Goal: Task Accomplishment & Management: Manage account settings

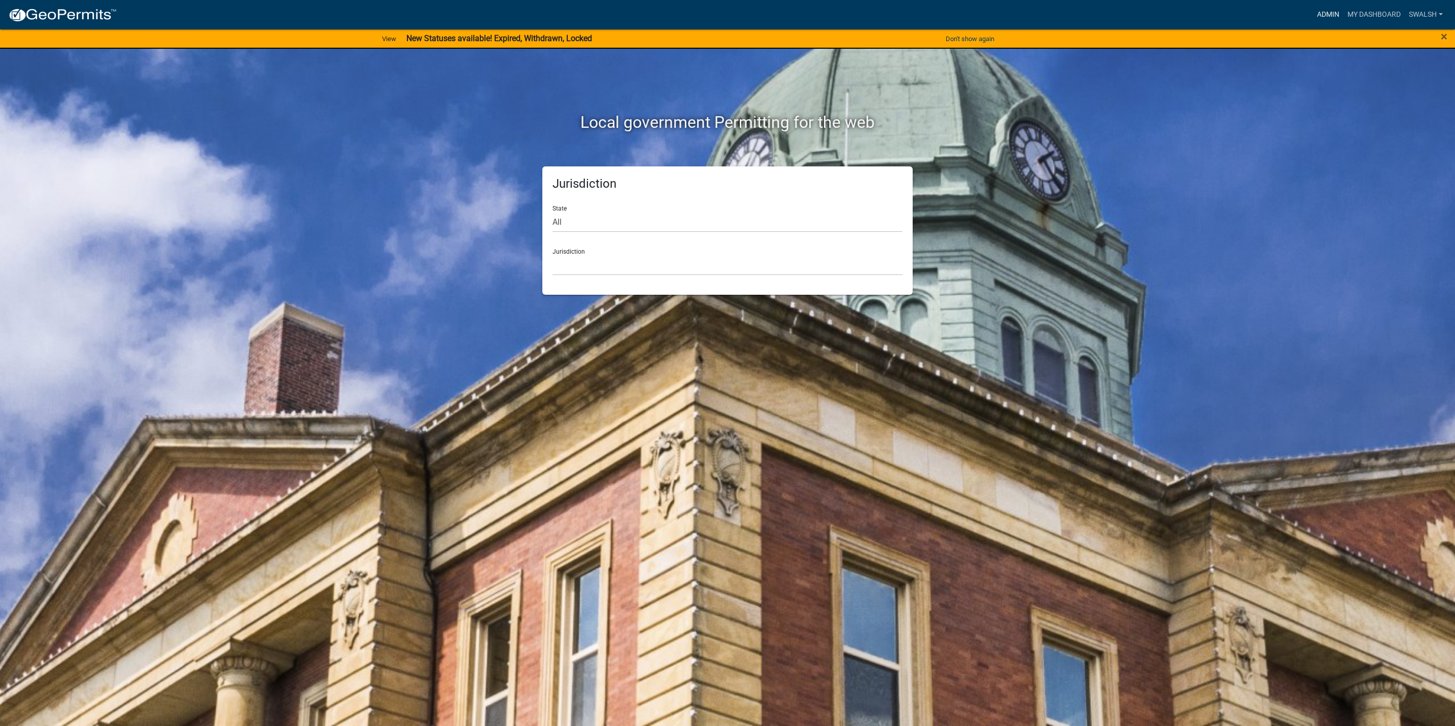
click at [1337, 12] on link "Admin" at bounding box center [1328, 14] width 30 height 19
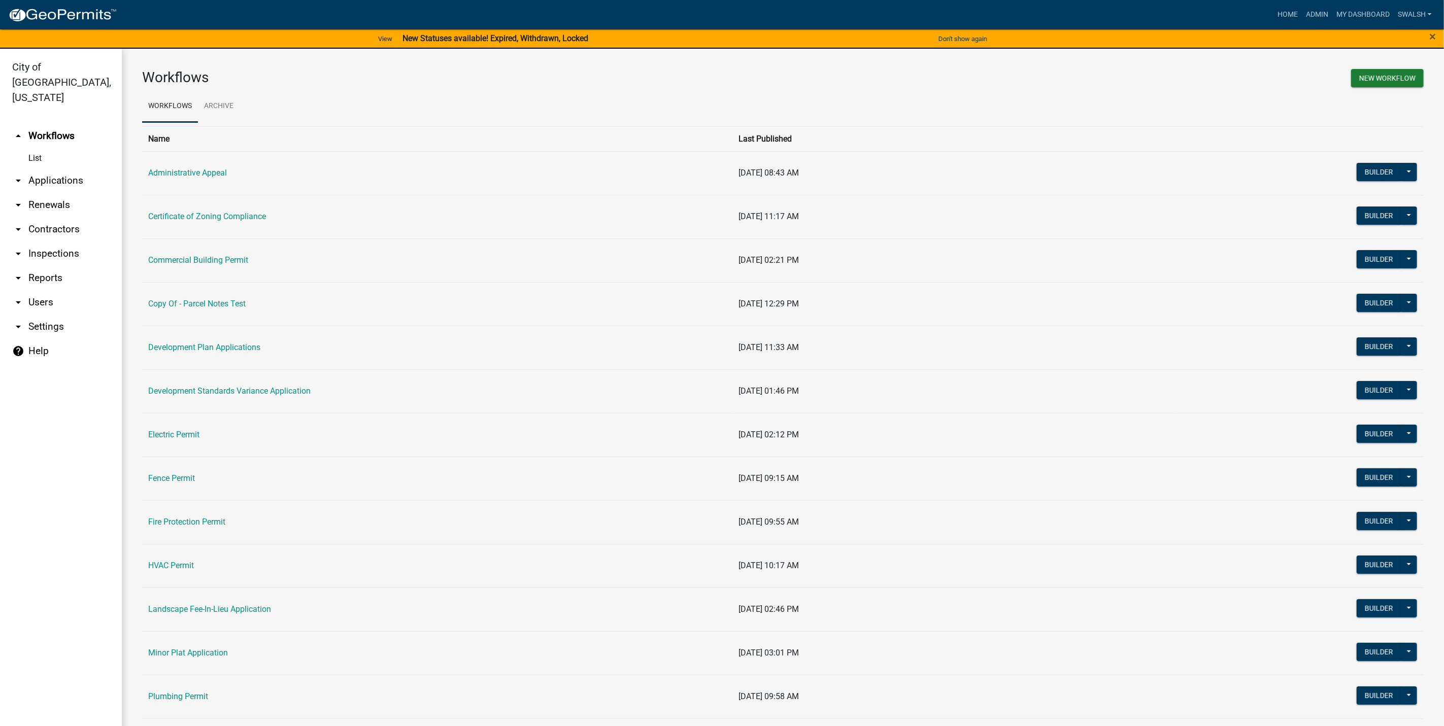
click at [186, 489] on td "Fence Permit" at bounding box center [437, 479] width 591 height 44
click at [182, 483] on link "Fence Permit" at bounding box center [171, 478] width 47 height 10
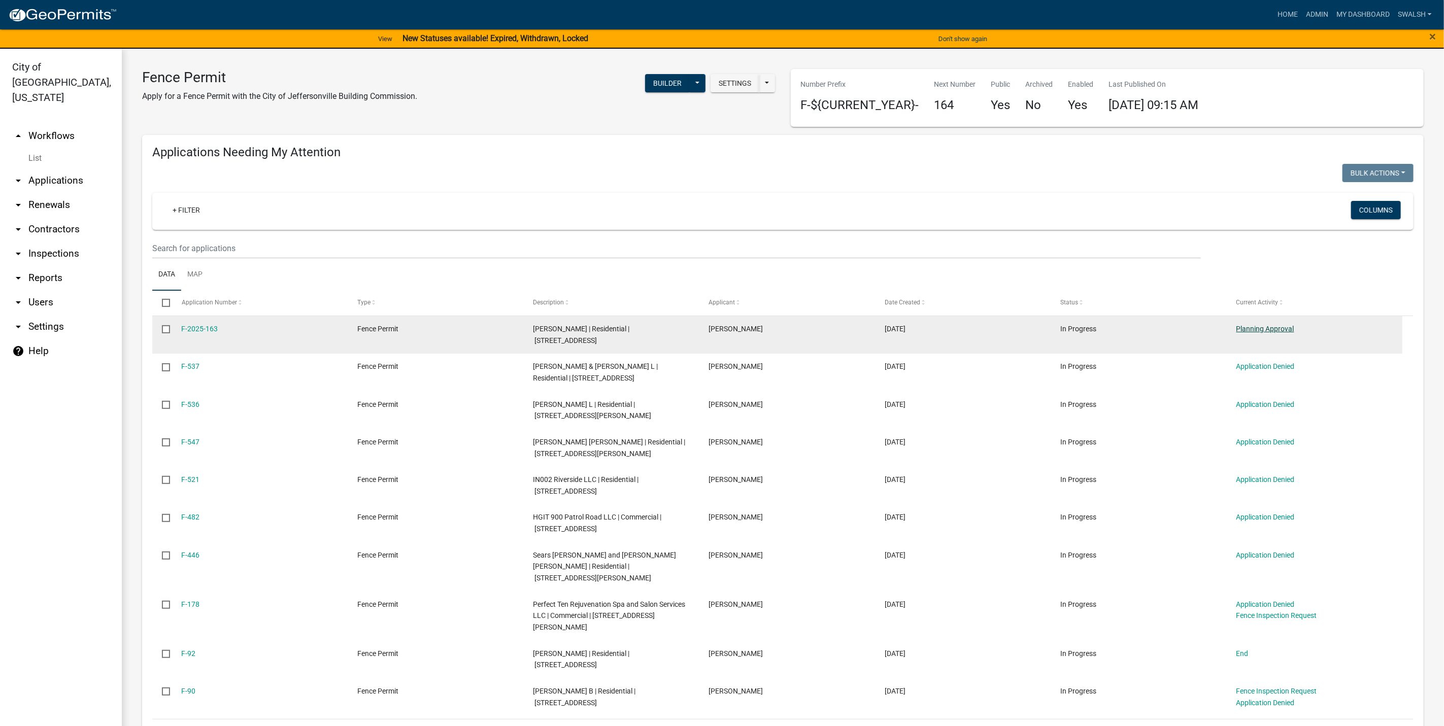
click at [1279, 331] on link "Planning Approval" at bounding box center [1265, 329] width 58 height 8
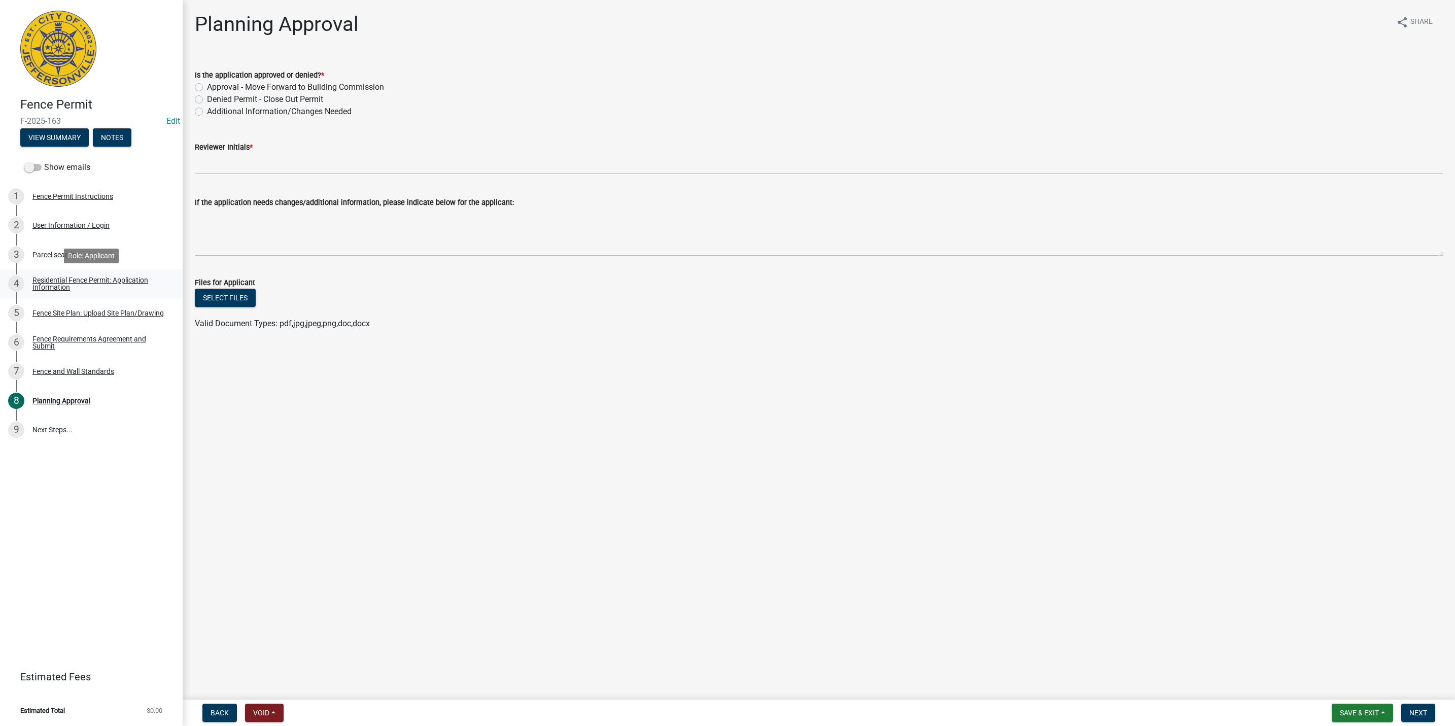
click at [87, 284] on div "Residential Fence Permit: Application Information" at bounding box center [99, 284] width 134 height 14
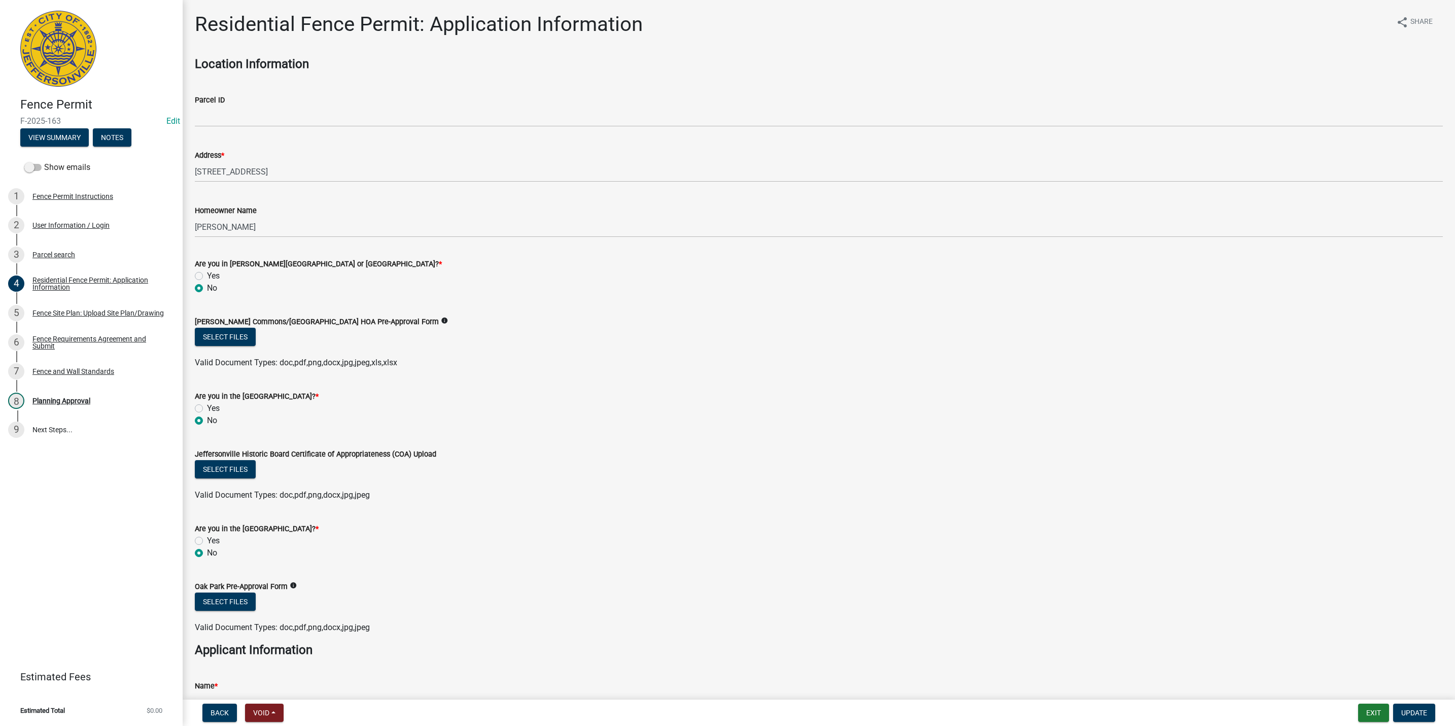
scroll to position [562, 0]
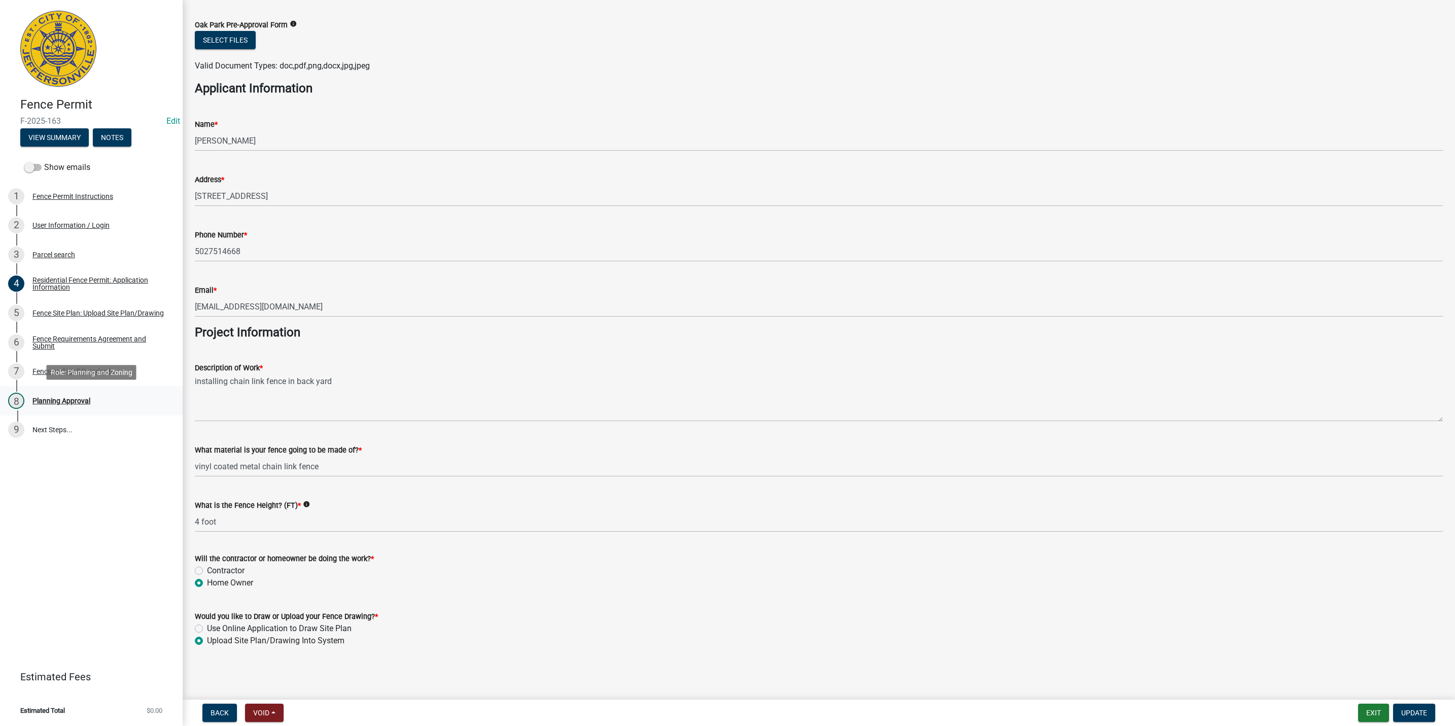
click at [76, 389] on link "8 Planning Approval" at bounding box center [91, 400] width 183 height 29
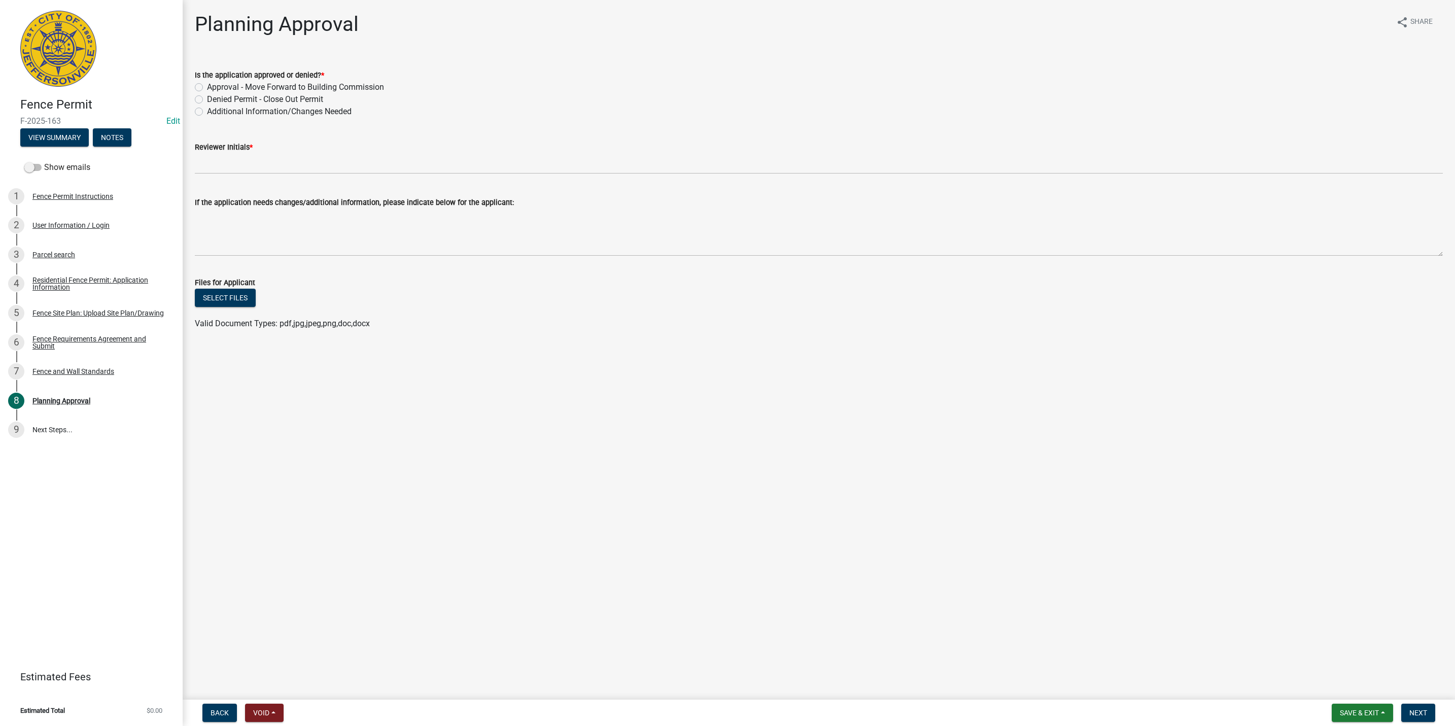
click at [235, 96] on label "Denied Permit - Close Out Permit" at bounding box center [265, 99] width 116 height 12
click at [214, 96] on input "Denied Permit - Close Out Permit" at bounding box center [210, 96] width 7 height 7
radio input "true"
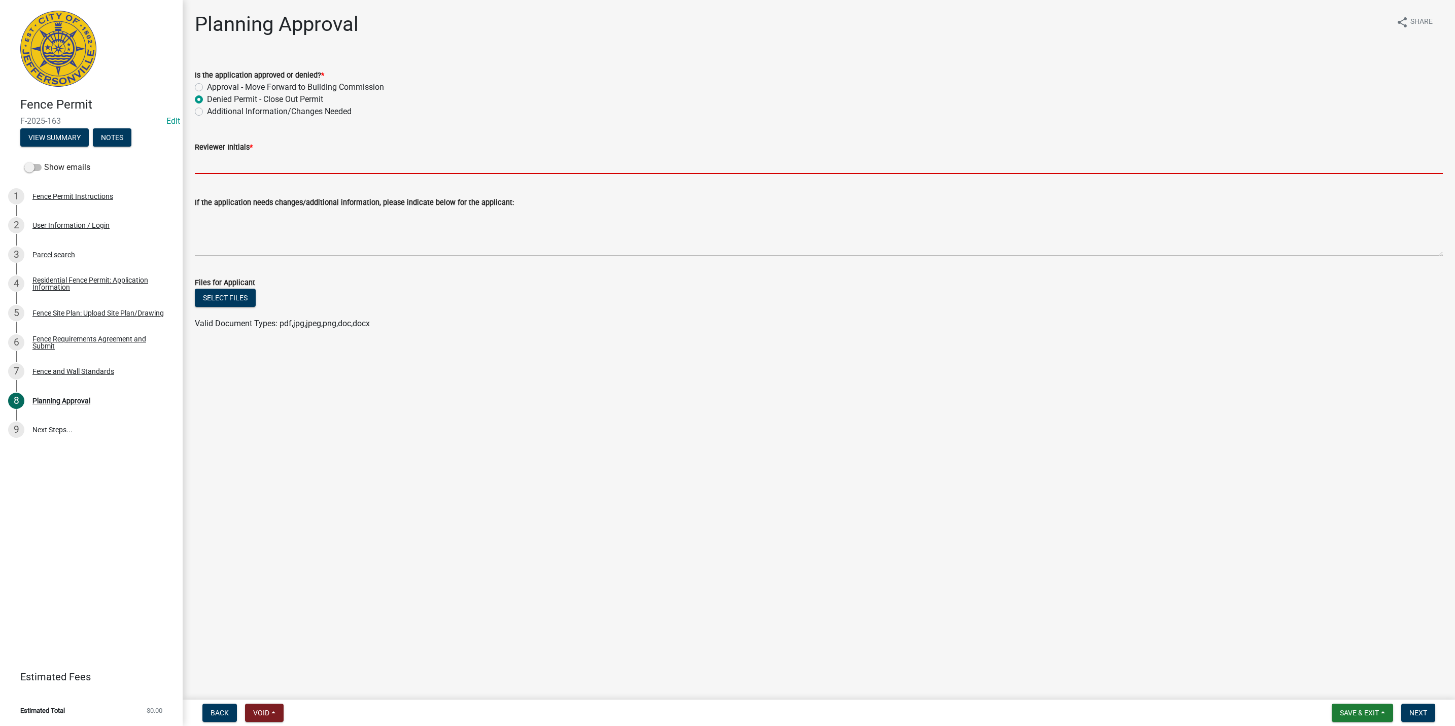
click at [241, 159] on input "Reviewer Initials *" at bounding box center [819, 163] width 1248 height 21
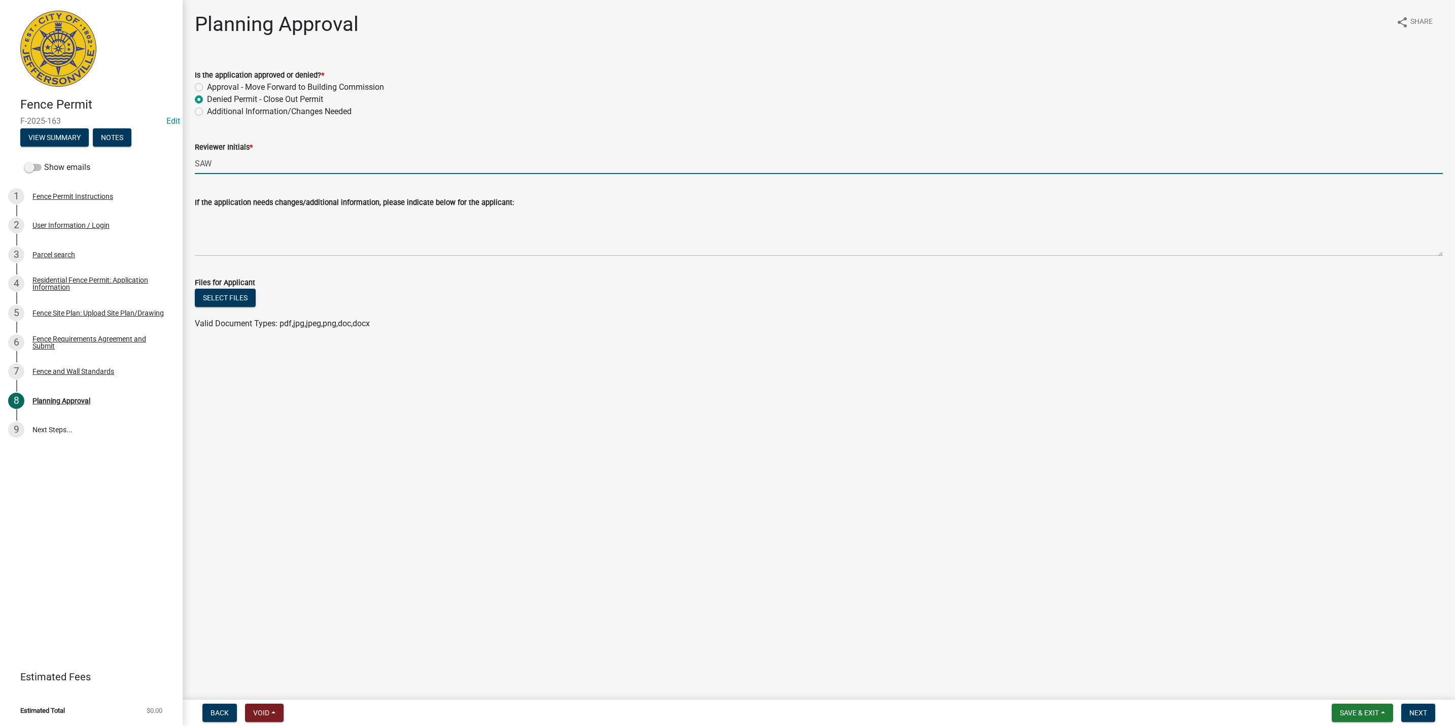
type input "SAW"
click at [235, 246] on textarea "If the application needs changes/additional information, please indicate below …" at bounding box center [819, 233] width 1248 height 48
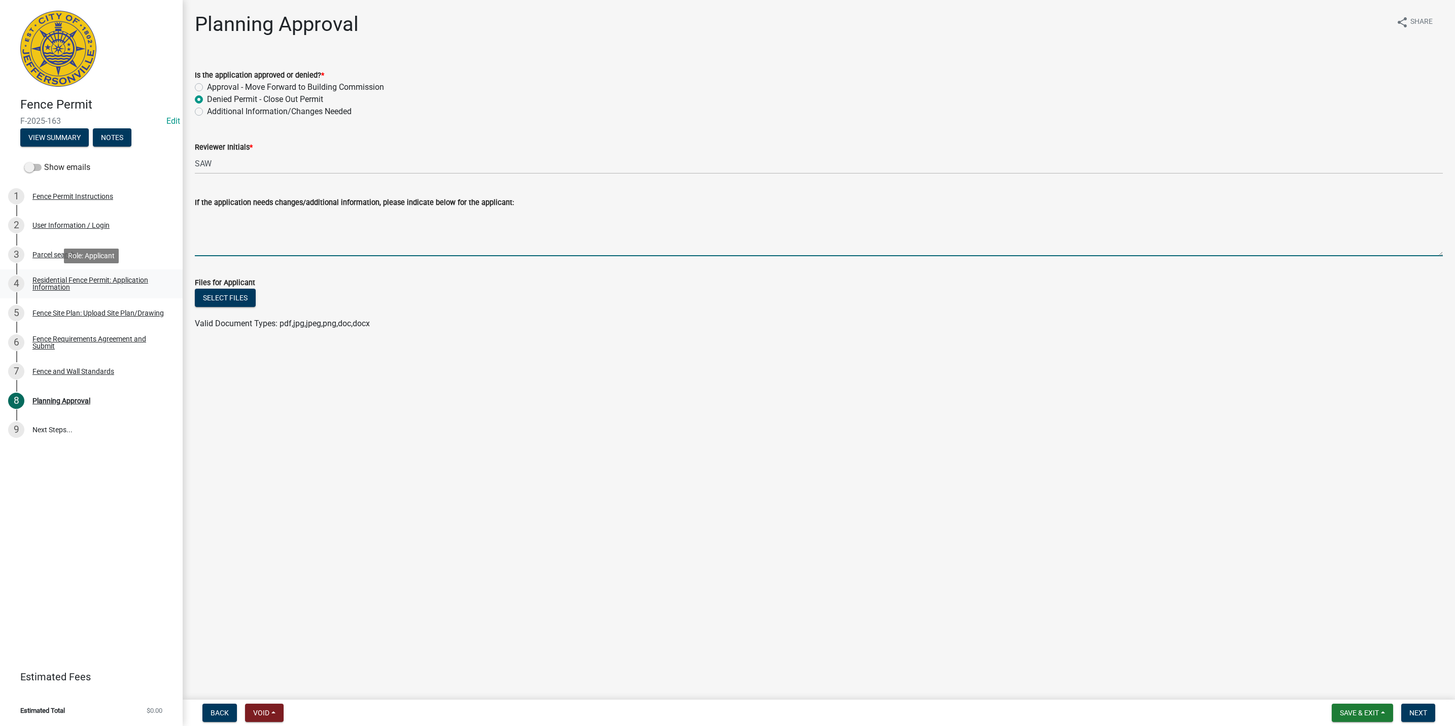
click at [93, 285] on div "Residential Fence Permit: Application Information" at bounding box center [99, 284] width 134 height 14
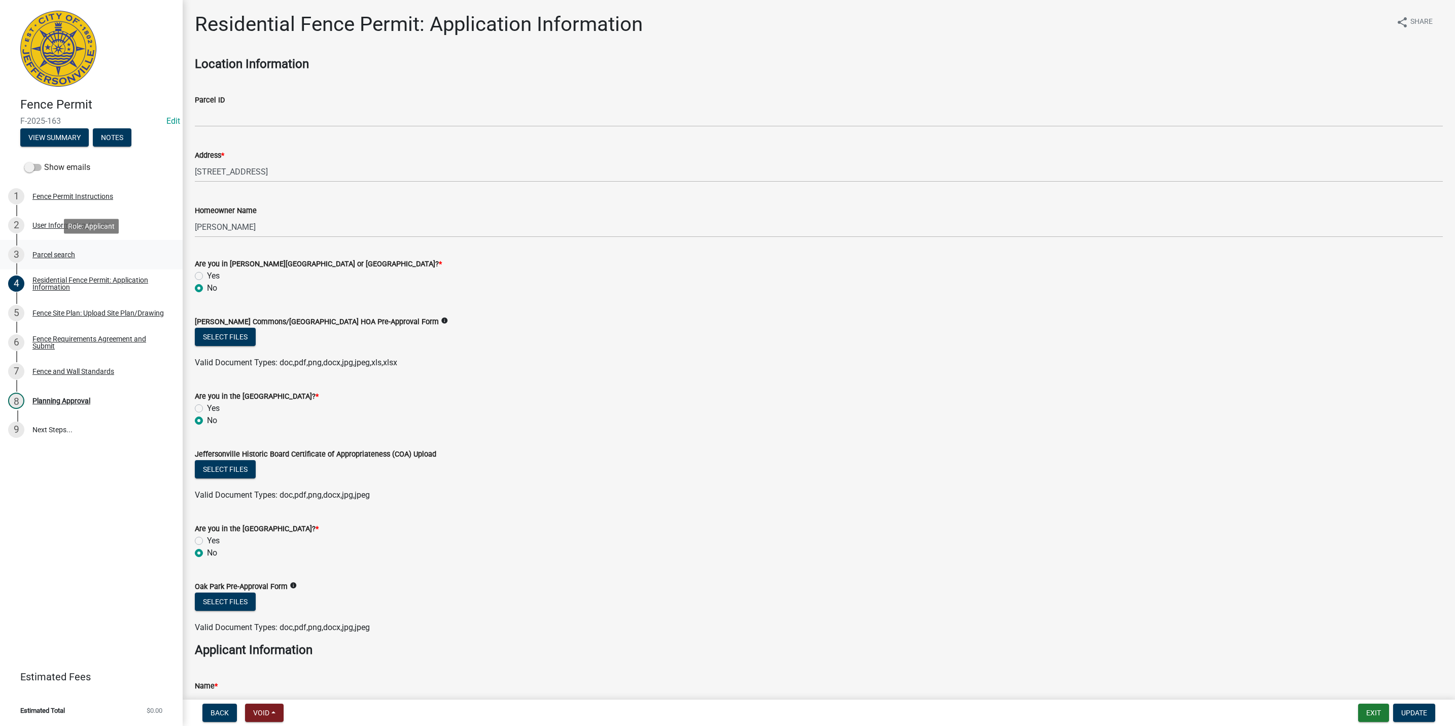
click at [82, 253] on div "3 Parcel search" at bounding box center [87, 255] width 158 height 16
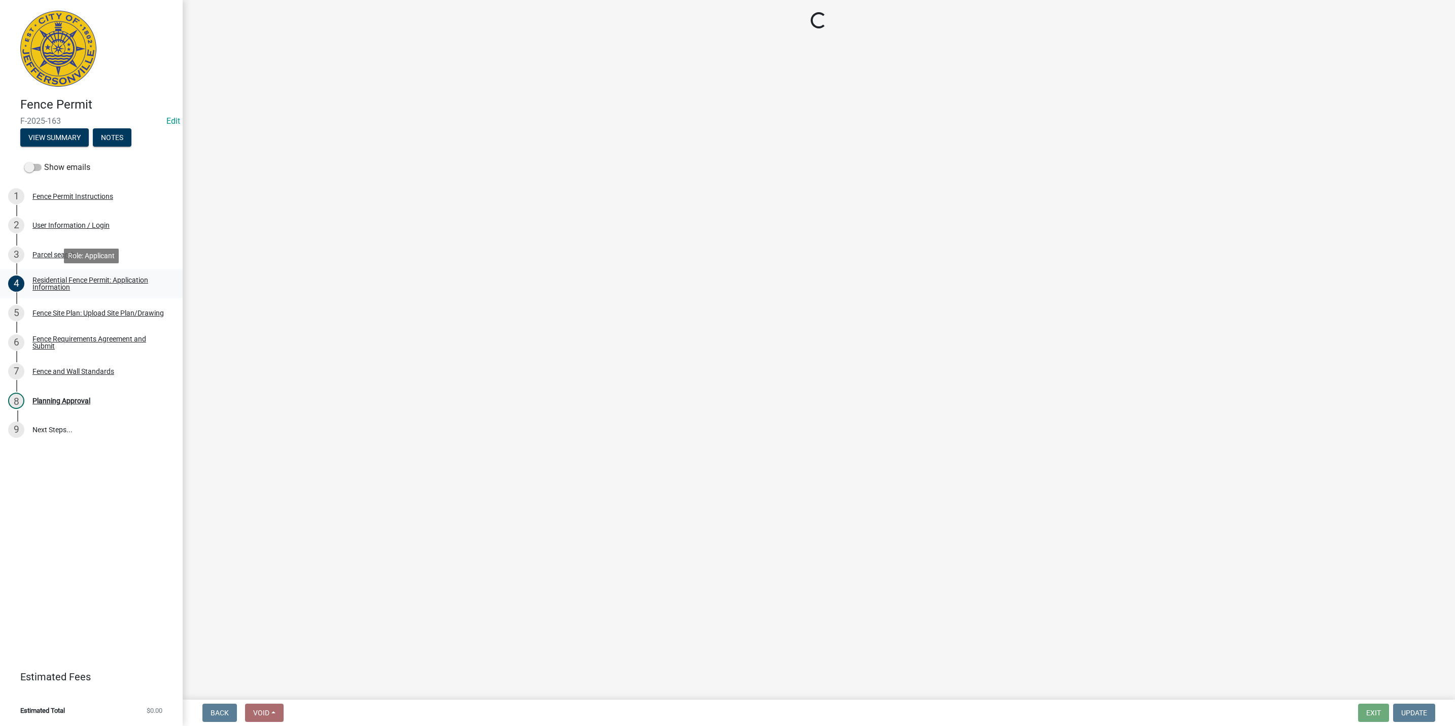
click at [84, 282] on div "Residential Fence Permit: Application Information" at bounding box center [99, 284] width 134 height 14
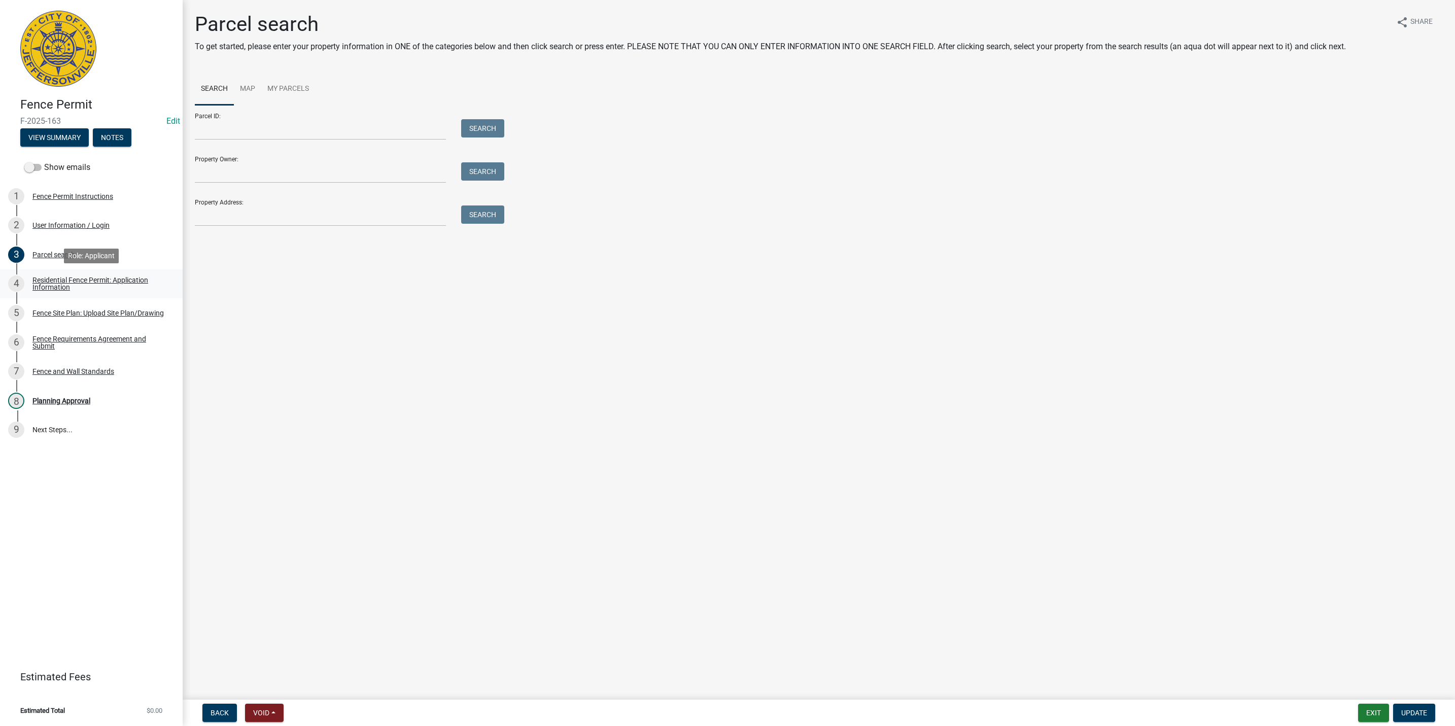
click at [84, 282] on div "Residential Fence Permit: Application Information" at bounding box center [99, 284] width 134 height 14
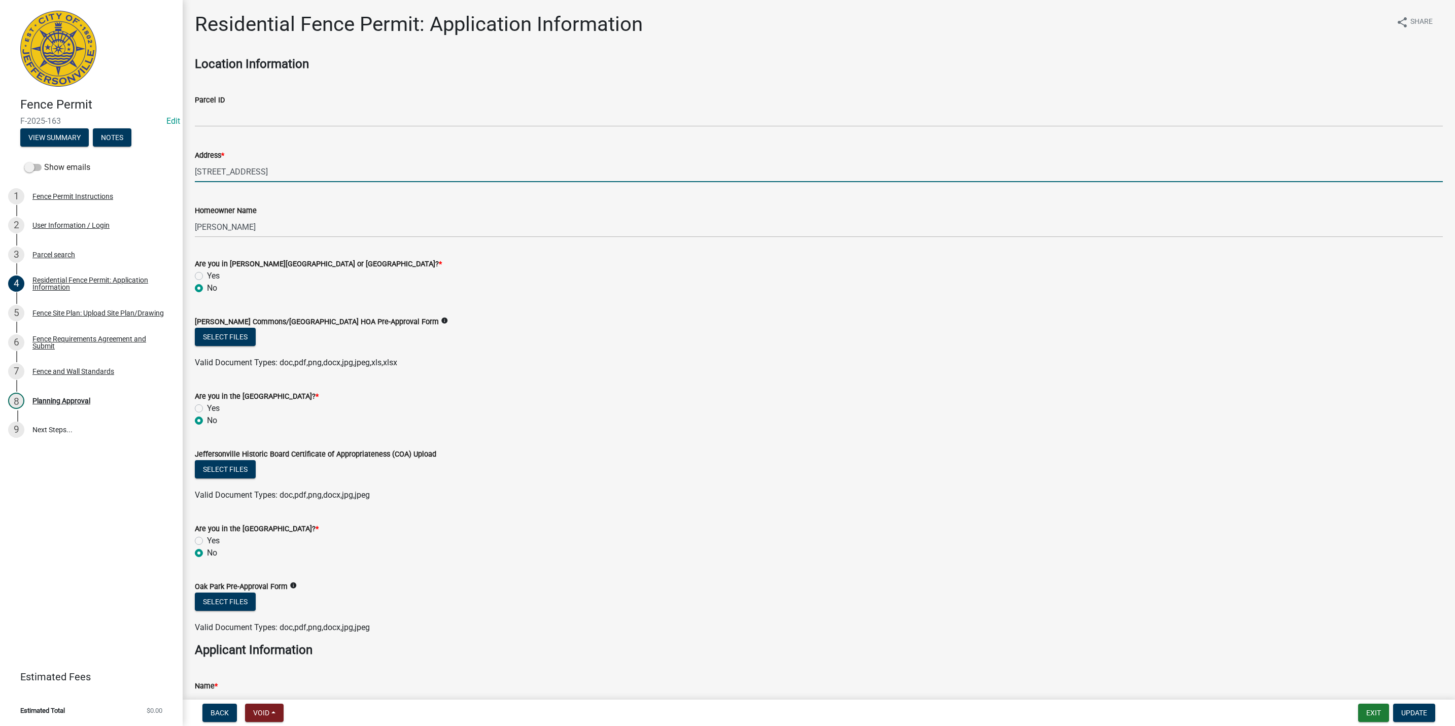
click at [419, 175] on input "[STREET_ADDRESS]" at bounding box center [819, 171] width 1248 height 21
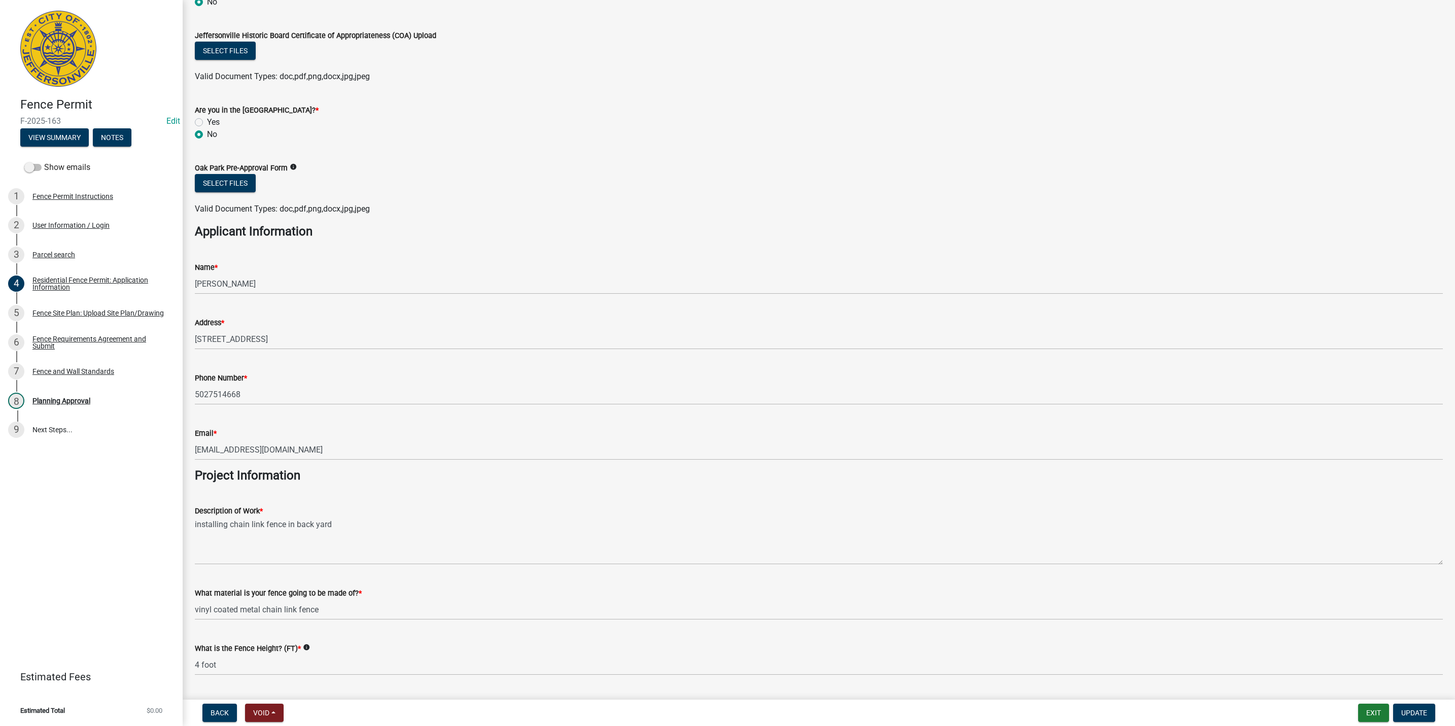
scroll to position [562, 0]
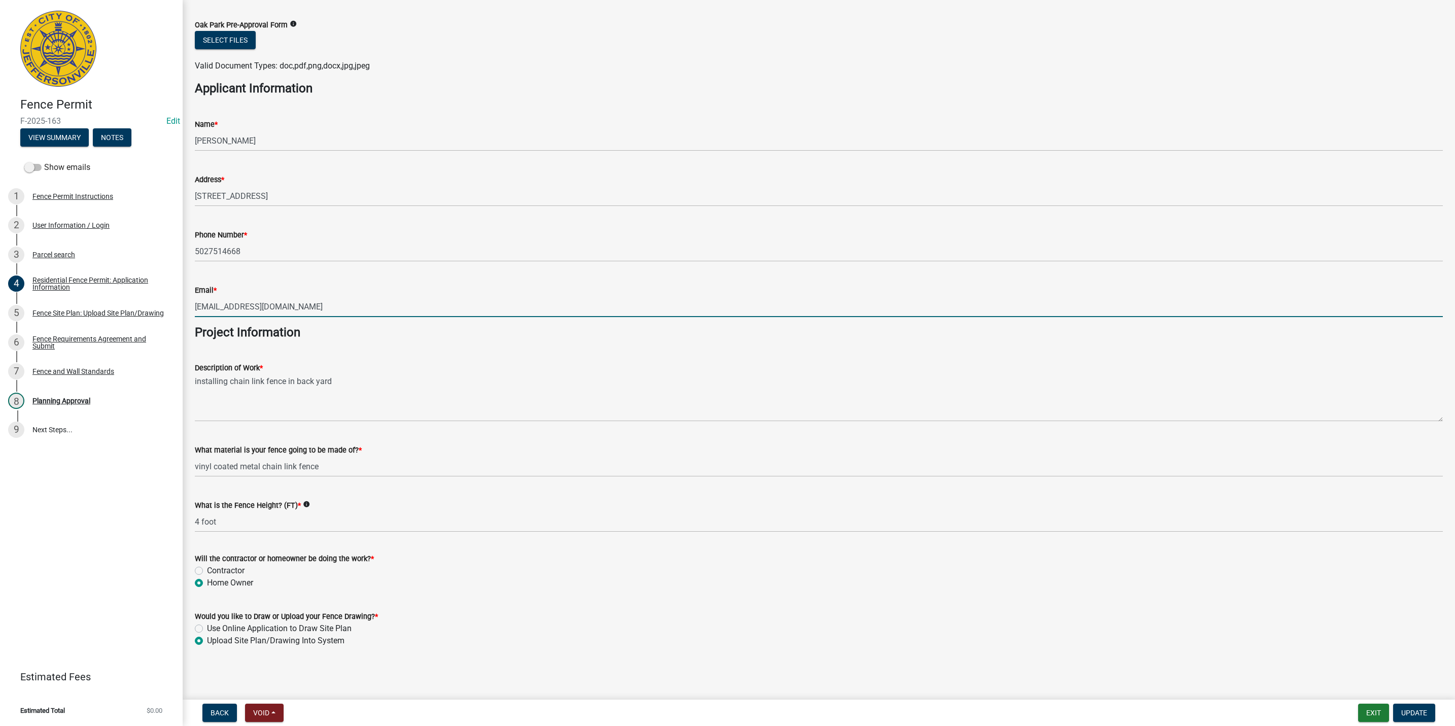
click at [539, 306] on input "[EMAIL_ADDRESS][DOMAIN_NAME]" at bounding box center [819, 306] width 1248 height 21
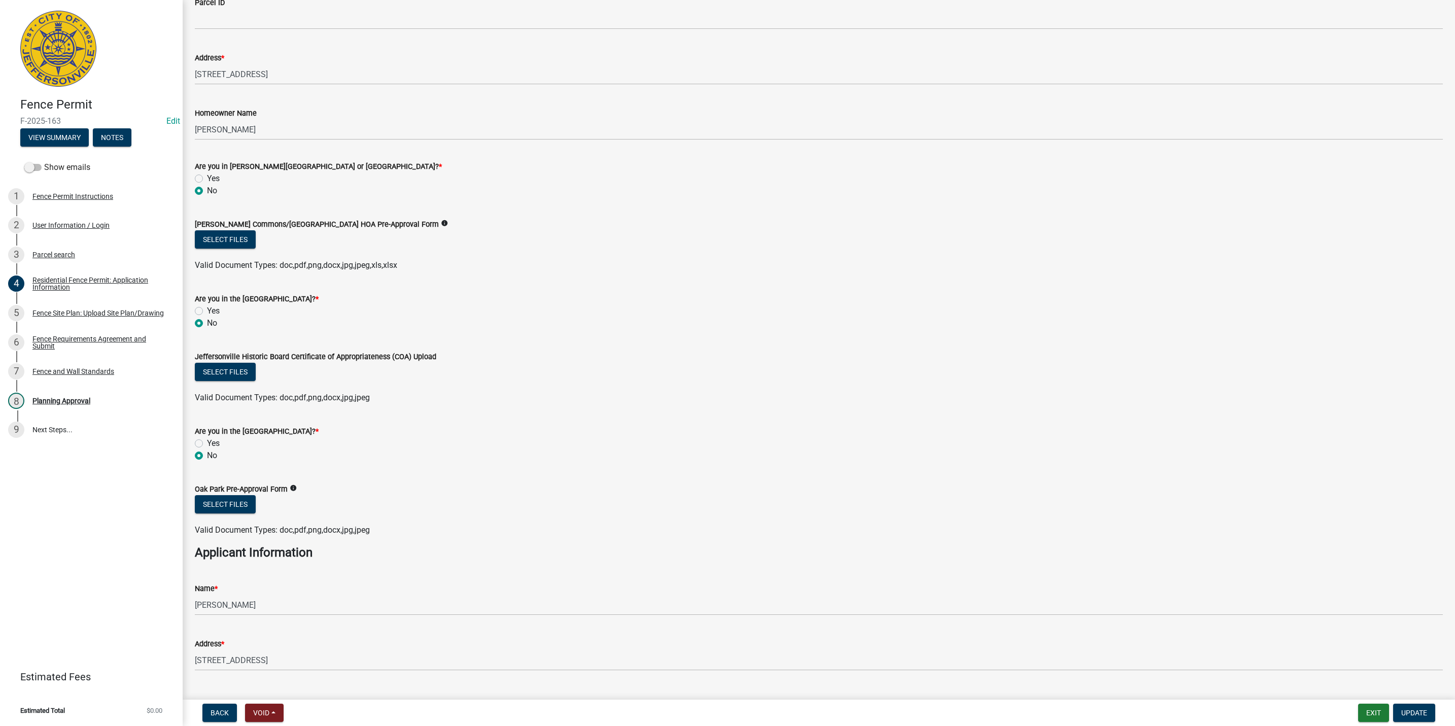
scroll to position [0, 0]
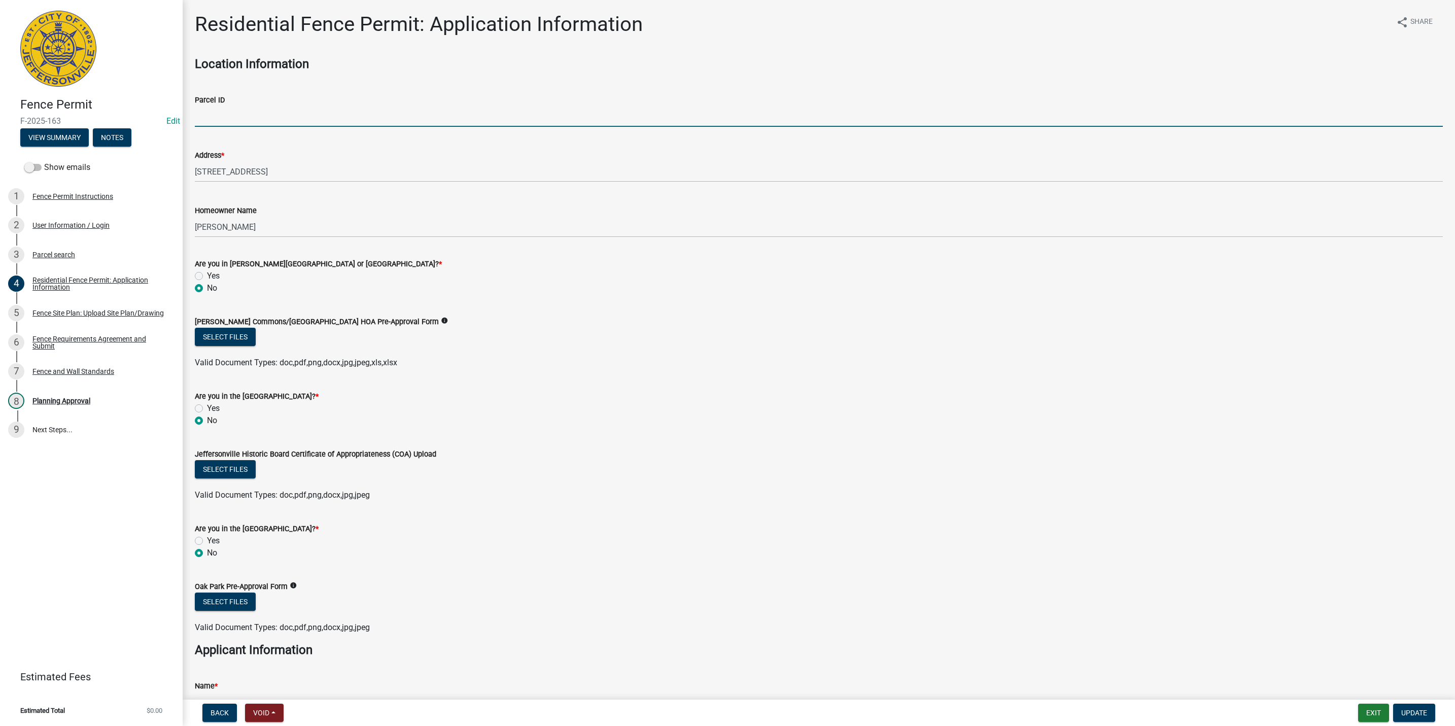
click at [417, 126] on input "Parcel ID" at bounding box center [819, 116] width 1248 height 21
click at [632, 159] on div "Address *" at bounding box center [819, 155] width 1248 height 12
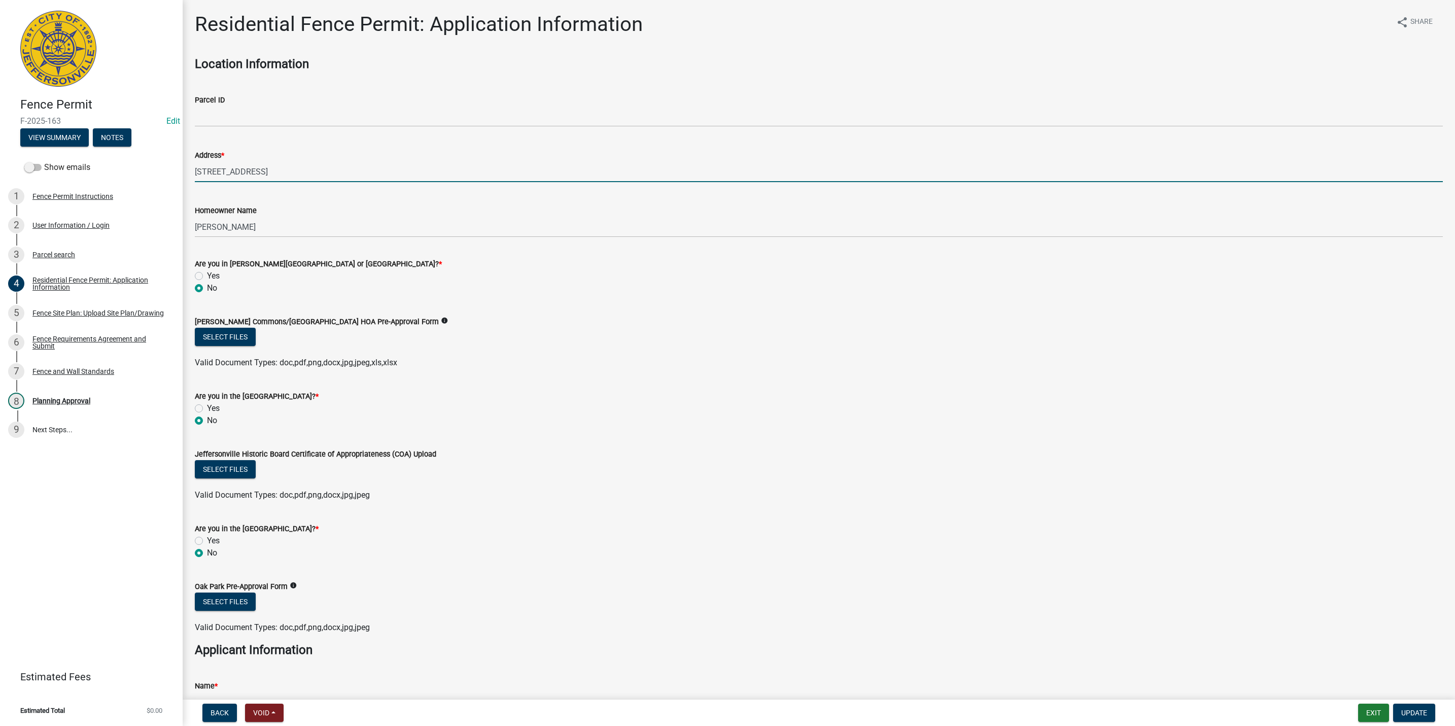
click at [626, 178] on input "[STREET_ADDRESS]" at bounding box center [819, 171] width 1248 height 21
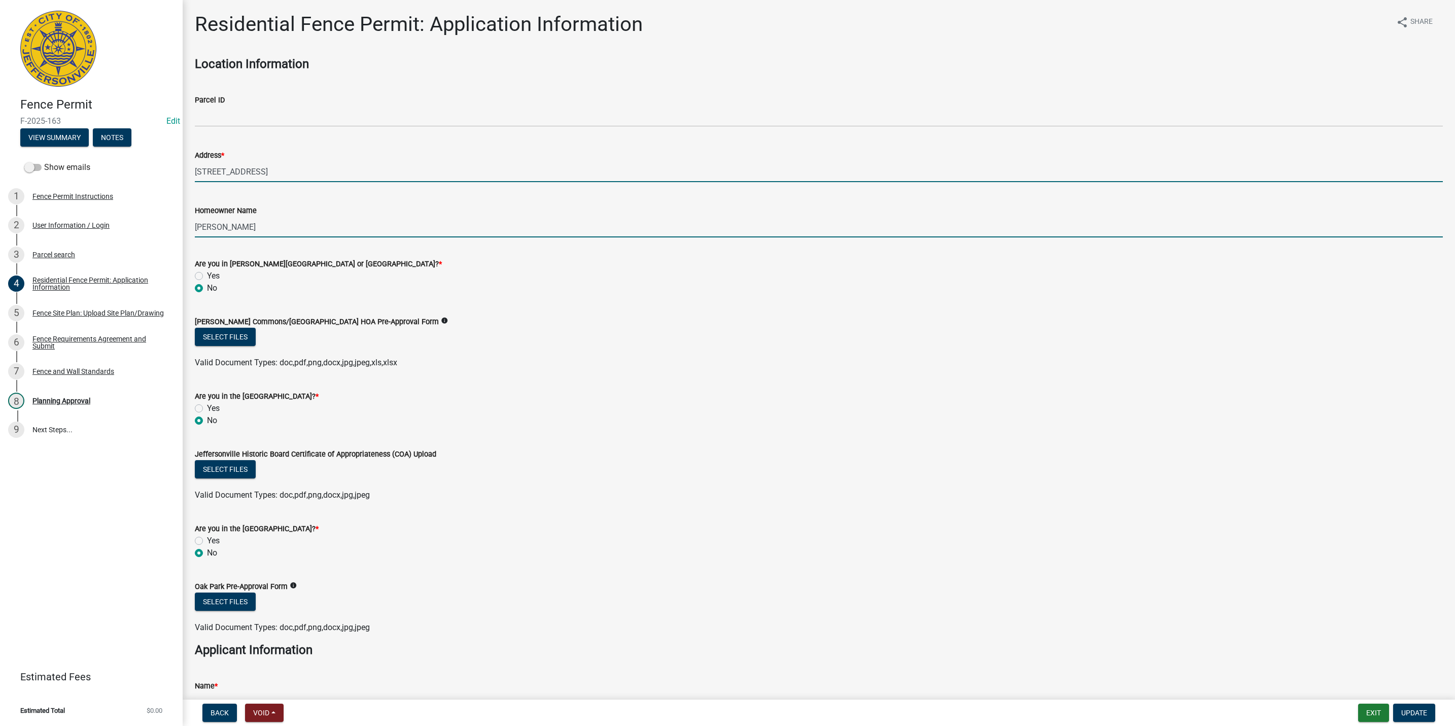
click at [517, 230] on input "[PERSON_NAME]" at bounding box center [819, 227] width 1248 height 21
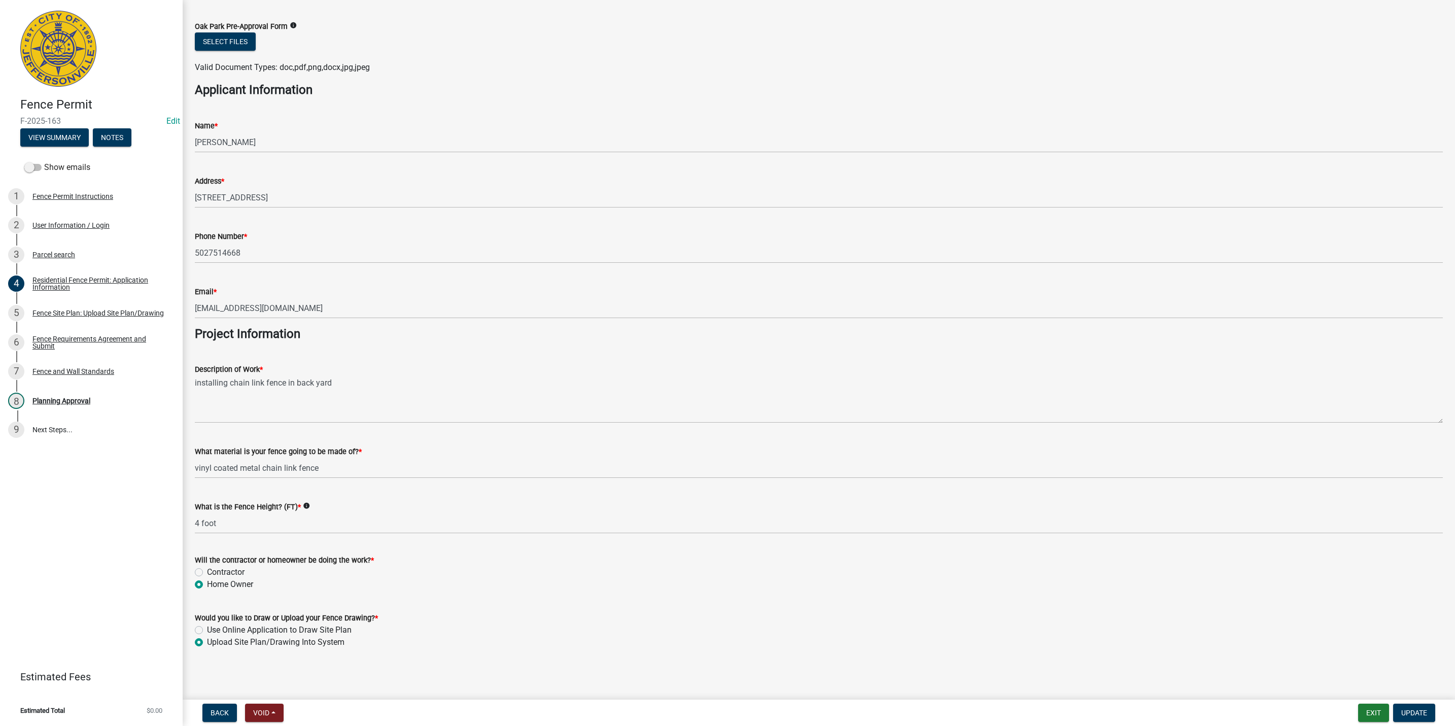
scroll to position [562, 0]
click at [94, 407] on div "8 Planning Approval" at bounding box center [87, 401] width 158 height 16
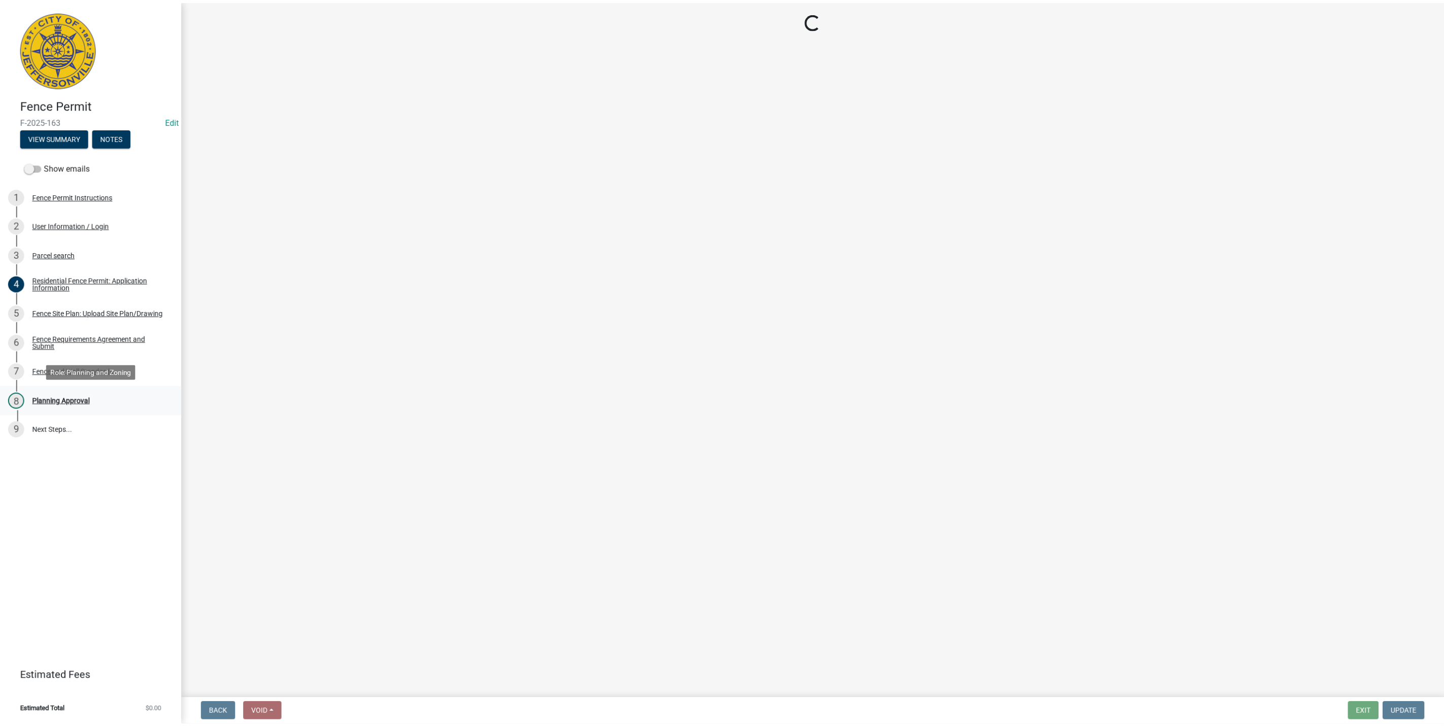
scroll to position [0, 0]
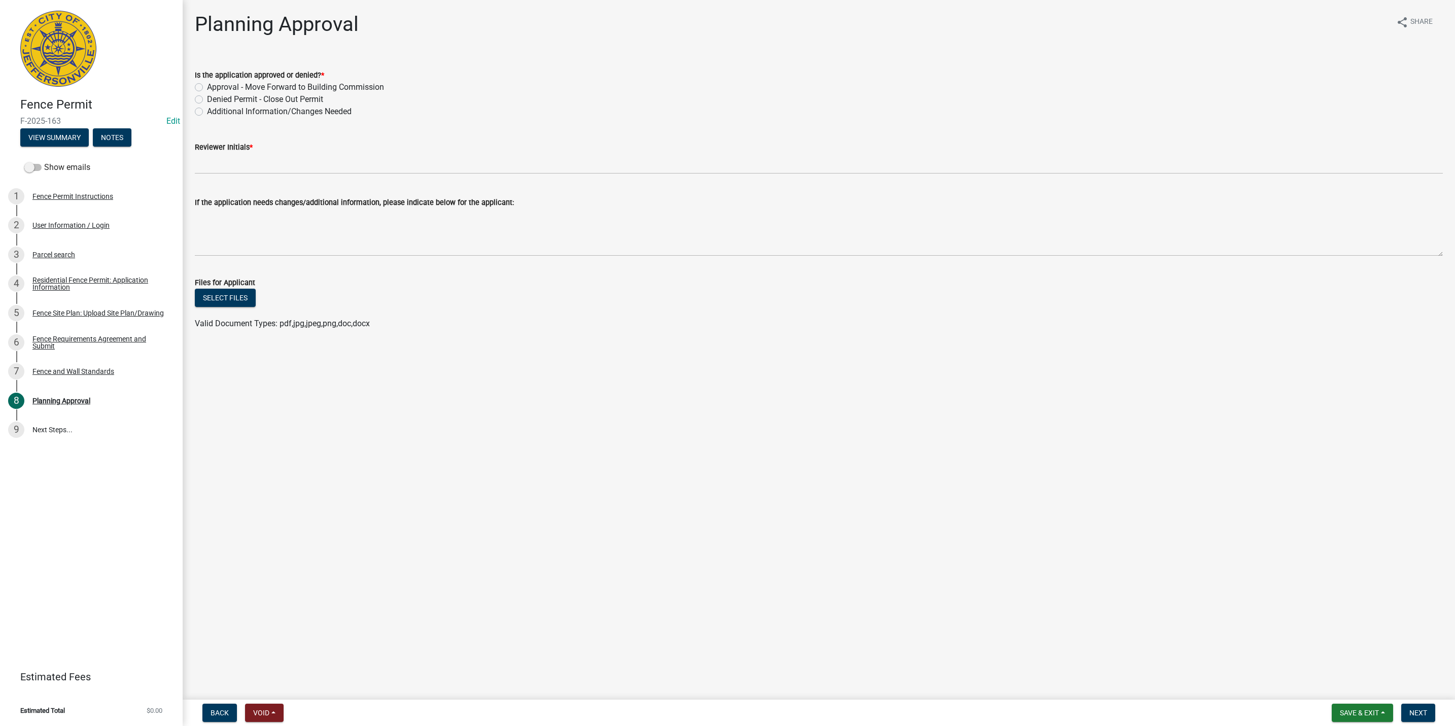
click at [284, 102] on label "Denied Permit - Close Out Permit" at bounding box center [265, 99] width 116 height 12
click at [214, 100] on input "Denied Permit - Close Out Permit" at bounding box center [210, 96] width 7 height 7
radio input "true"
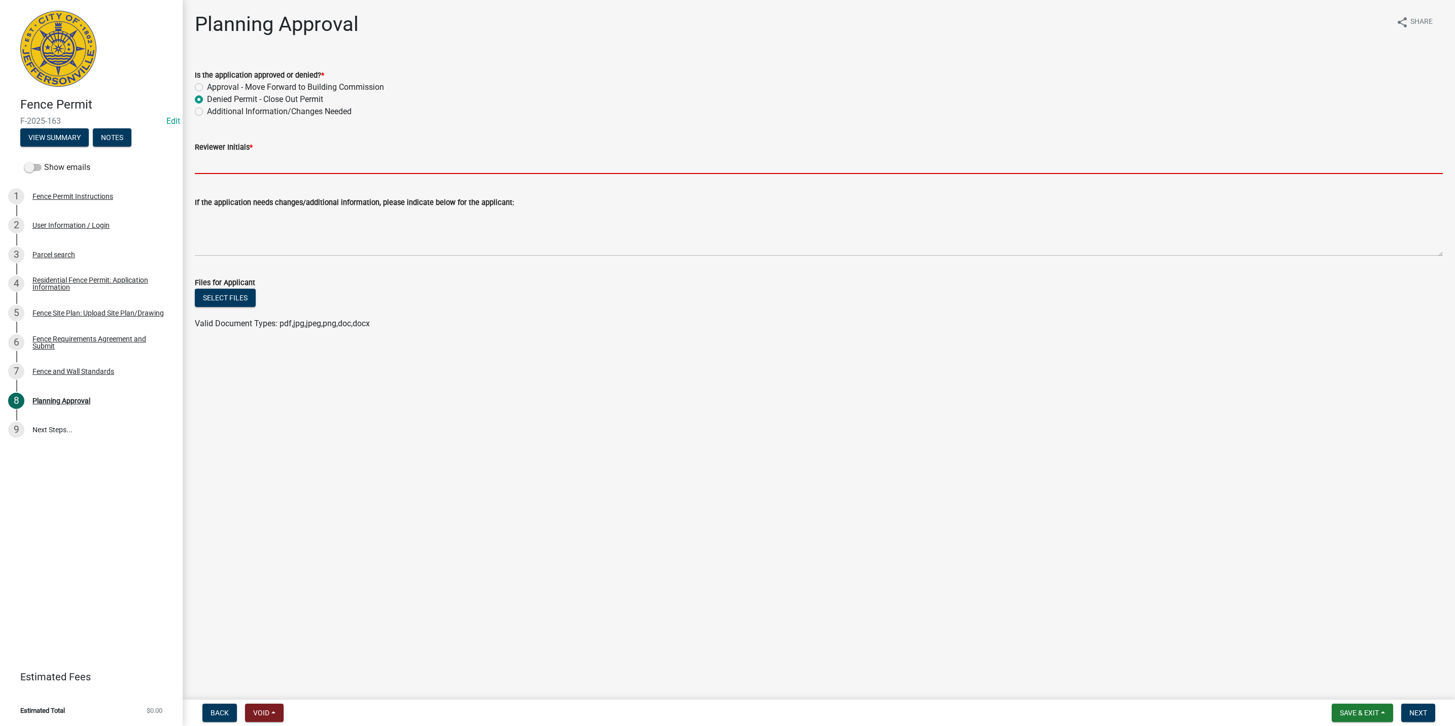
click at [293, 160] on input "Reviewer Initials *" at bounding box center [819, 163] width 1248 height 21
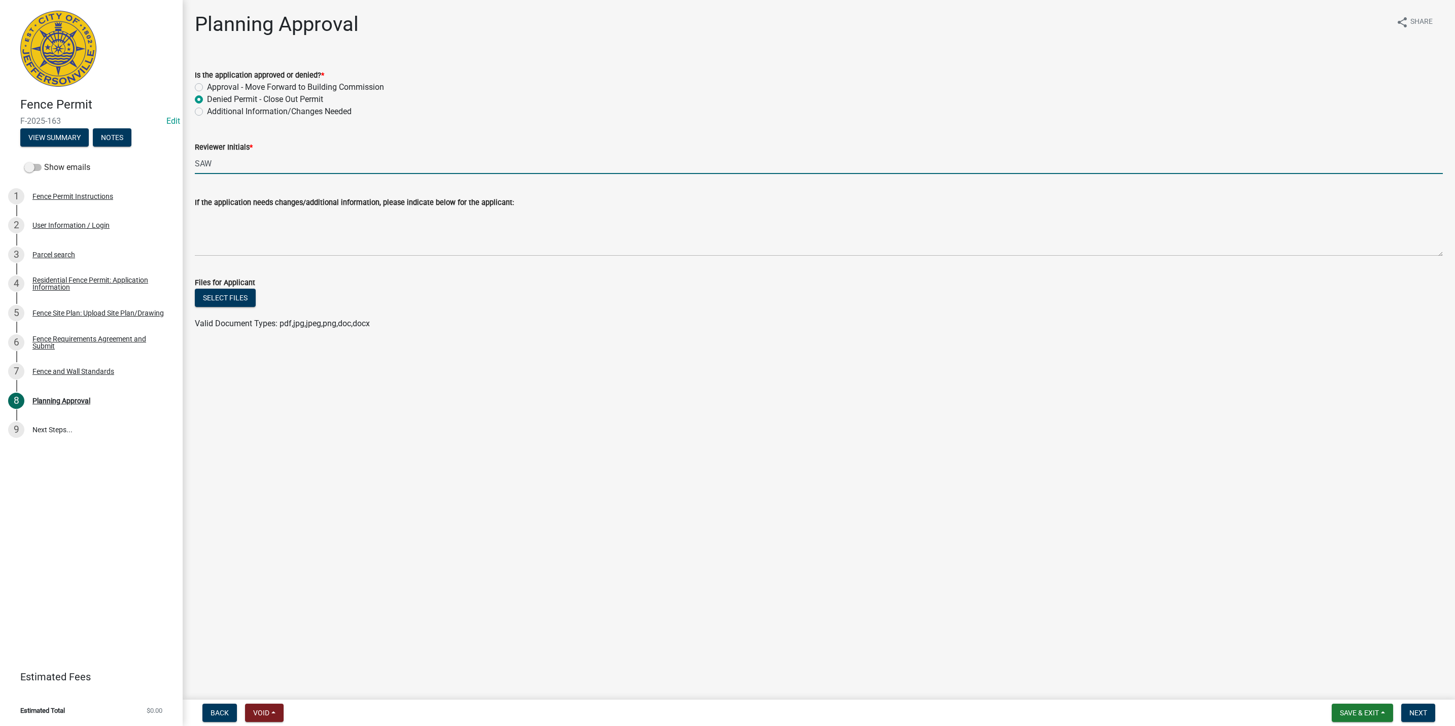
type input "SAW"
click at [226, 247] on textarea "If the application needs changes/additional information, please indicate below …" at bounding box center [819, 233] width 1248 height 48
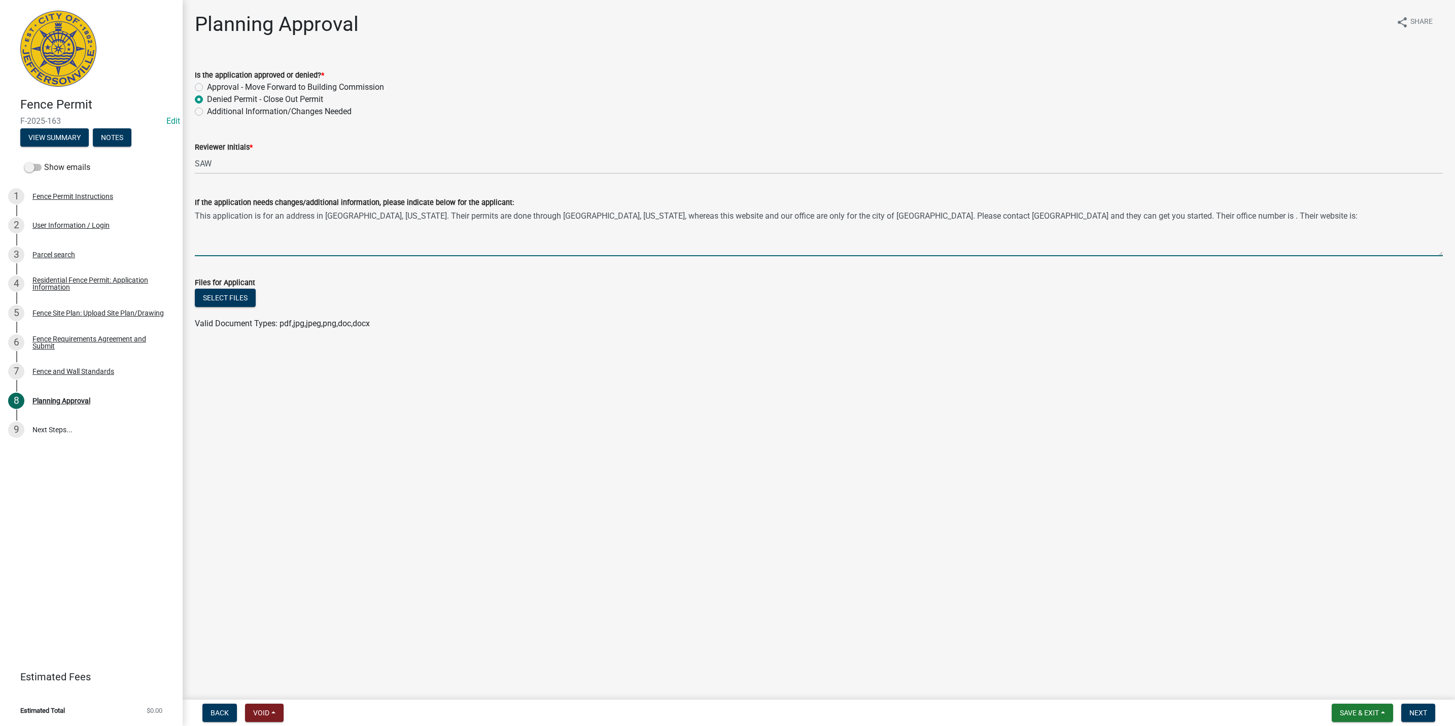
paste textarea "[URL][DOMAIN_NAME][PERSON_NAME][US_STATE][US_STATE]"
paste textarea "812.285.6287"
type textarea "This application is for an address in [GEOGRAPHIC_DATA], [US_STATE]. Their perm…"
click at [1420, 704] on button "Next" at bounding box center [1418, 713] width 34 height 18
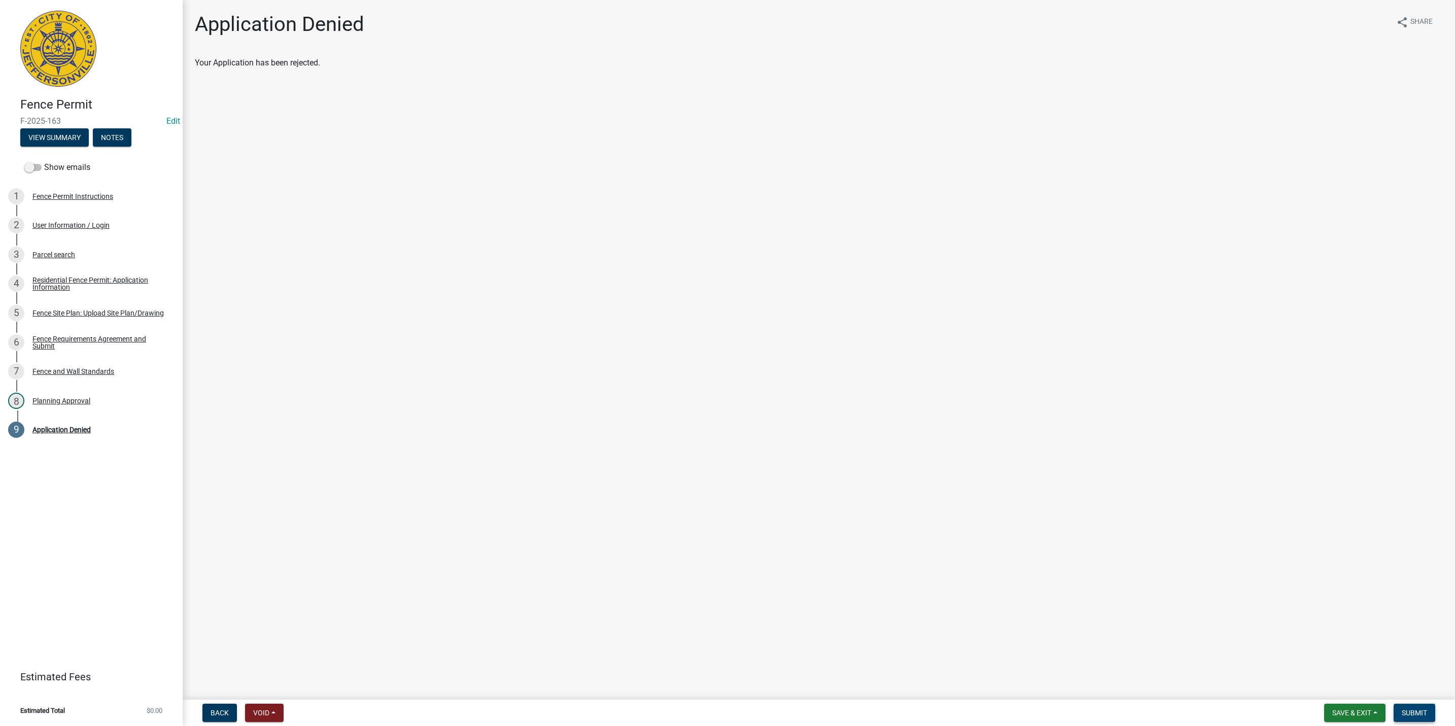
click at [1413, 716] on span "Submit" at bounding box center [1414, 713] width 25 height 8
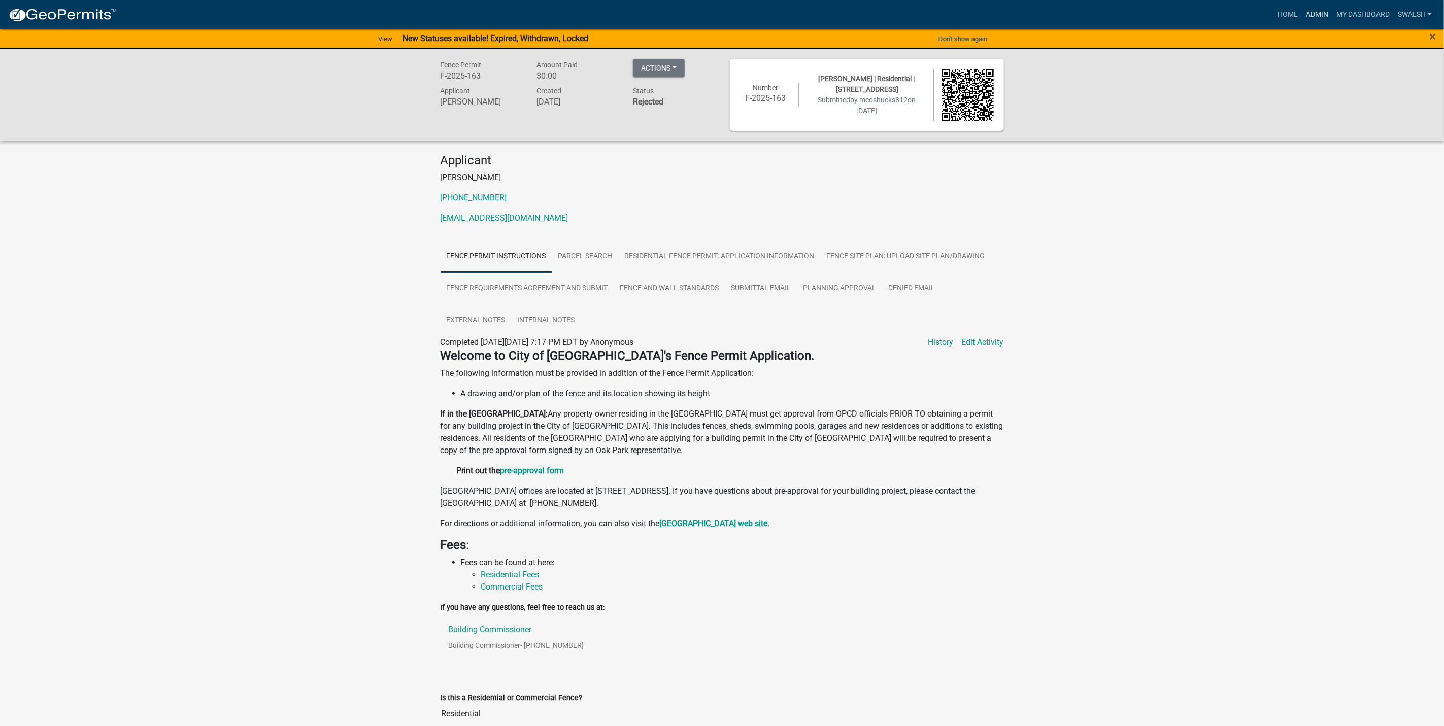
click at [1323, 17] on link "Admin" at bounding box center [1316, 14] width 30 height 19
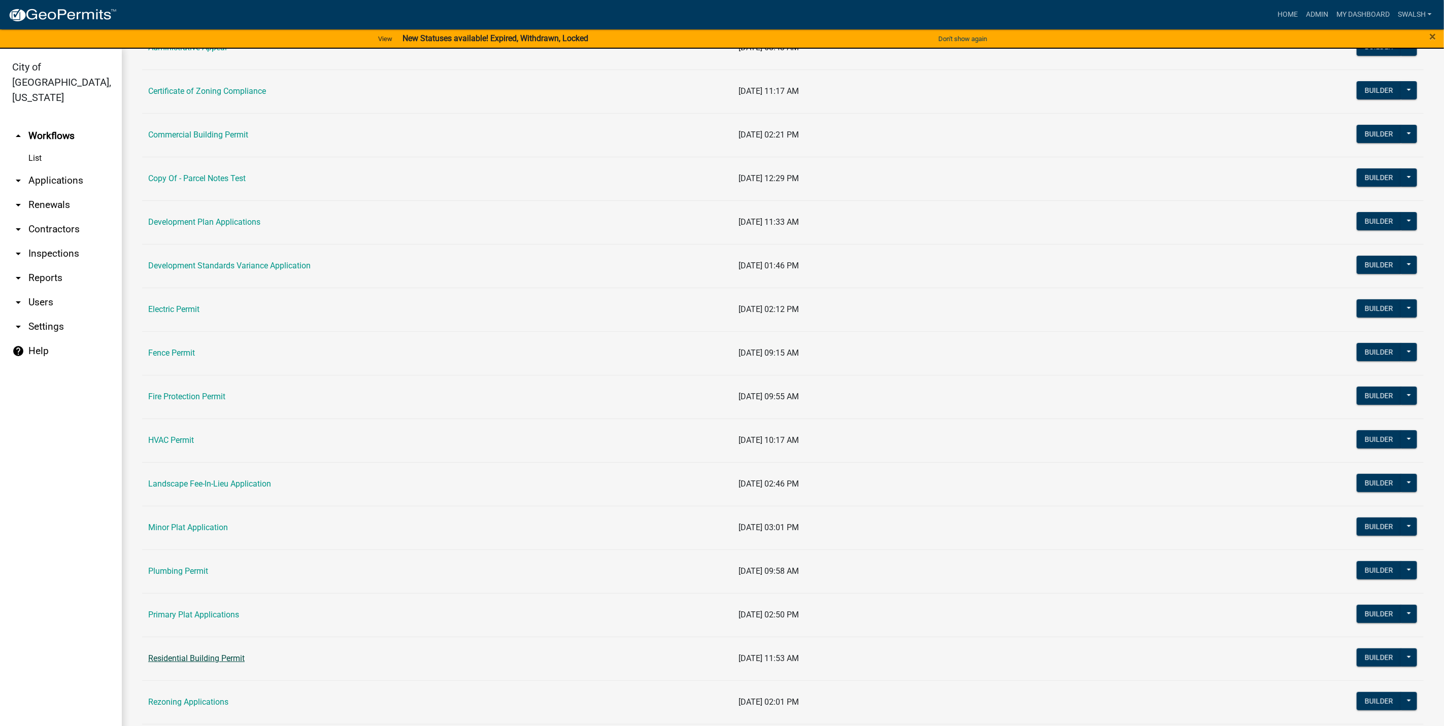
scroll to position [152, 0]
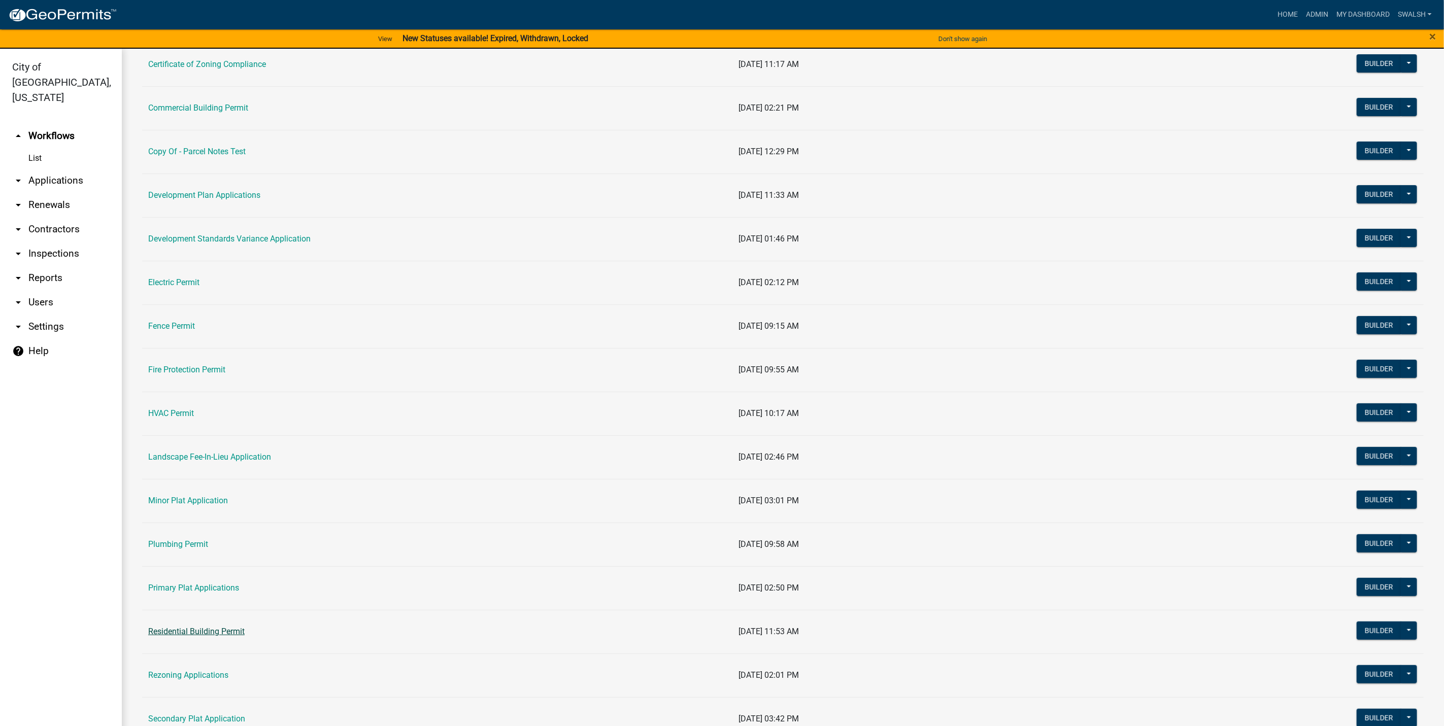
click at [198, 632] on link "Residential Building Permit" at bounding box center [196, 632] width 96 height 10
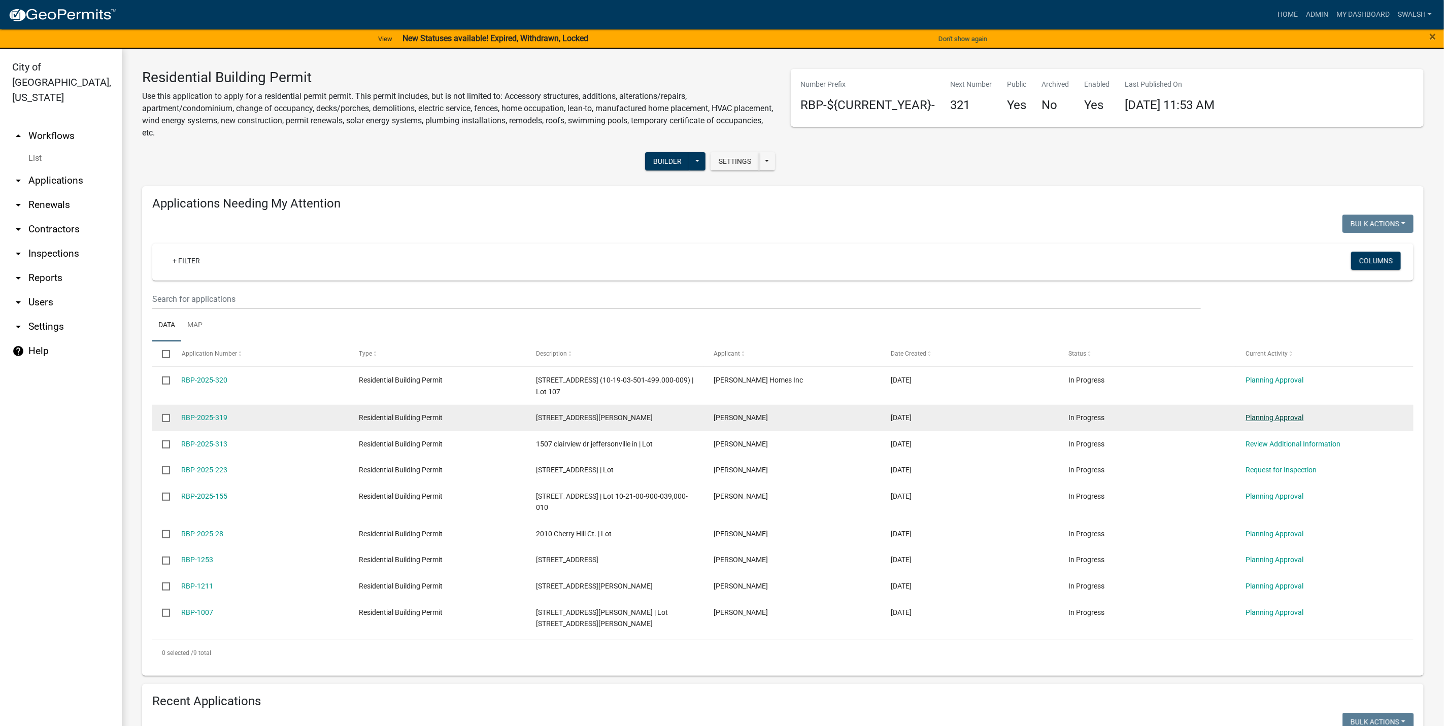
click at [1274, 416] on link "Planning Approval" at bounding box center [1275, 418] width 58 height 8
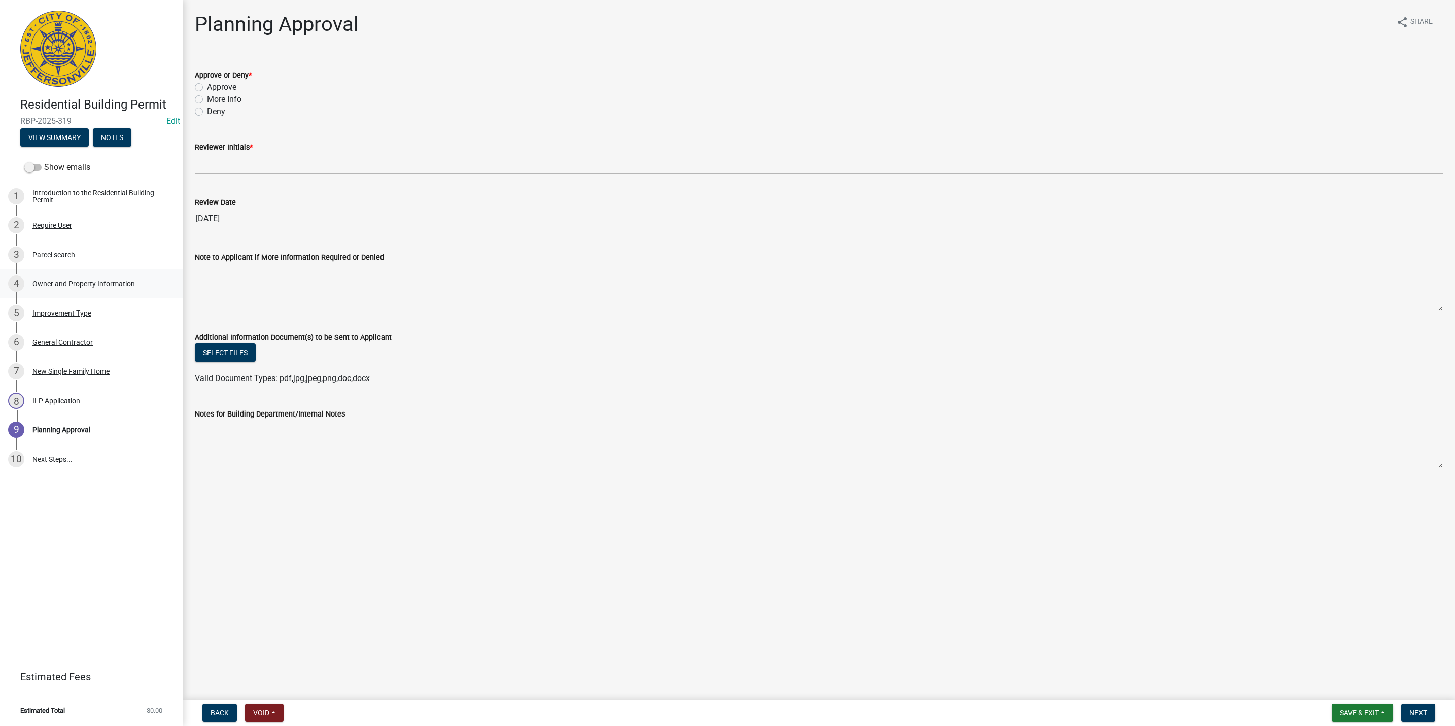
click at [74, 284] on div "Owner and Property Information" at bounding box center [83, 283] width 102 height 7
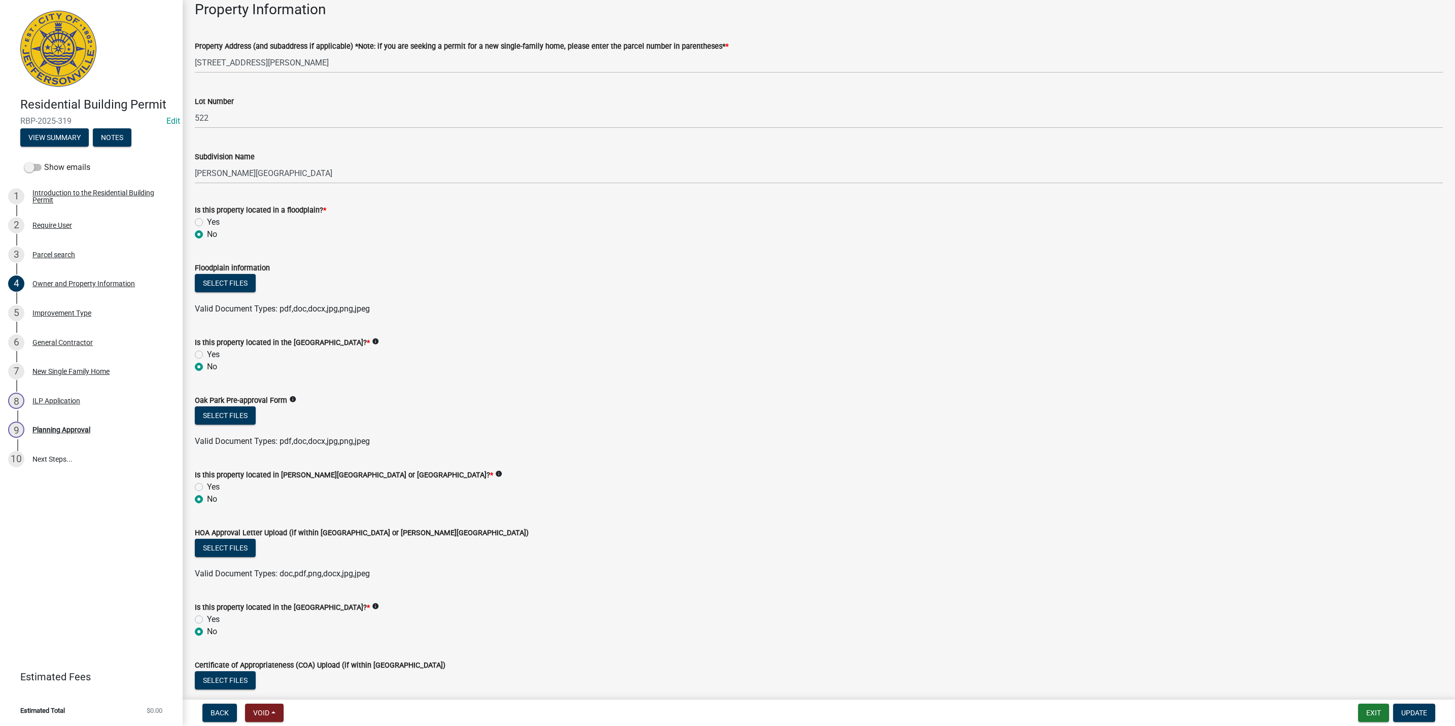
scroll to position [589, 0]
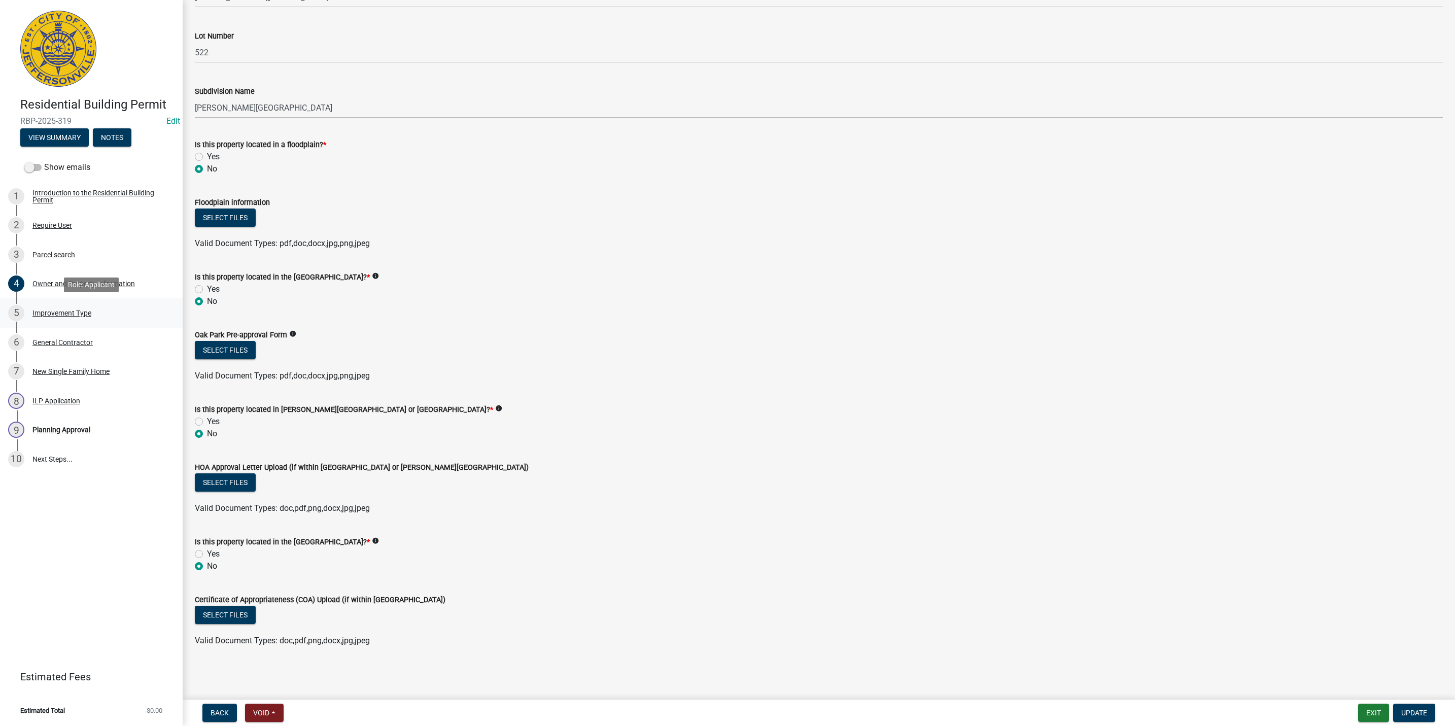
click at [52, 312] on div "Improvement Type" at bounding box center [61, 313] width 59 height 7
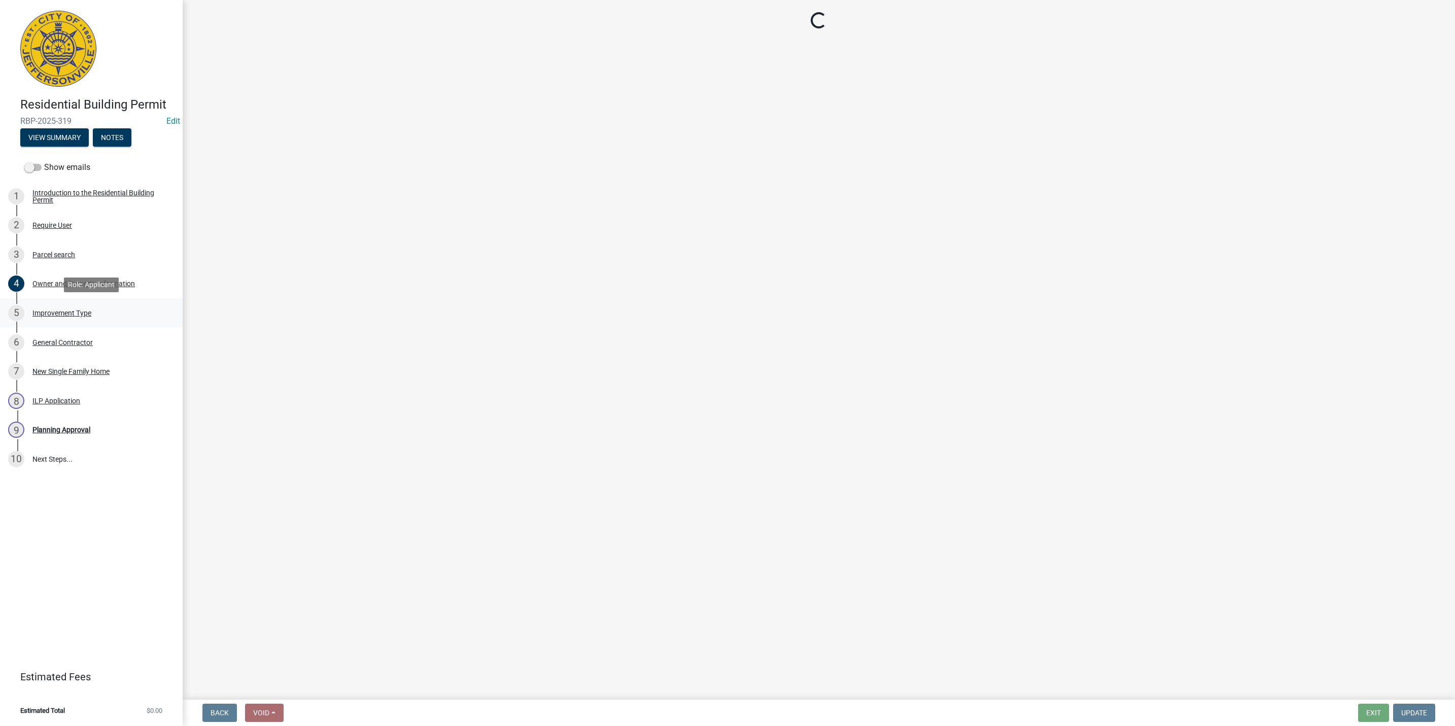
scroll to position [0, 0]
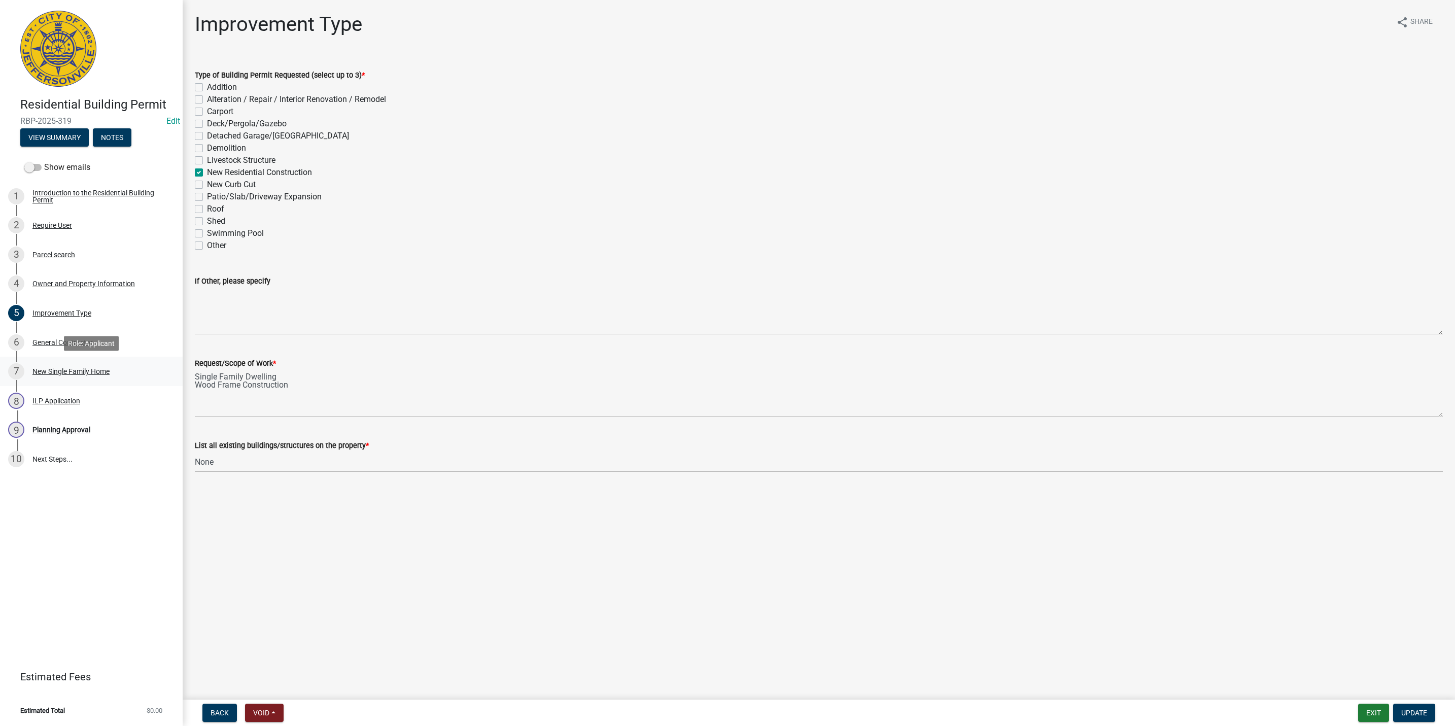
click at [67, 365] on div "7 New Single Family Home" at bounding box center [87, 371] width 158 height 16
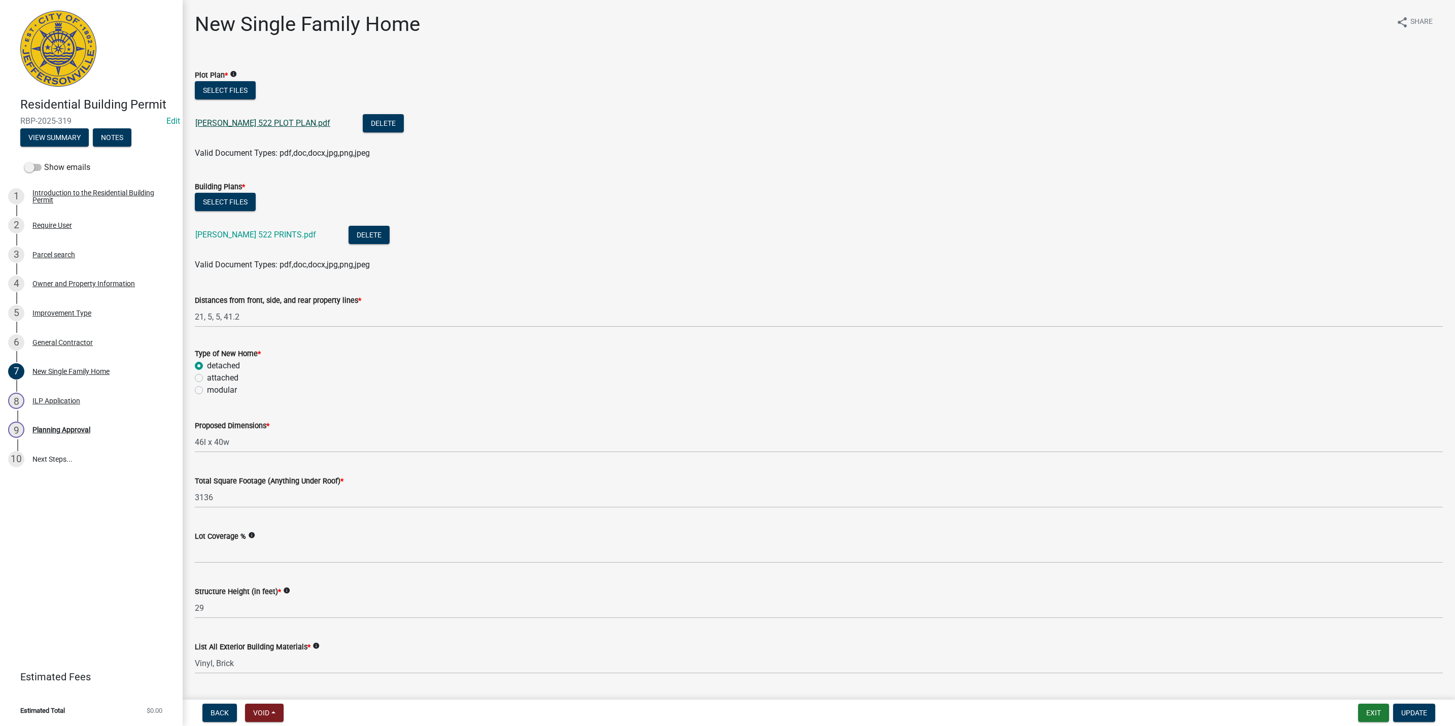
click at [209, 120] on link "[PERSON_NAME] 522 PLOT PLAN.pdf" at bounding box center [262, 123] width 135 height 10
click at [52, 434] on div "9 Planning Approval" at bounding box center [87, 430] width 158 height 16
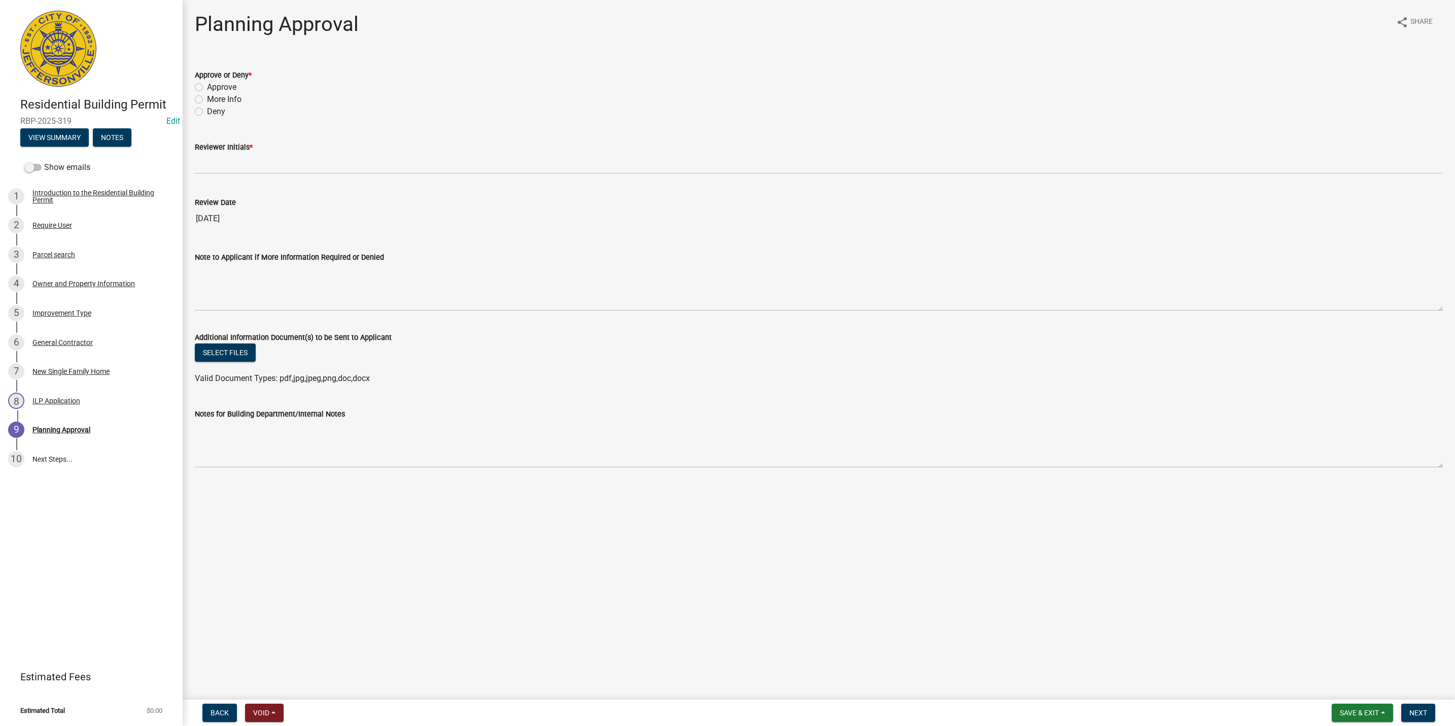
click at [223, 84] on label "Approve" at bounding box center [221, 87] width 29 height 12
click at [214, 84] on input "Approve" at bounding box center [210, 84] width 7 height 7
radio input "true"
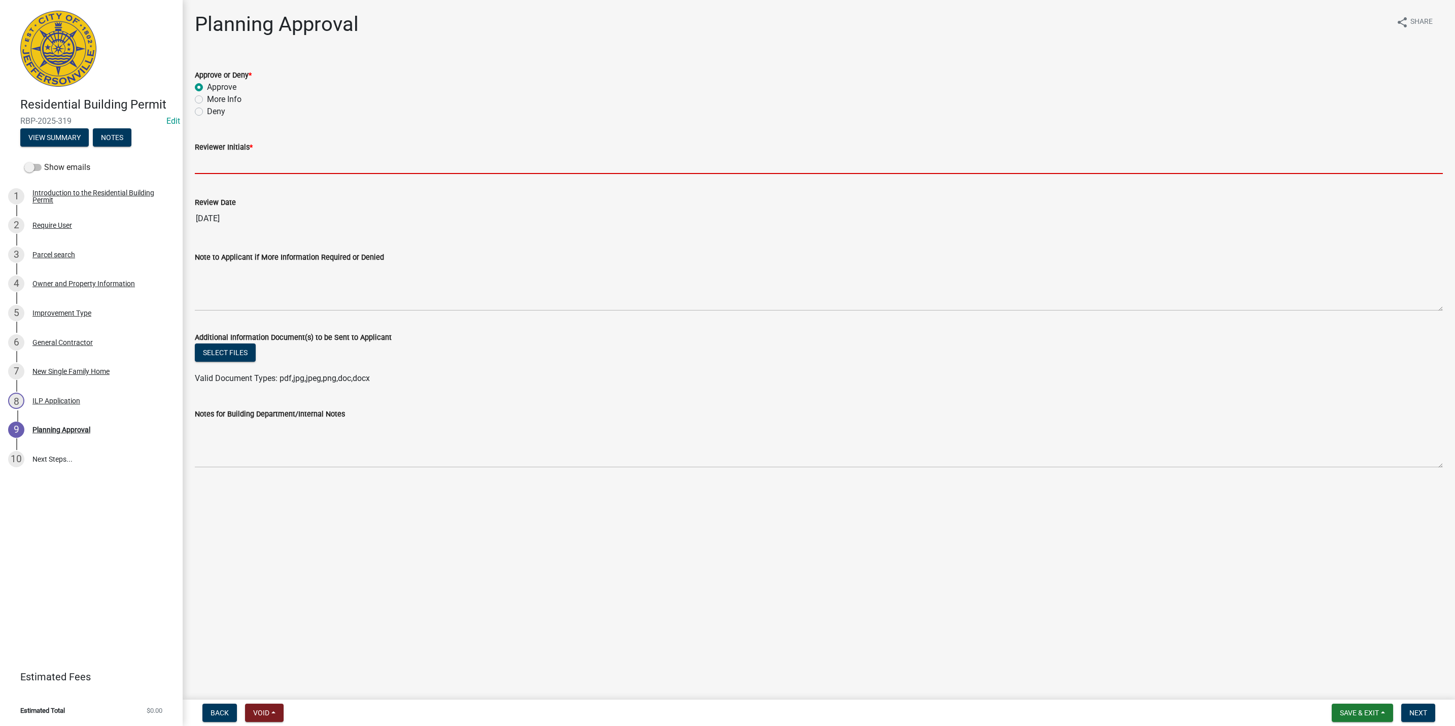
click at [227, 163] on input "Reviewer Initials *" at bounding box center [819, 163] width 1248 height 21
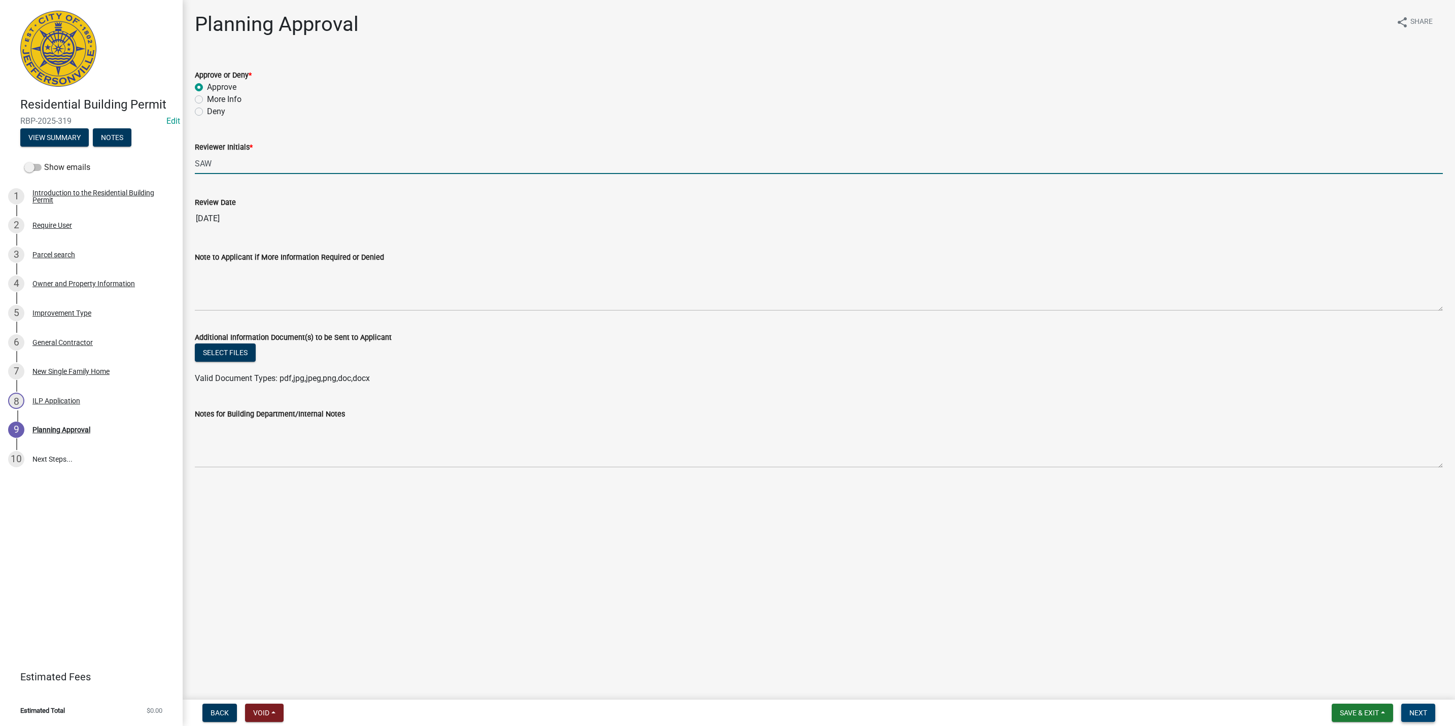
type input "SAW"
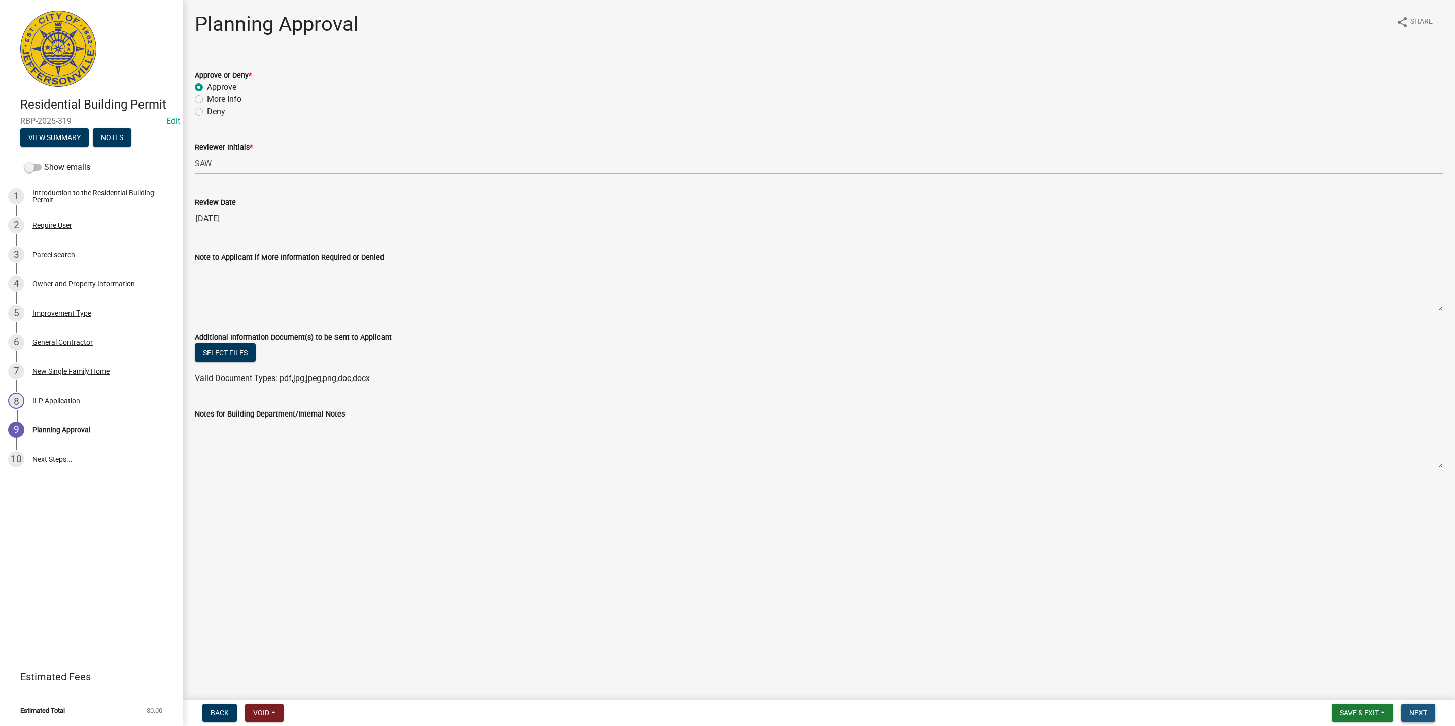
click at [1416, 716] on span "Next" at bounding box center [1419, 713] width 18 height 8
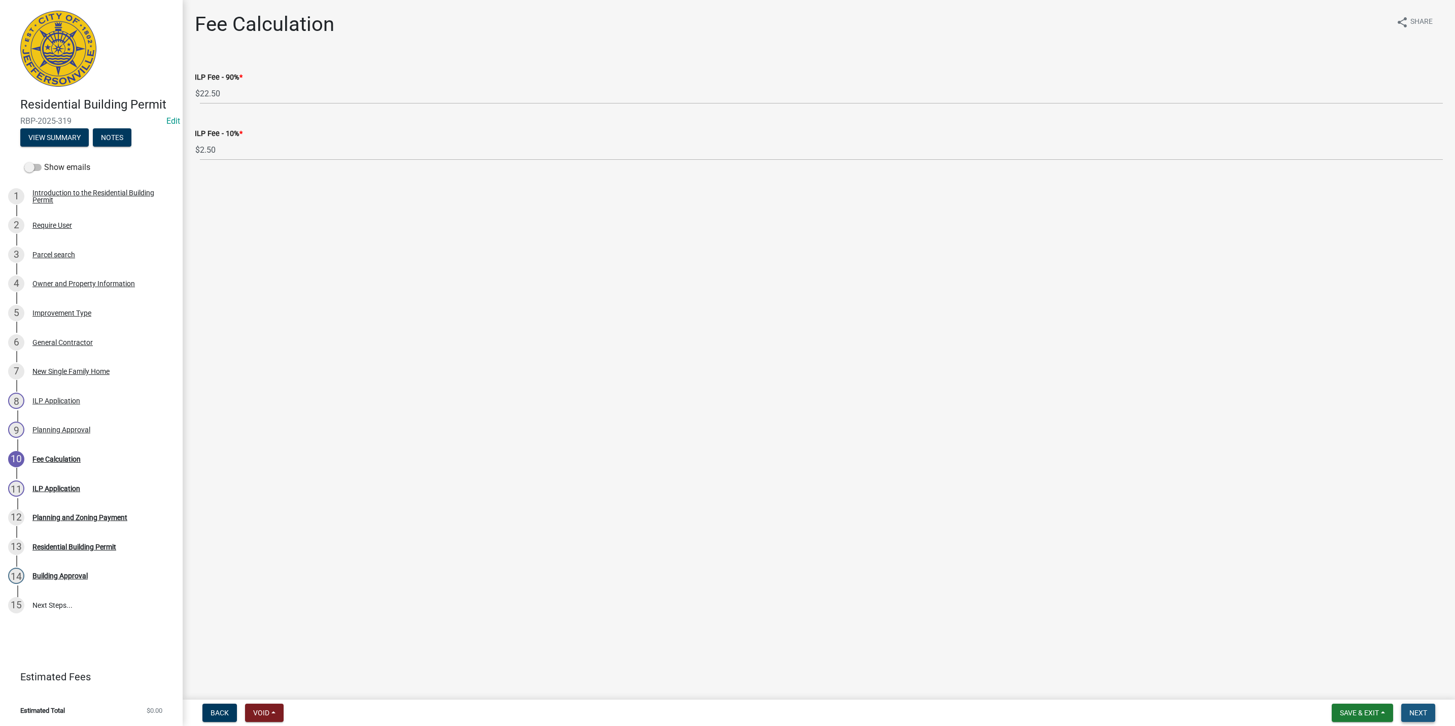
click at [1425, 707] on button "Next" at bounding box center [1418, 713] width 34 height 18
select select "3: 3"
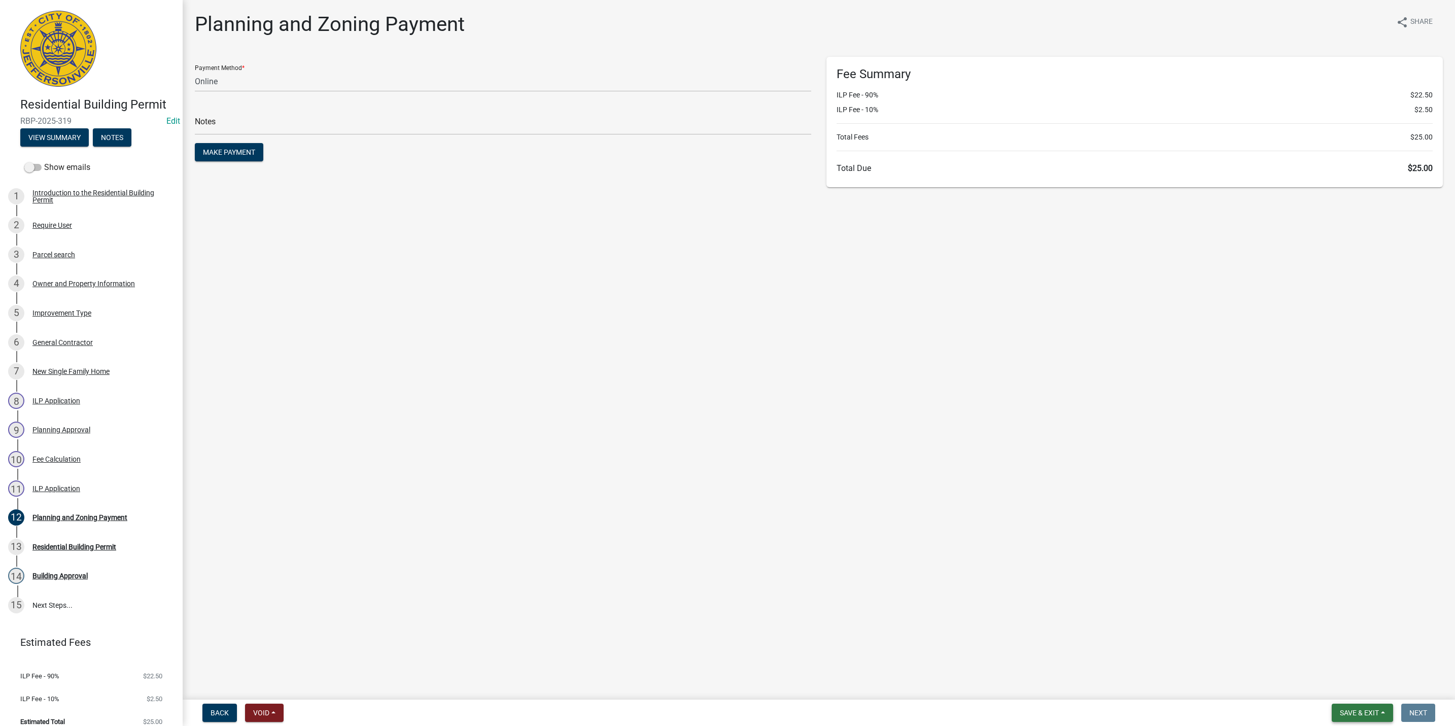
click at [1371, 720] on button "Save & Exit" at bounding box center [1362, 713] width 61 height 18
click at [1371, 705] on button "Save & Exit" at bounding box center [1362, 713] width 61 height 18
click at [1368, 689] on main "Planning and Zoning Payment share Share Payment Method * Credit Card POS Check …" at bounding box center [819, 348] width 1273 height 696
click at [1369, 704] on div "Save & Exit Save Save & Exit" at bounding box center [1362, 713] width 61 height 18
click at [1369, 709] on span "Save & Exit" at bounding box center [1359, 713] width 39 height 8
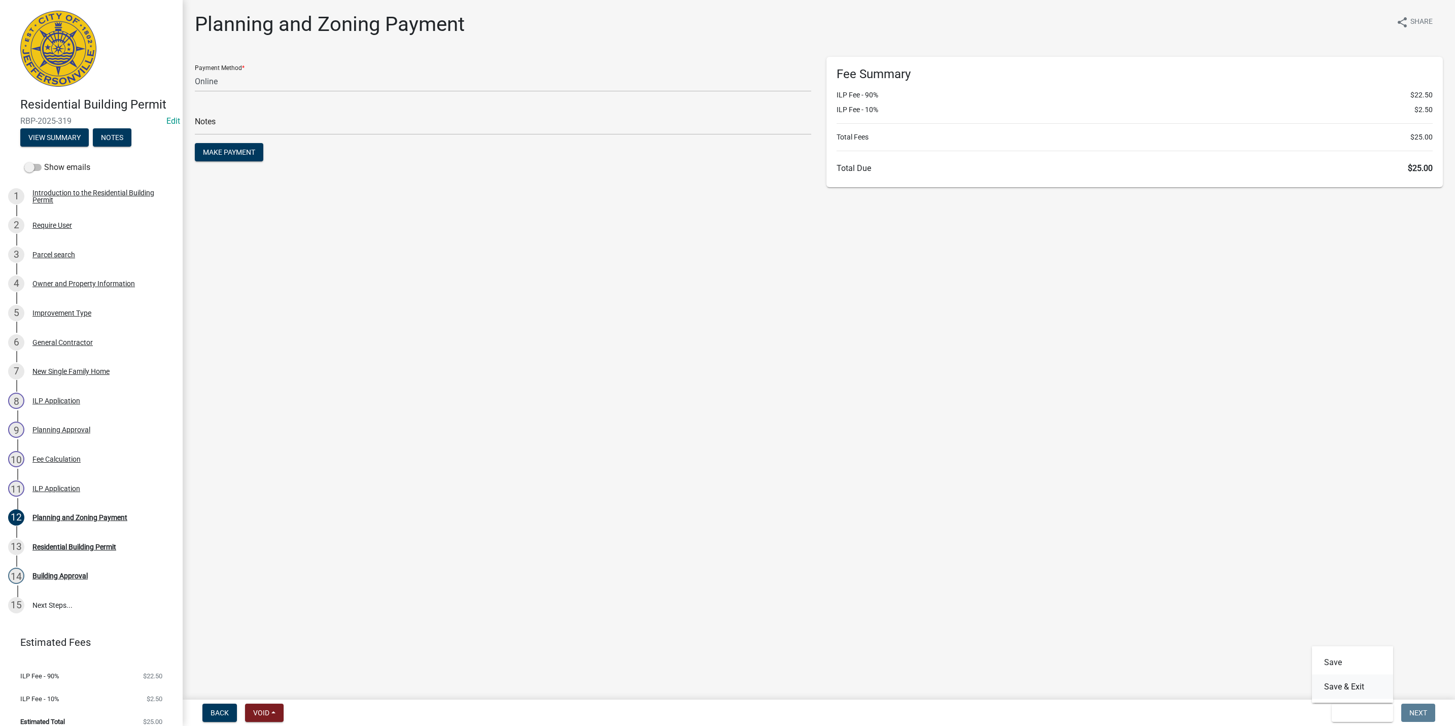
click at [1363, 688] on button "Save & Exit" at bounding box center [1352, 687] width 81 height 24
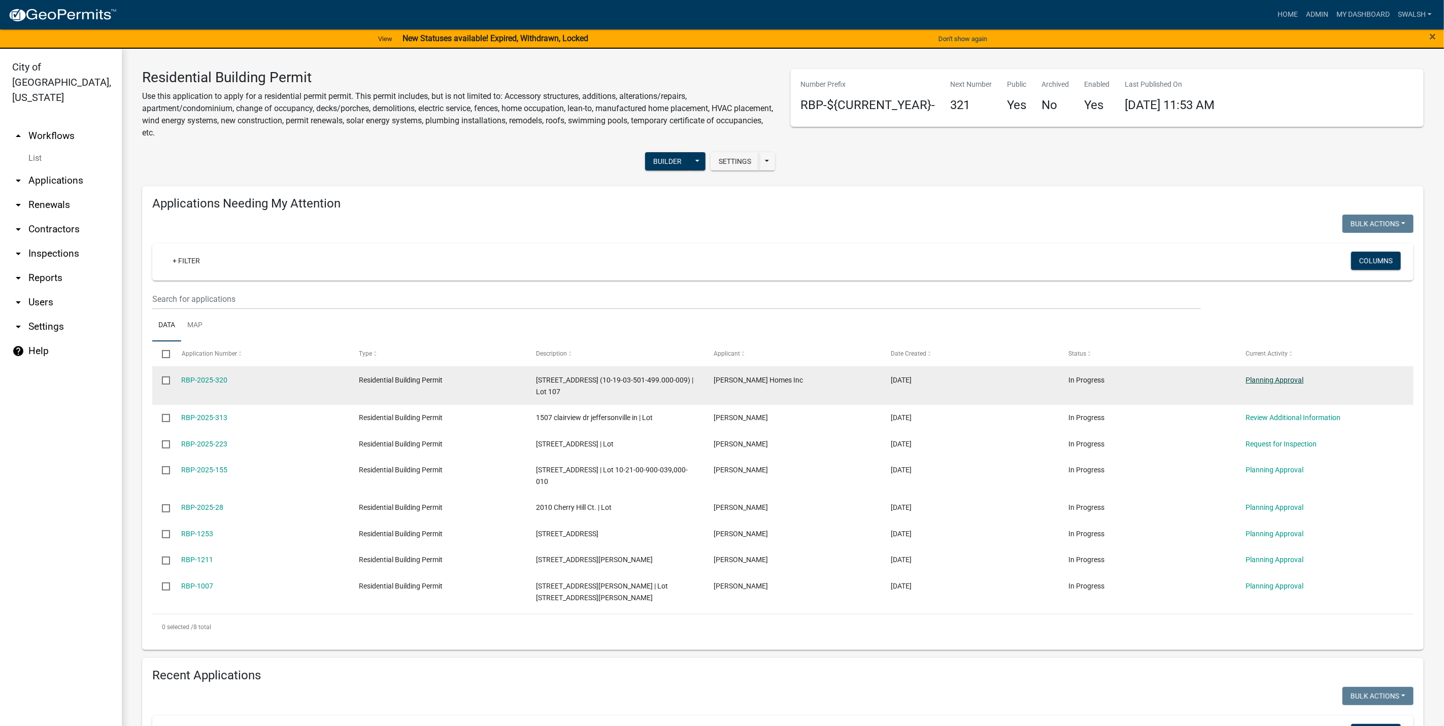
click at [1284, 383] on link "Planning Approval" at bounding box center [1275, 380] width 58 height 8
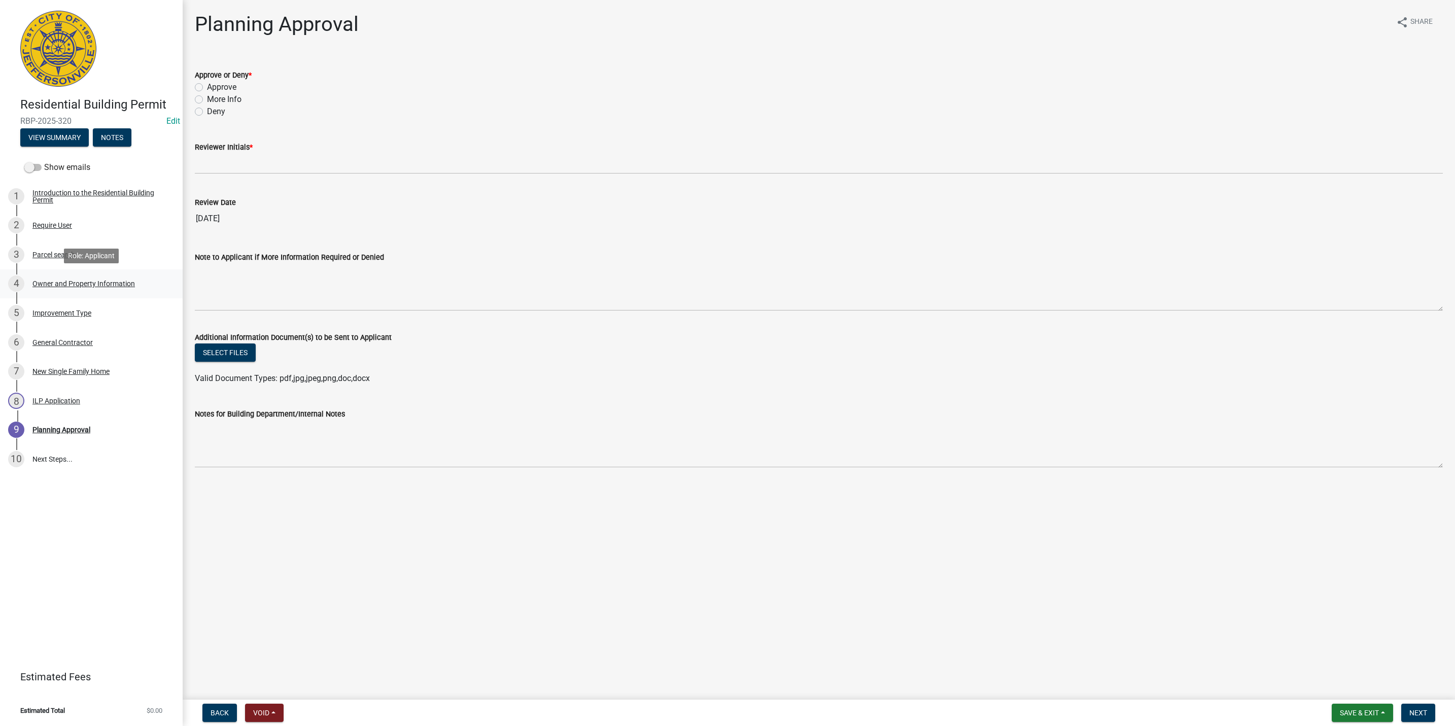
click at [132, 279] on div "4 Owner and Property Information" at bounding box center [87, 284] width 158 height 16
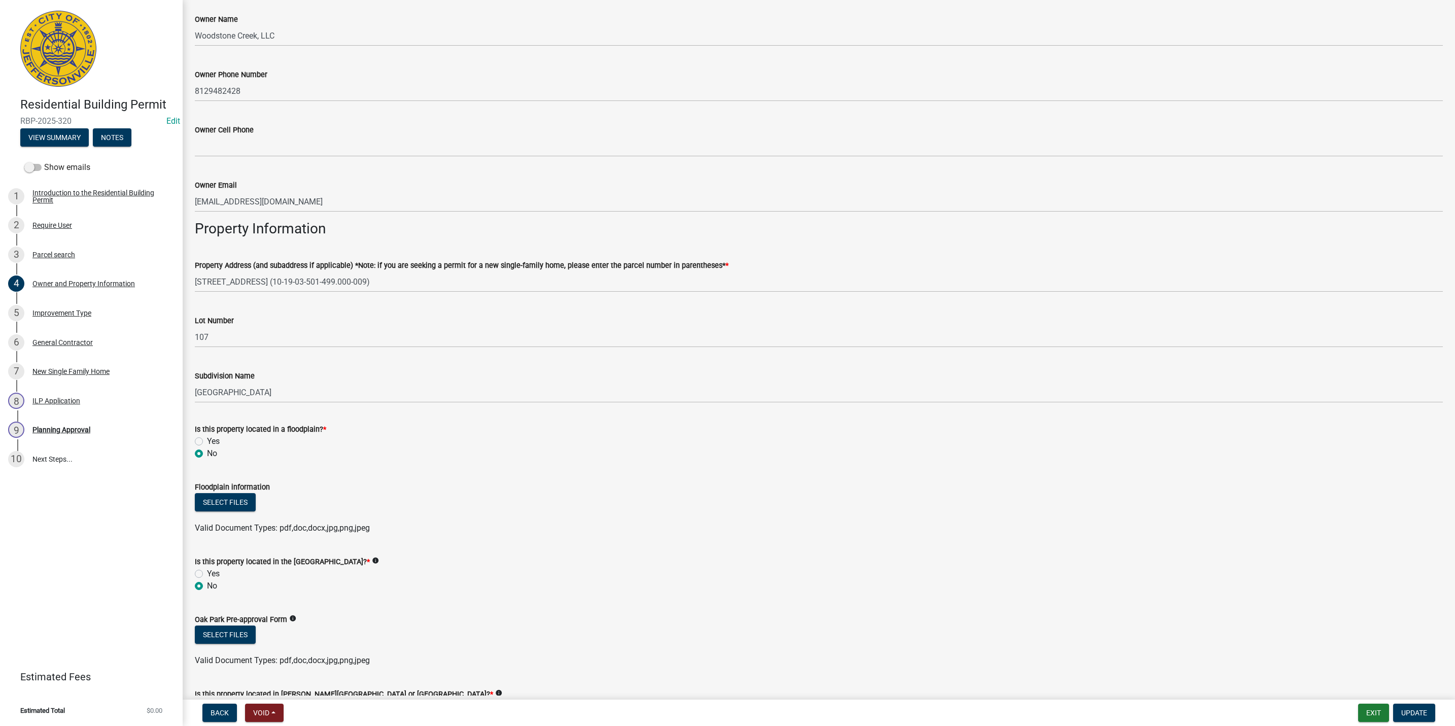
scroll to position [589, 0]
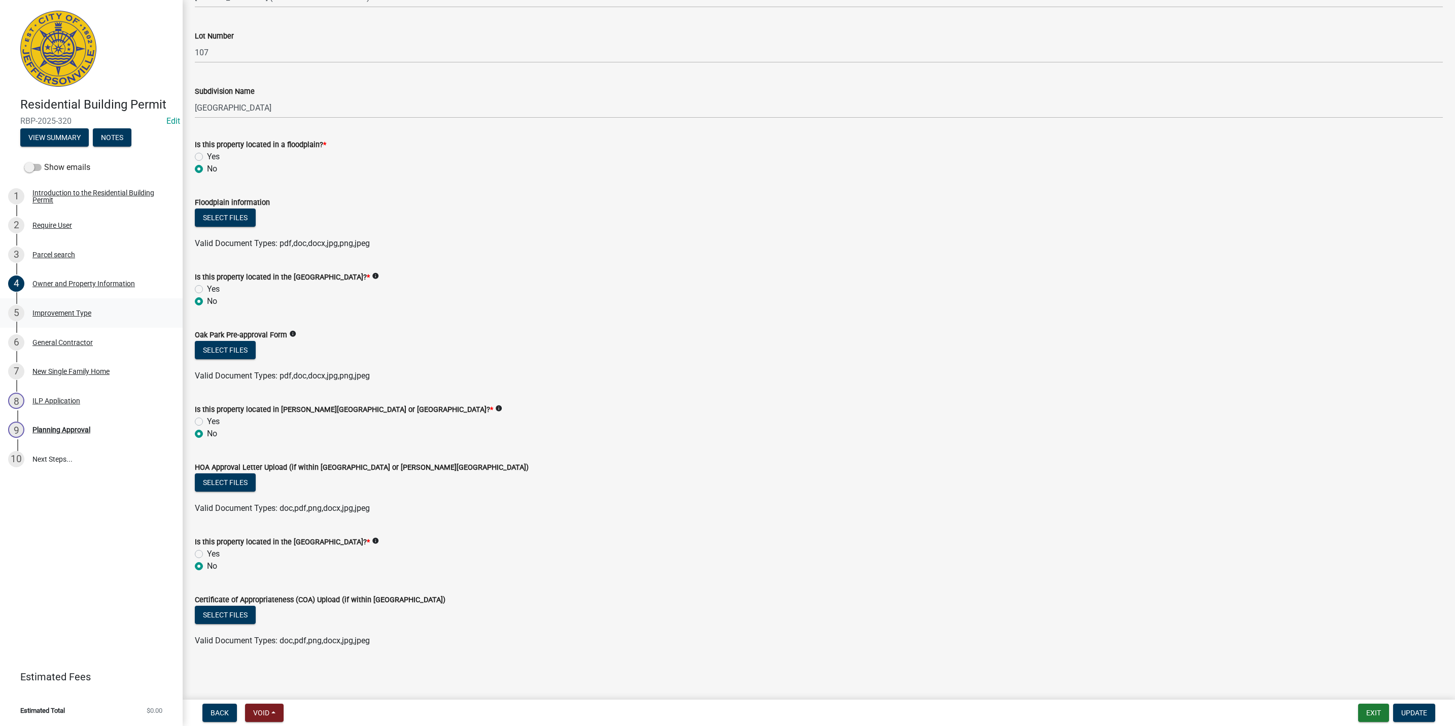
click at [55, 311] on div "Improvement Type" at bounding box center [61, 313] width 59 height 7
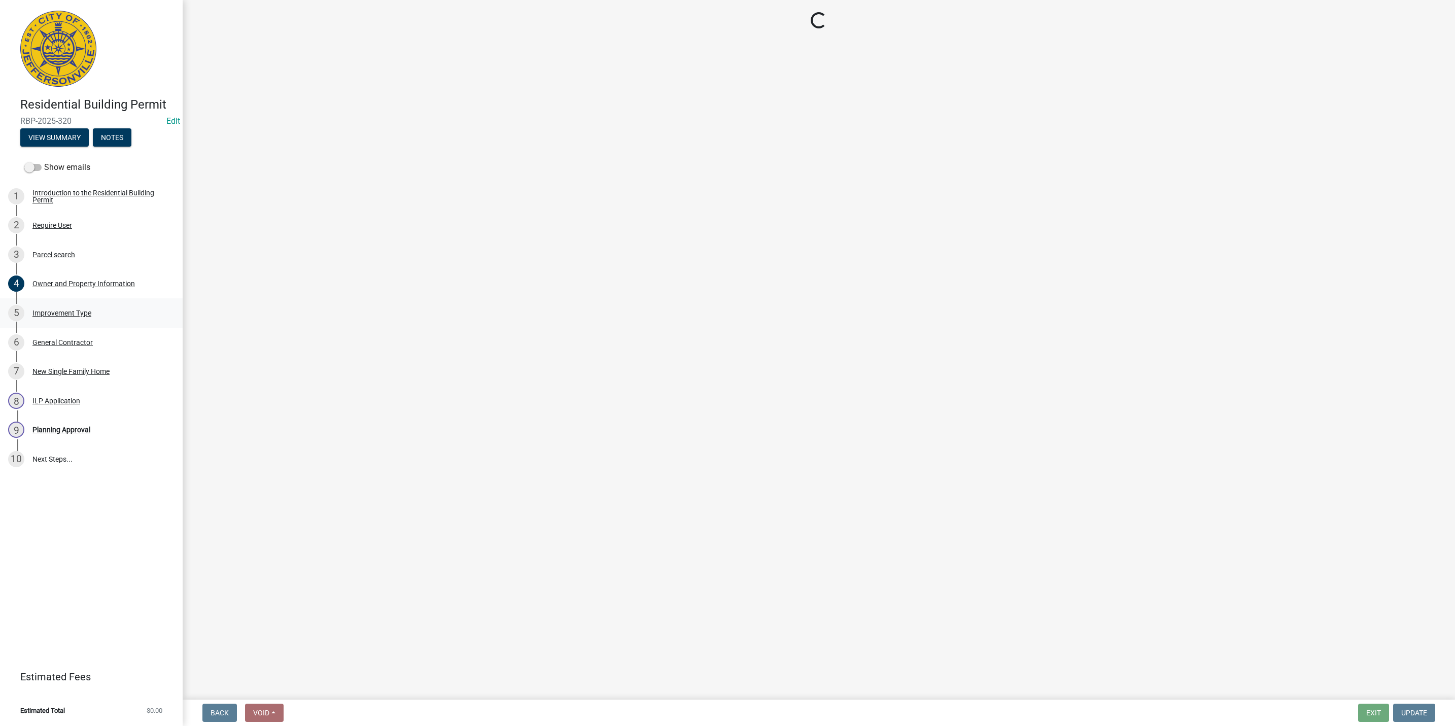
scroll to position [0, 0]
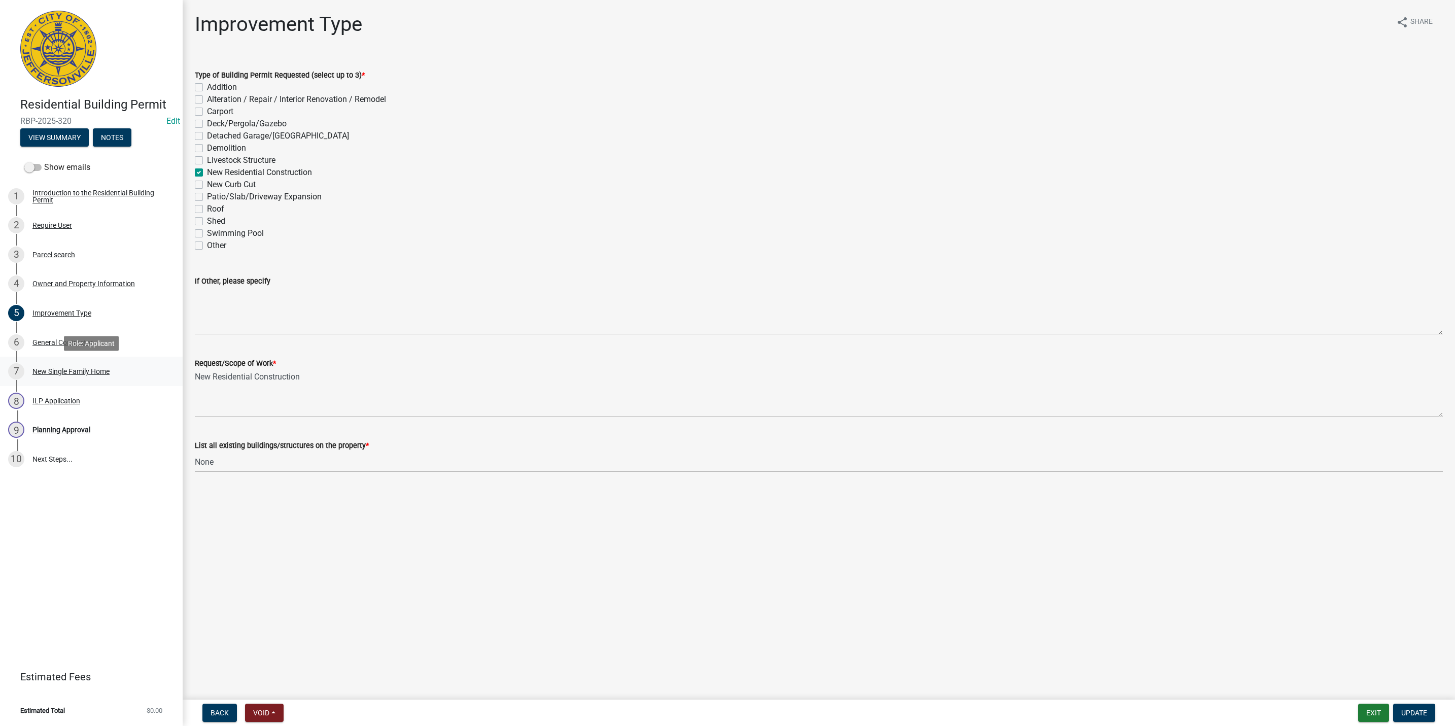
click at [78, 372] on div "New Single Family Home" at bounding box center [70, 371] width 77 height 7
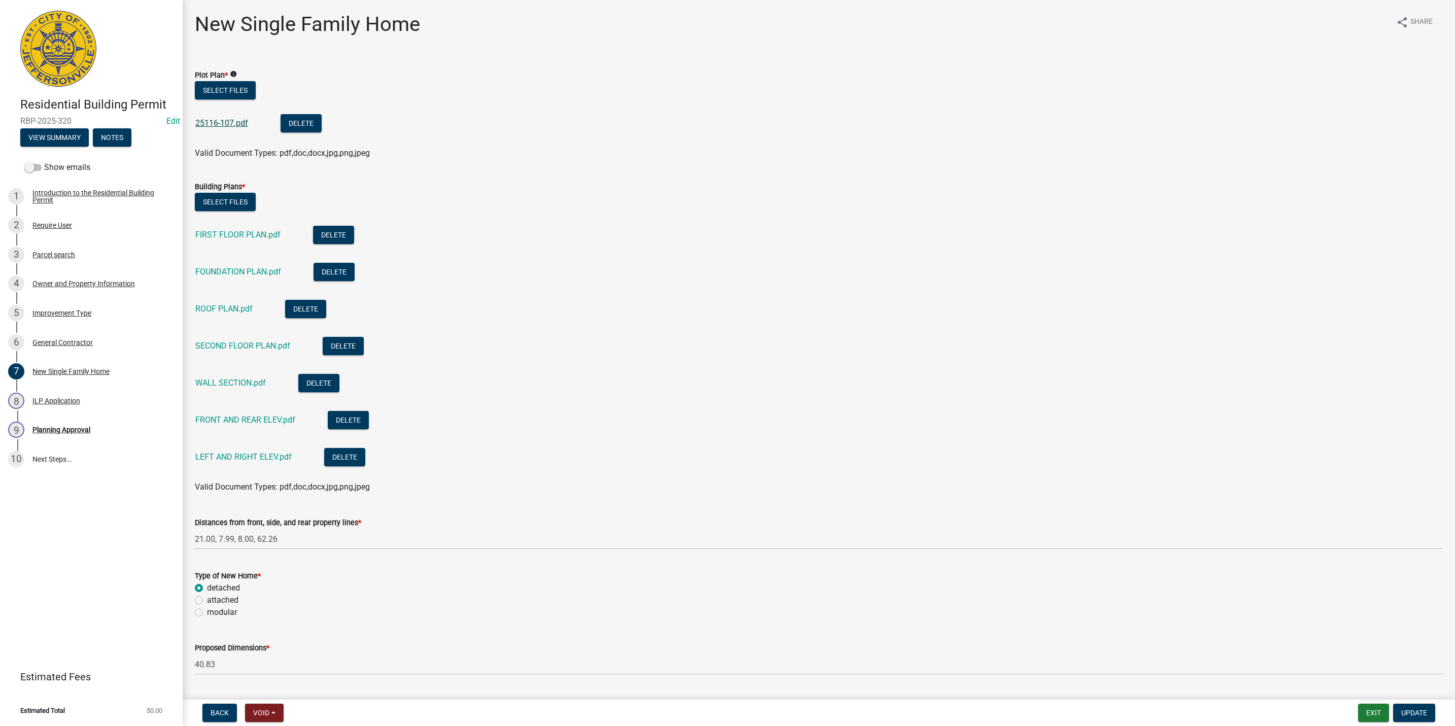
click at [217, 121] on link "25116-107.pdf" at bounding box center [221, 123] width 53 height 10
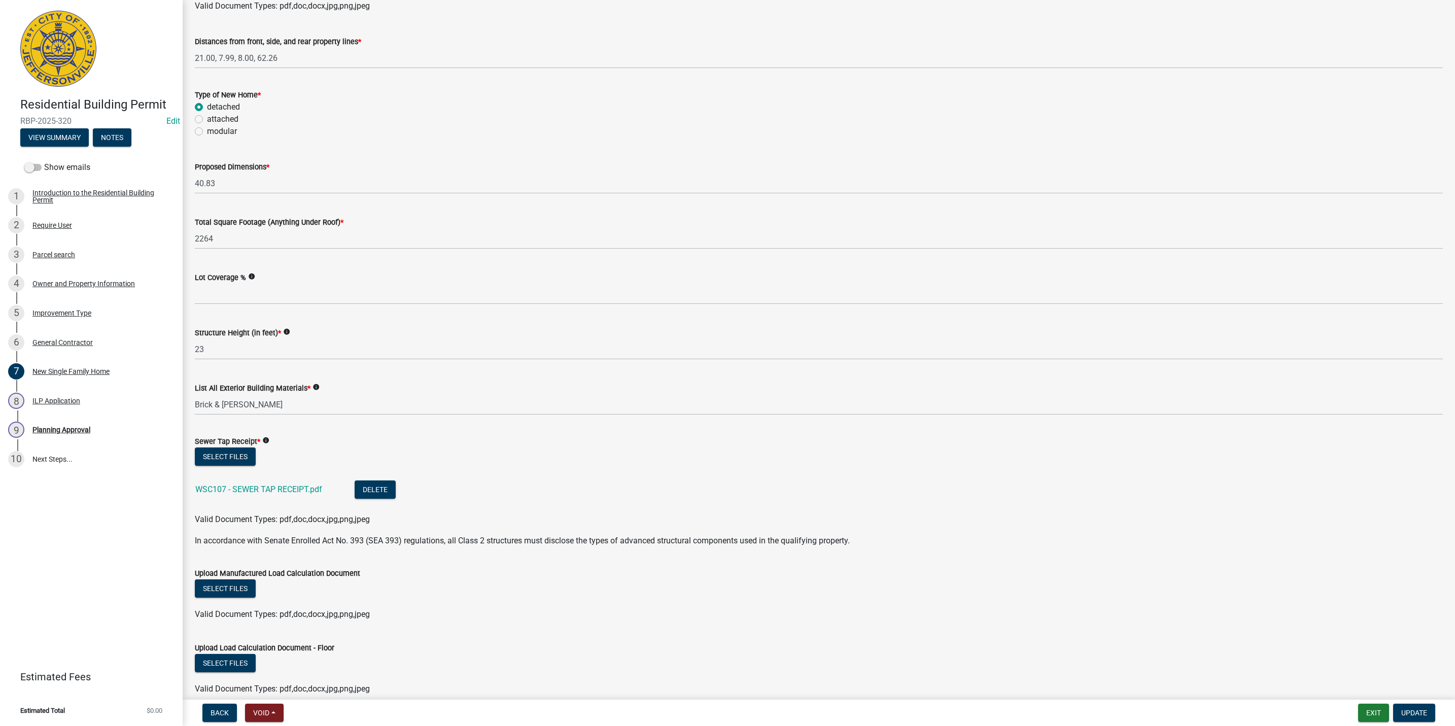
scroll to position [465, 0]
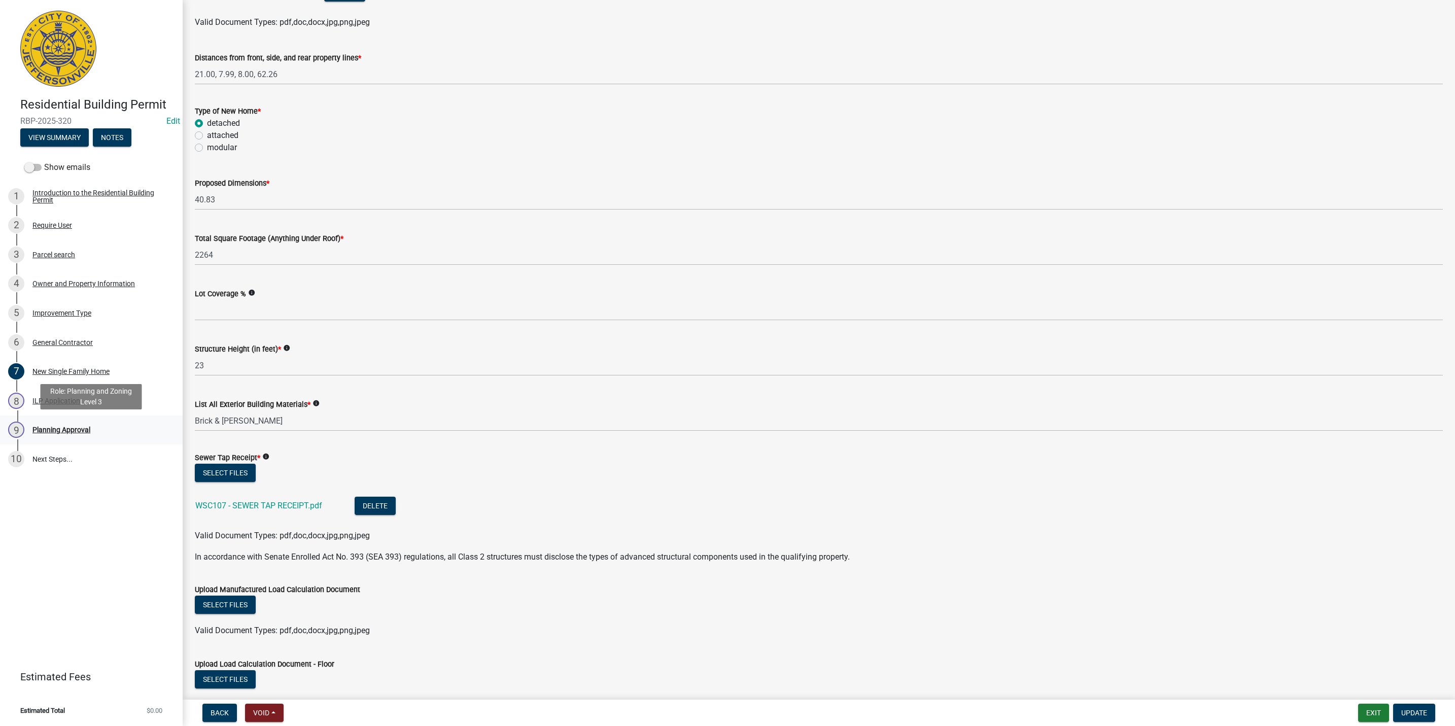
click at [93, 425] on div "9 Planning Approval" at bounding box center [87, 430] width 158 height 16
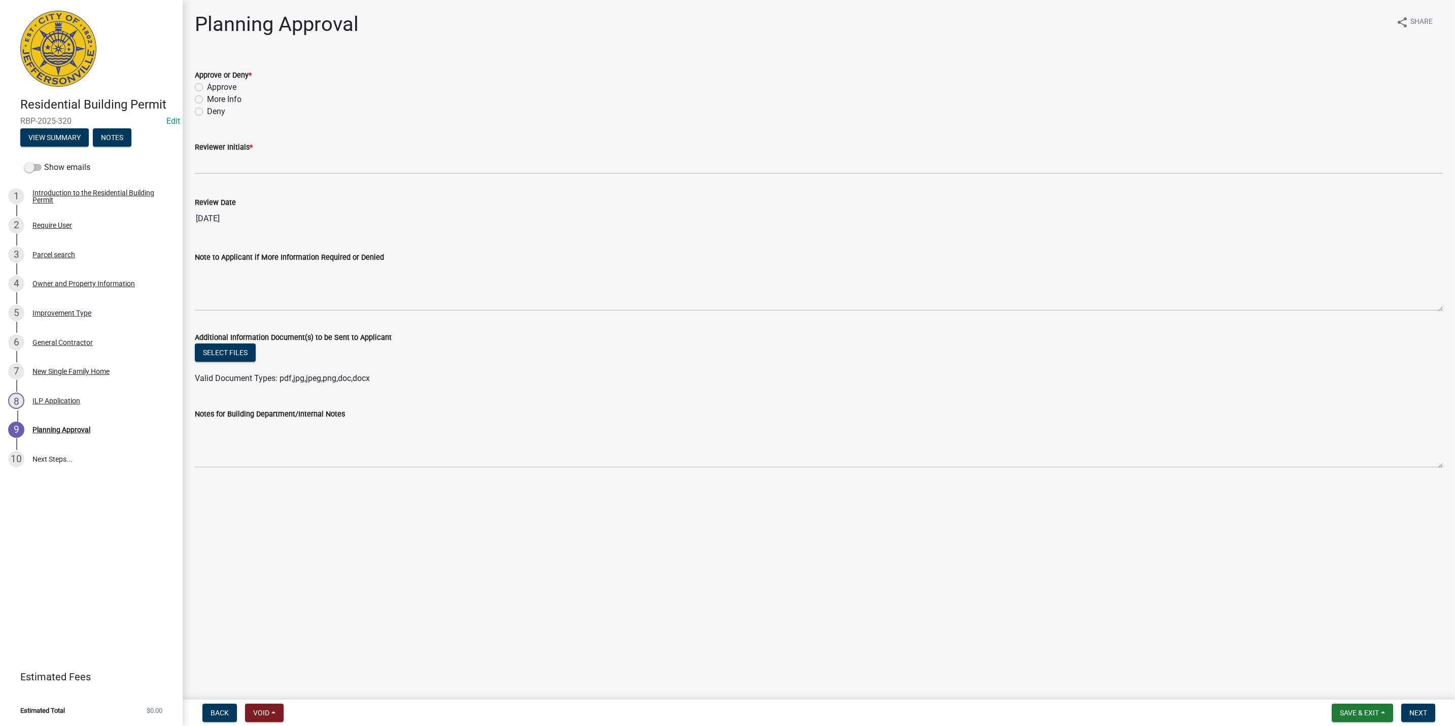
click at [224, 87] on label "Approve" at bounding box center [221, 87] width 29 height 12
click at [214, 87] on input "Approve" at bounding box center [210, 84] width 7 height 7
radio input "true"
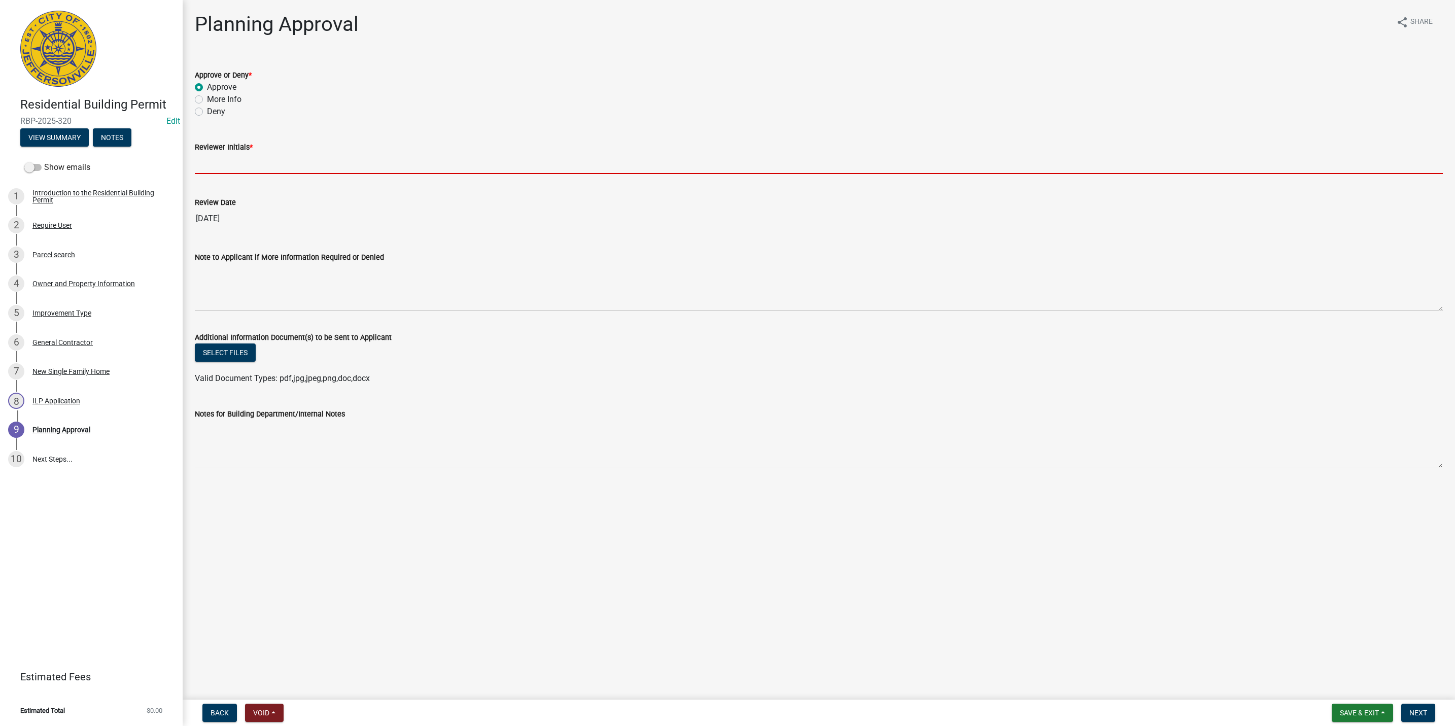
click at [227, 161] on input "Reviewer Initials *" at bounding box center [819, 163] width 1248 height 21
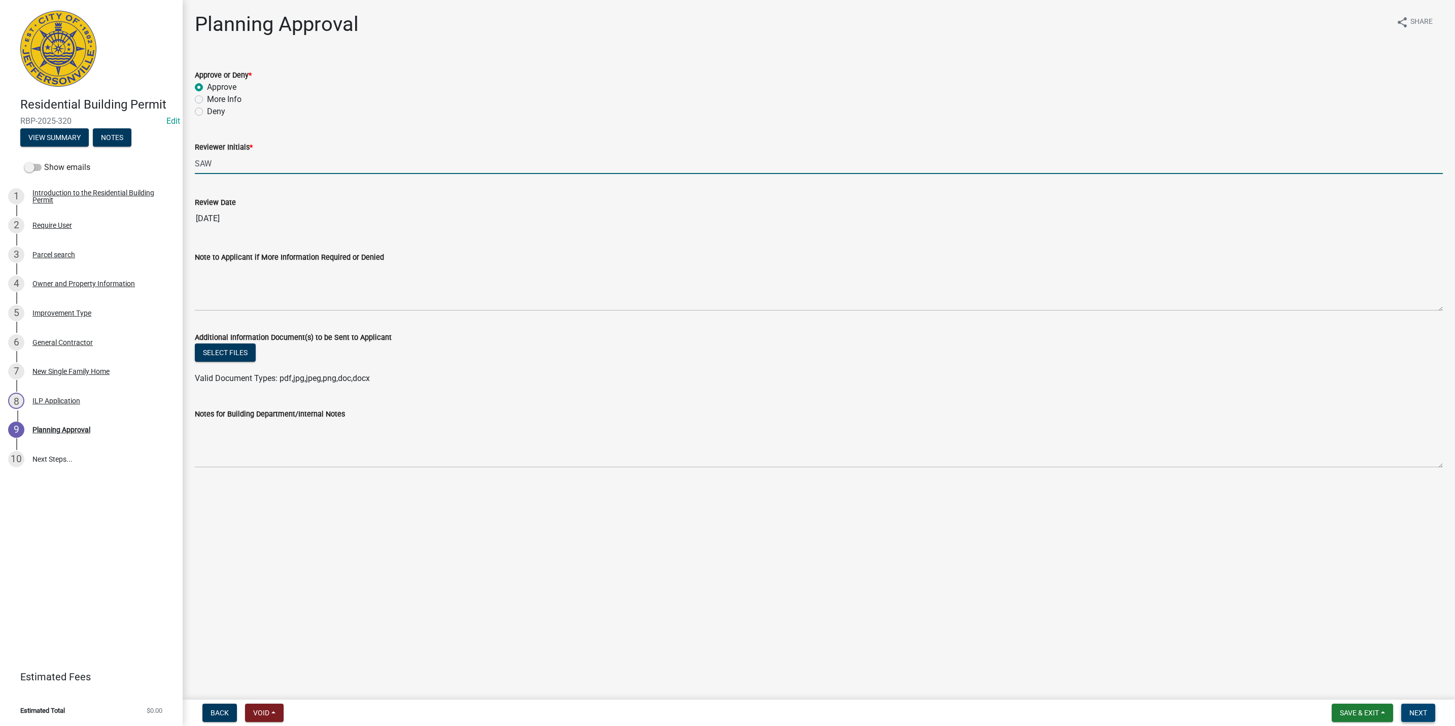
type input "SAW"
click at [1433, 719] on button "Next" at bounding box center [1418, 713] width 34 height 18
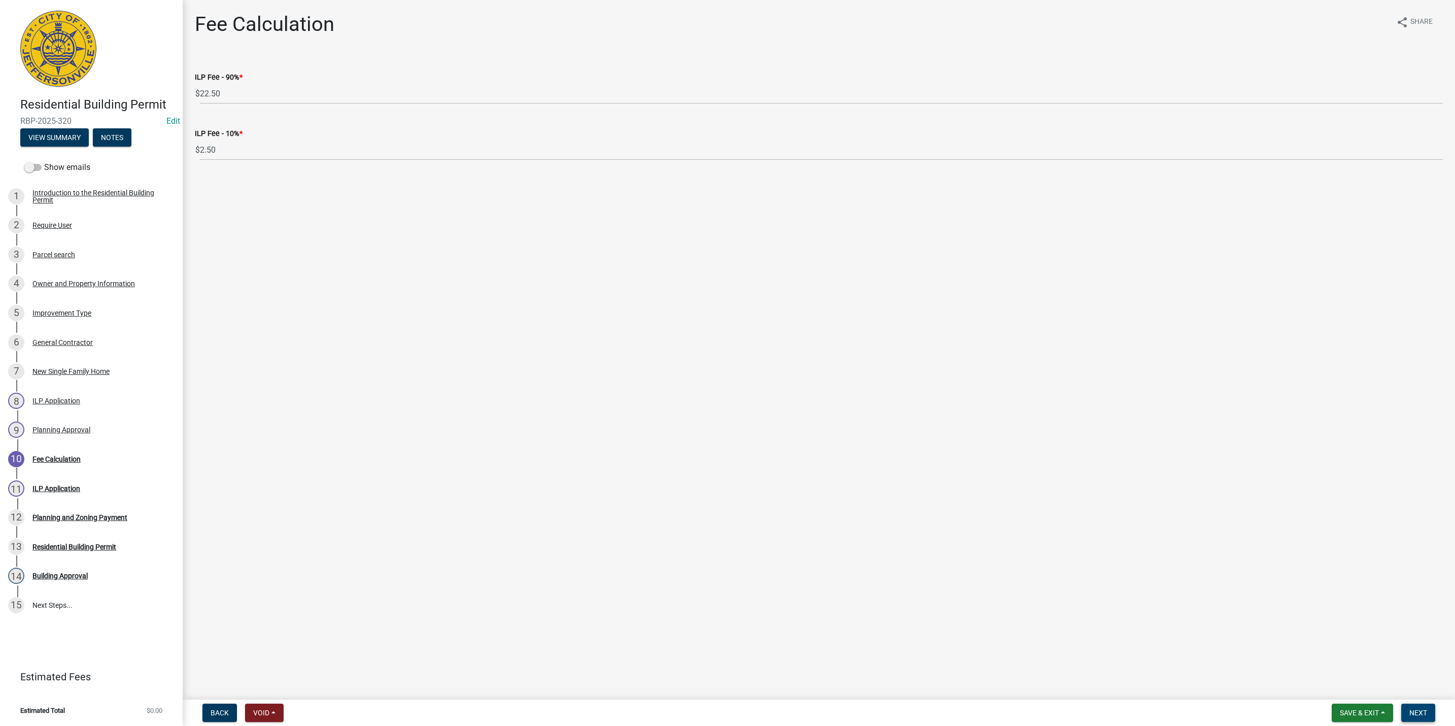
click at [1419, 711] on span "Next" at bounding box center [1419, 713] width 18 height 8
select select "3: 3"
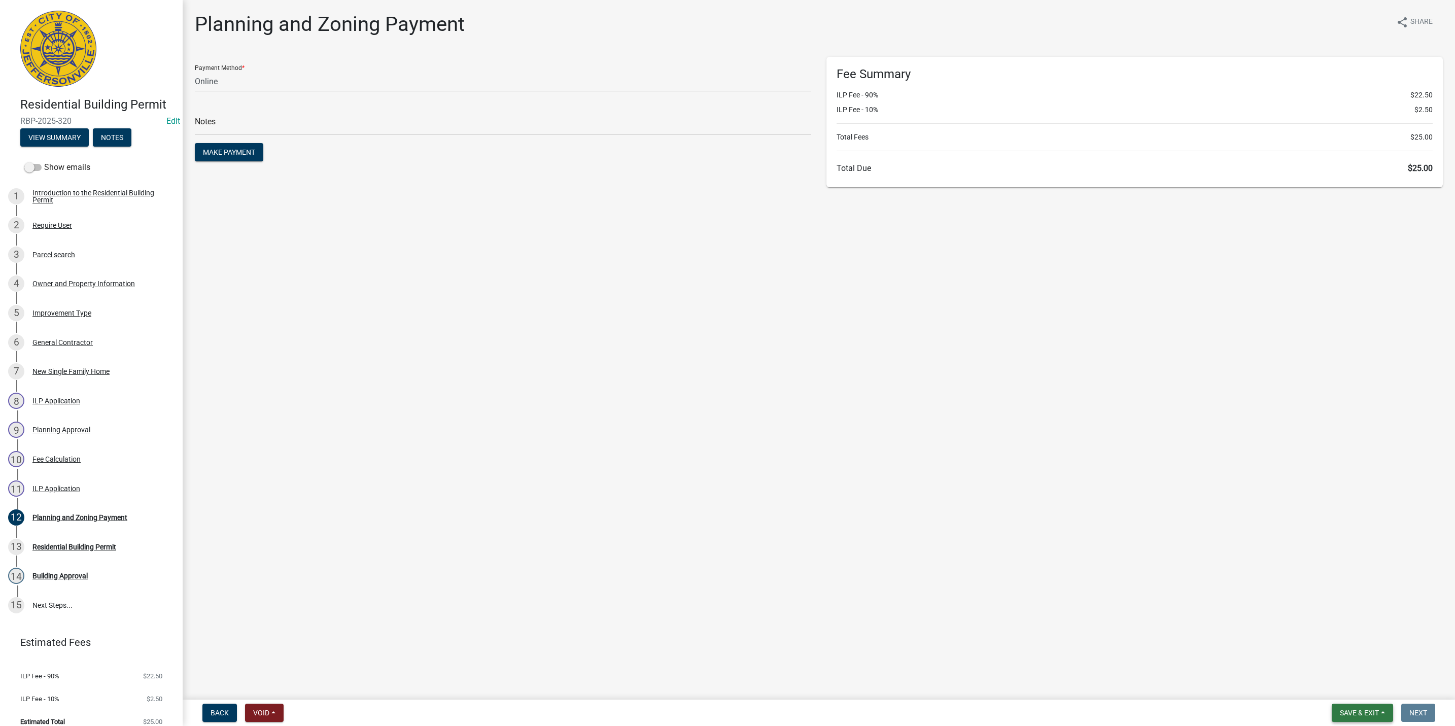
click at [1374, 705] on button "Save & Exit" at bounding box center [1362, 713] width 61 height 18
click at [1367, 688] on button "Save & Exit" at bounding box center [1352, 687] width 81 height 24
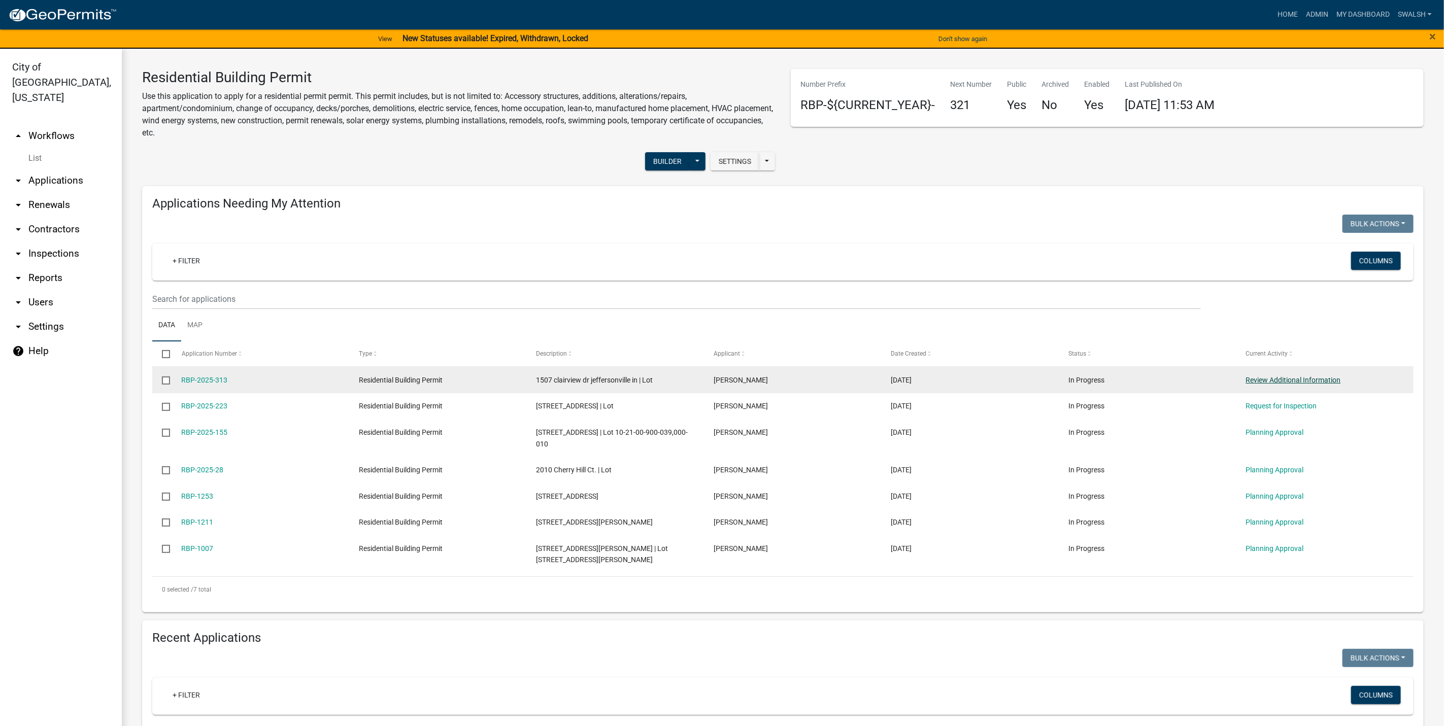
click at [1256, 381] on link "Review Additional Information" at bounding box center [1293, 380] width 95 height 8
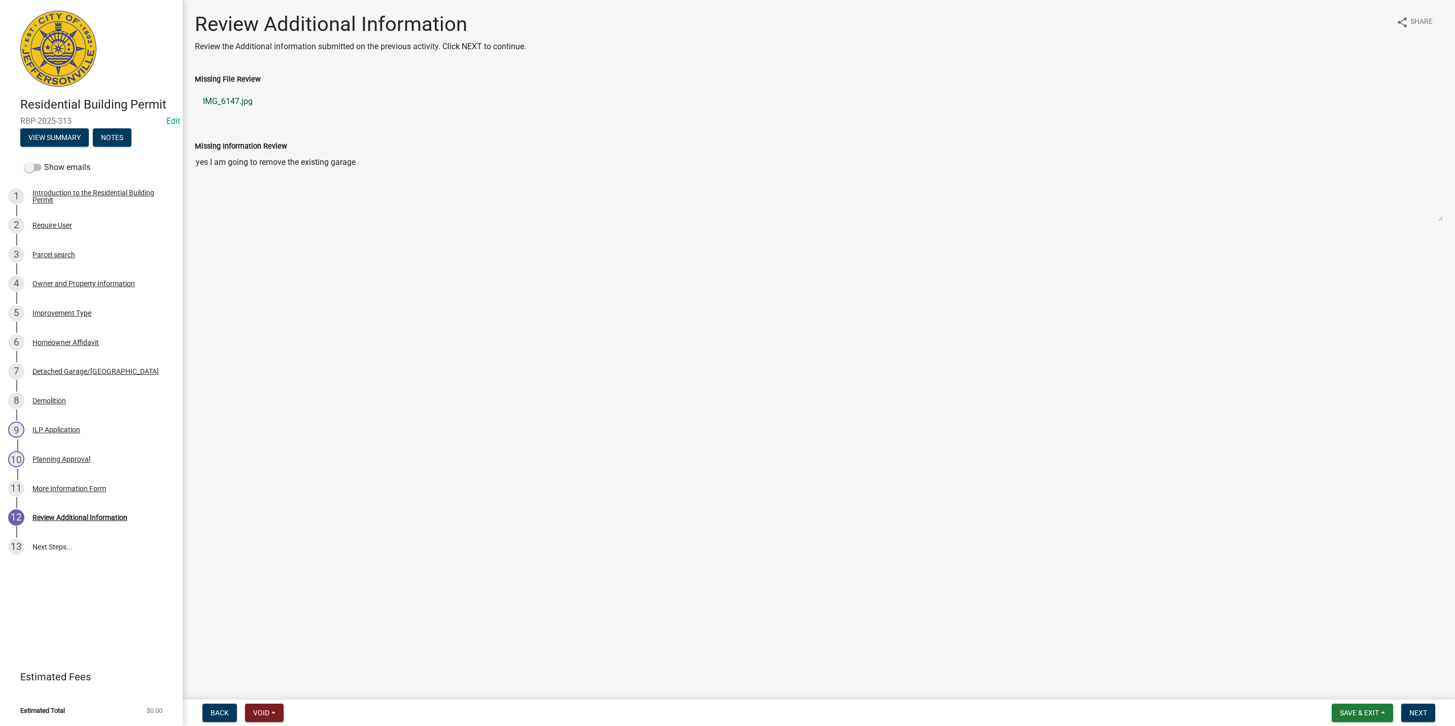
click at [228, 96] on link "IMG_6147.jpg" at bounding box center [819, 101] width 1248 height 24
click at [109, 372] on div "Detached Garage/[GEOGRAPHIC_DATA]" at bounding box center [95, 371] width 126 height 7
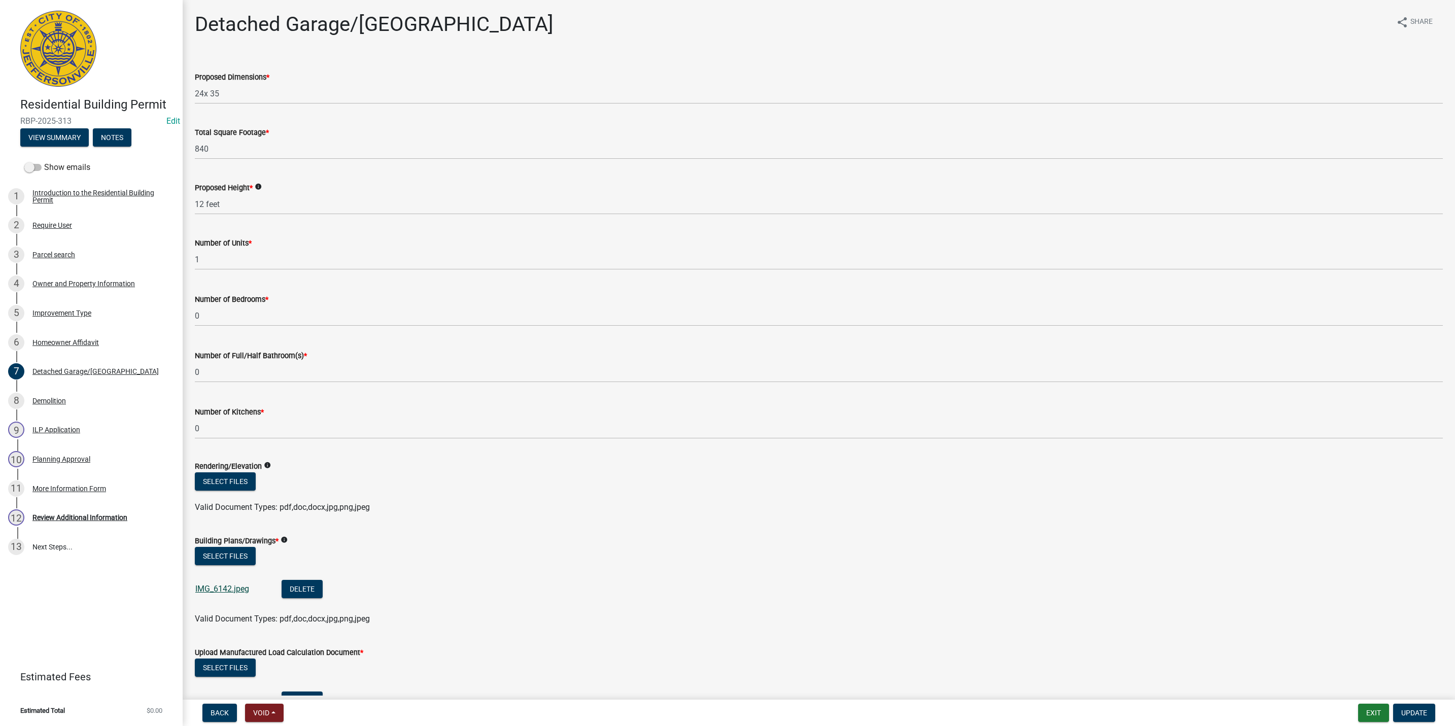
click at [230, 591] on link "IMG_6142.jpeg" at bounding box center [222, 589] width 54 height 10
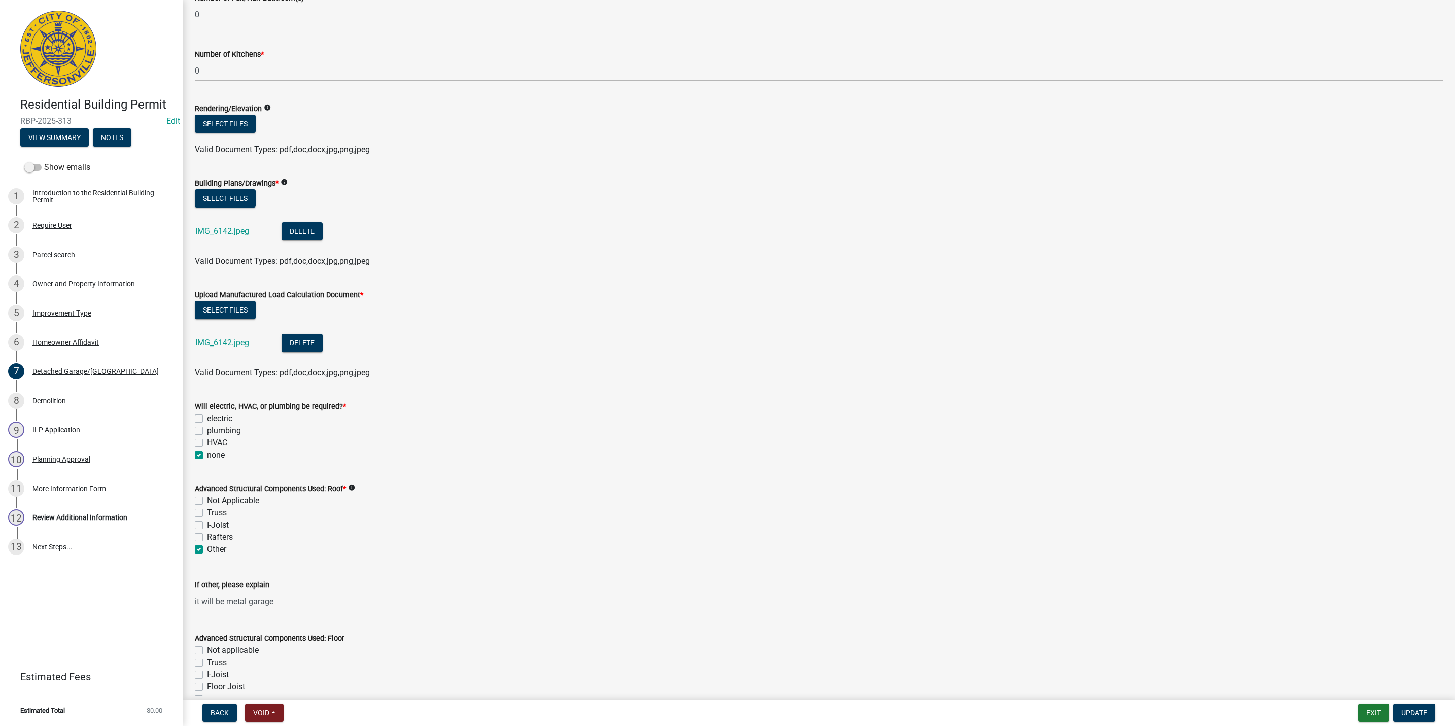
scroll to position [381, 0]
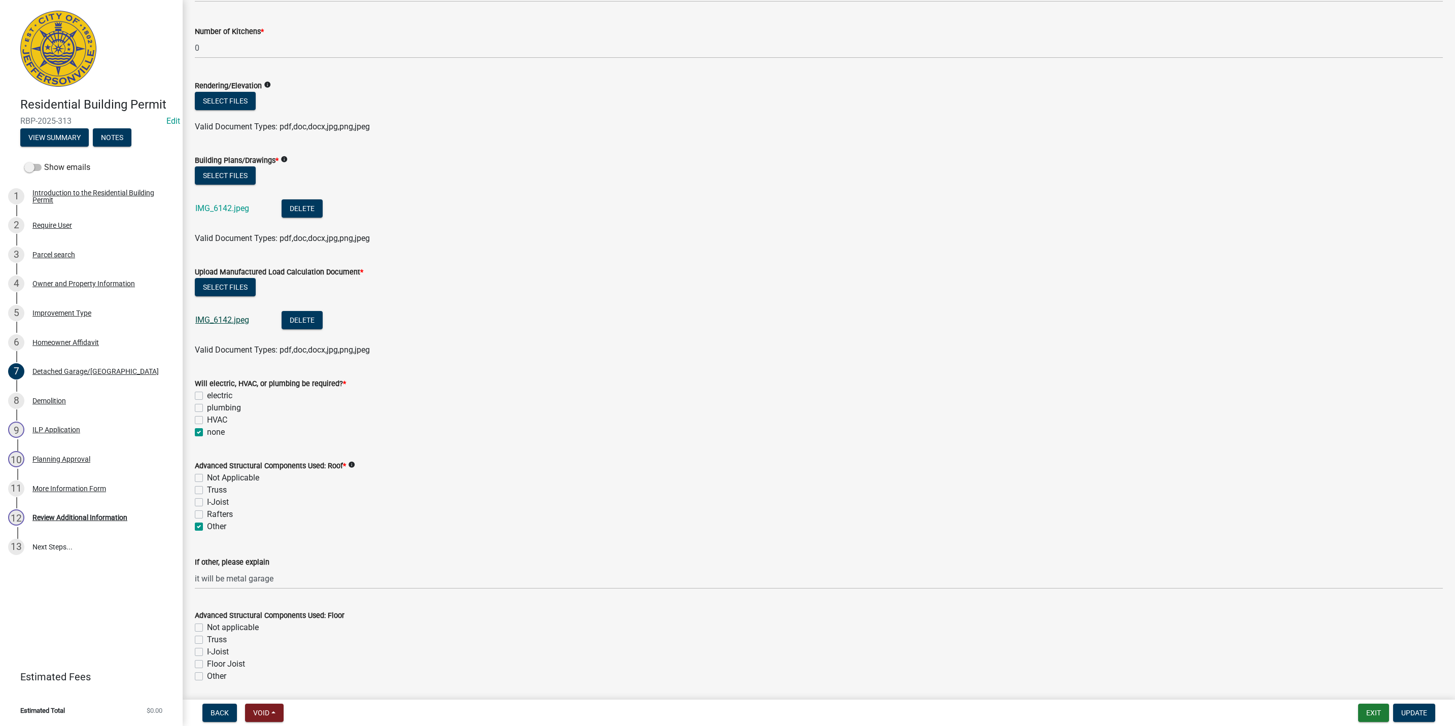
click at [223, 317] on link "IMG_6142.jpeg" at bounding box center [222, 320] width 54 height 10
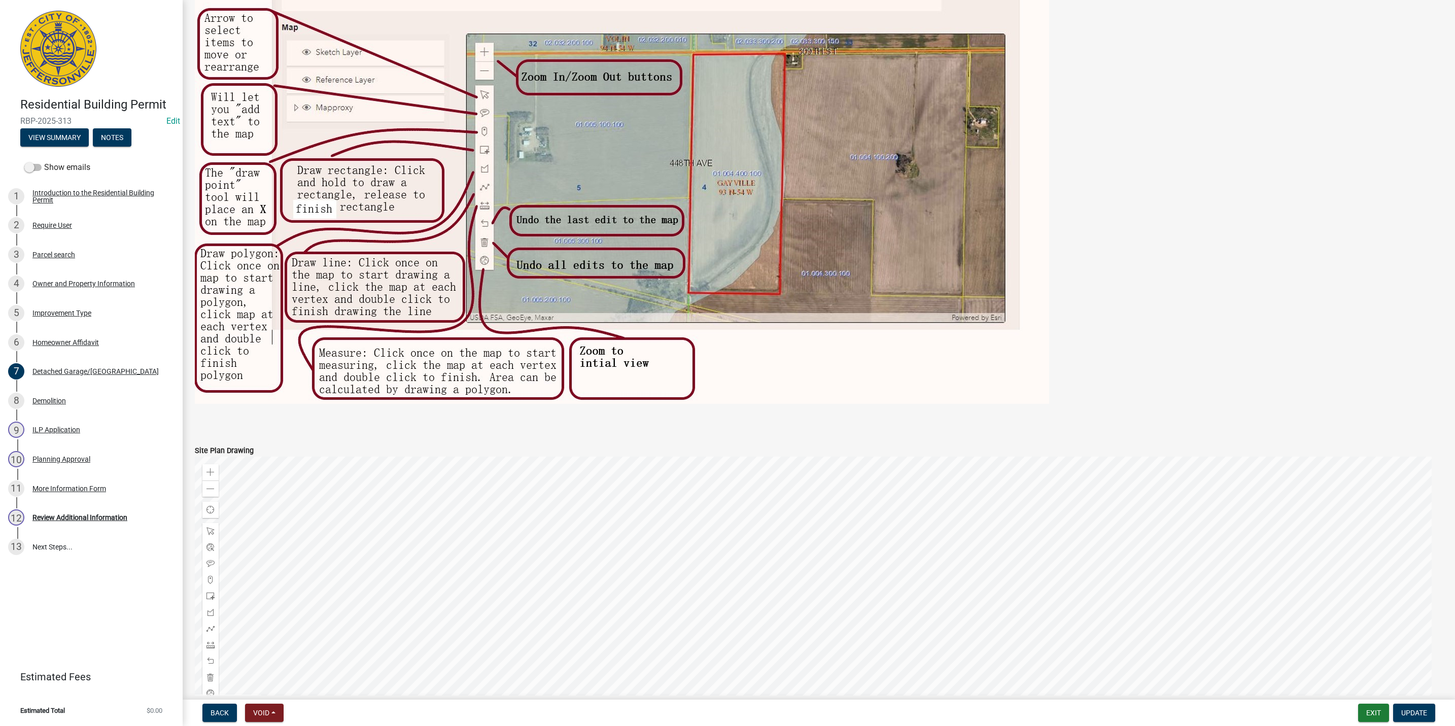
scroll to position [1503, 0]
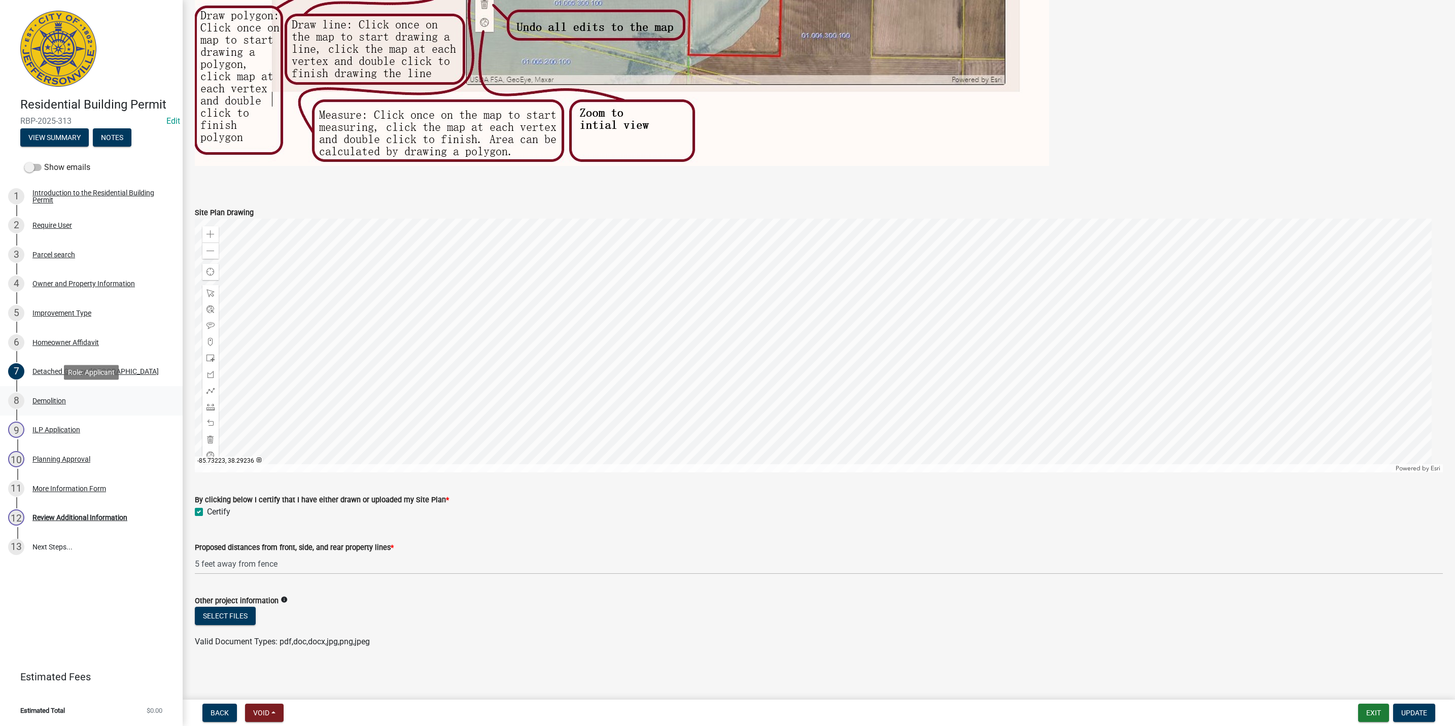
click at [87, 407] on div "8 Demolition" at bounding box center [87, 401] width 158 height 16
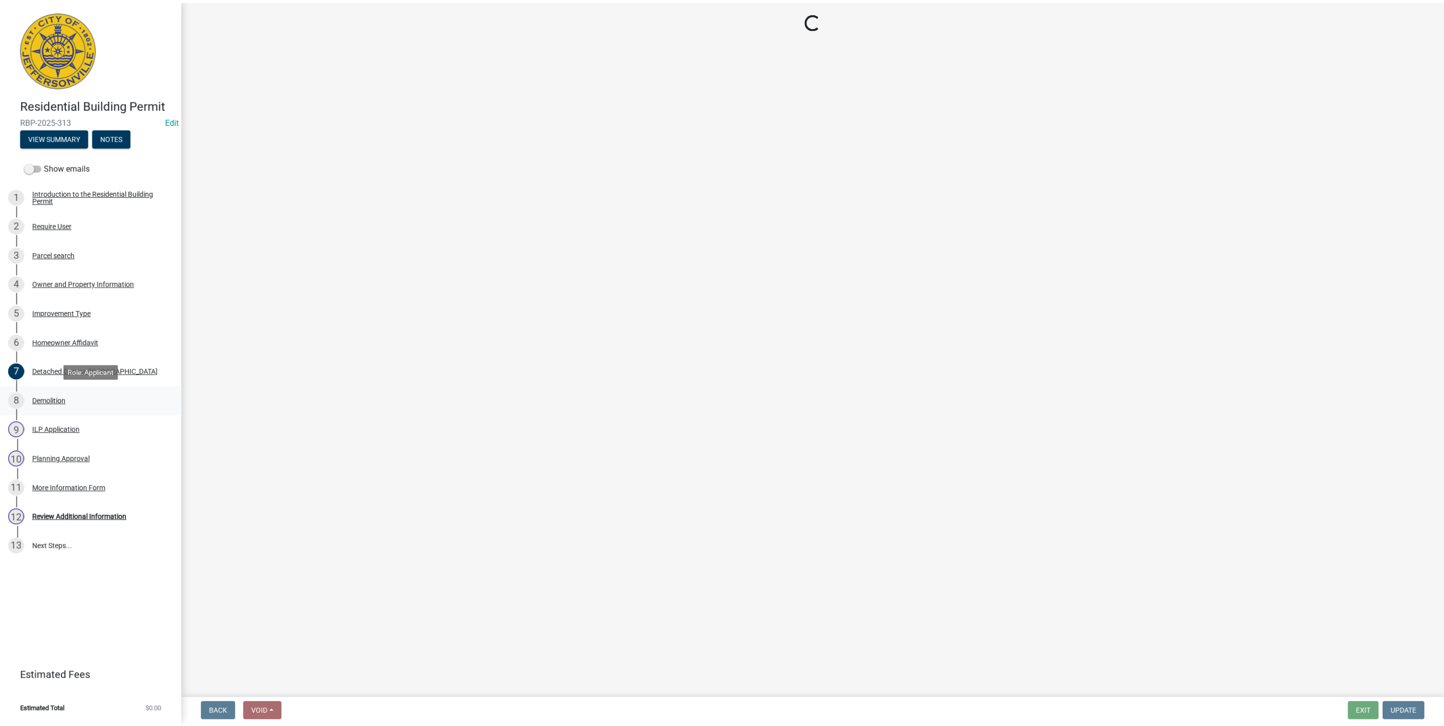
scroll to position [0, 0]
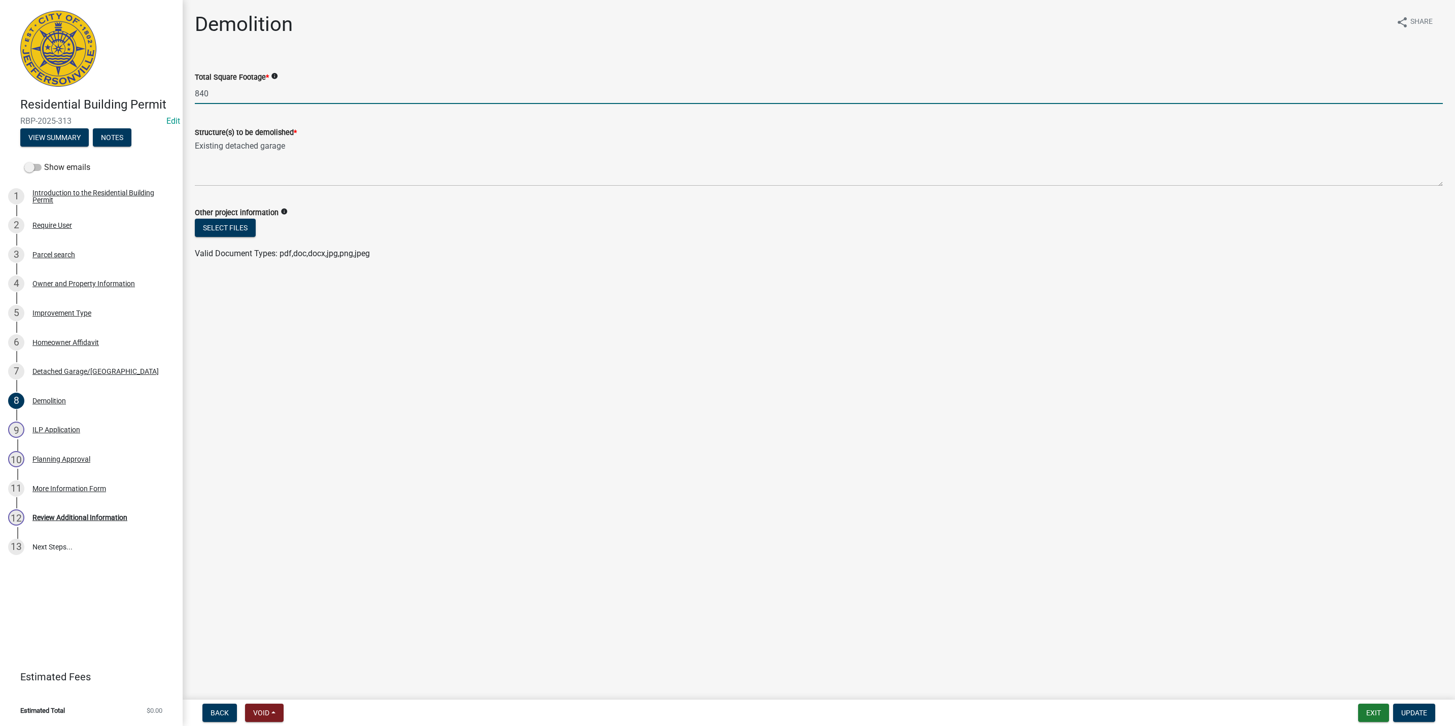
drag, startPoint x: 228, startPoint y: 92, endPoint x: 32, endPoint y: 37, distance: 203.4
click at [49, 48] on div "Residential Building Permit RBP-2025-313 Edit View Summary Notes Show emails 1 …" at bounding box center [727, 363] width 1455 height 726
type input "520"
click at [1419, 715] on span "Update" at bounding box center [1414, 713] width 26 height 8
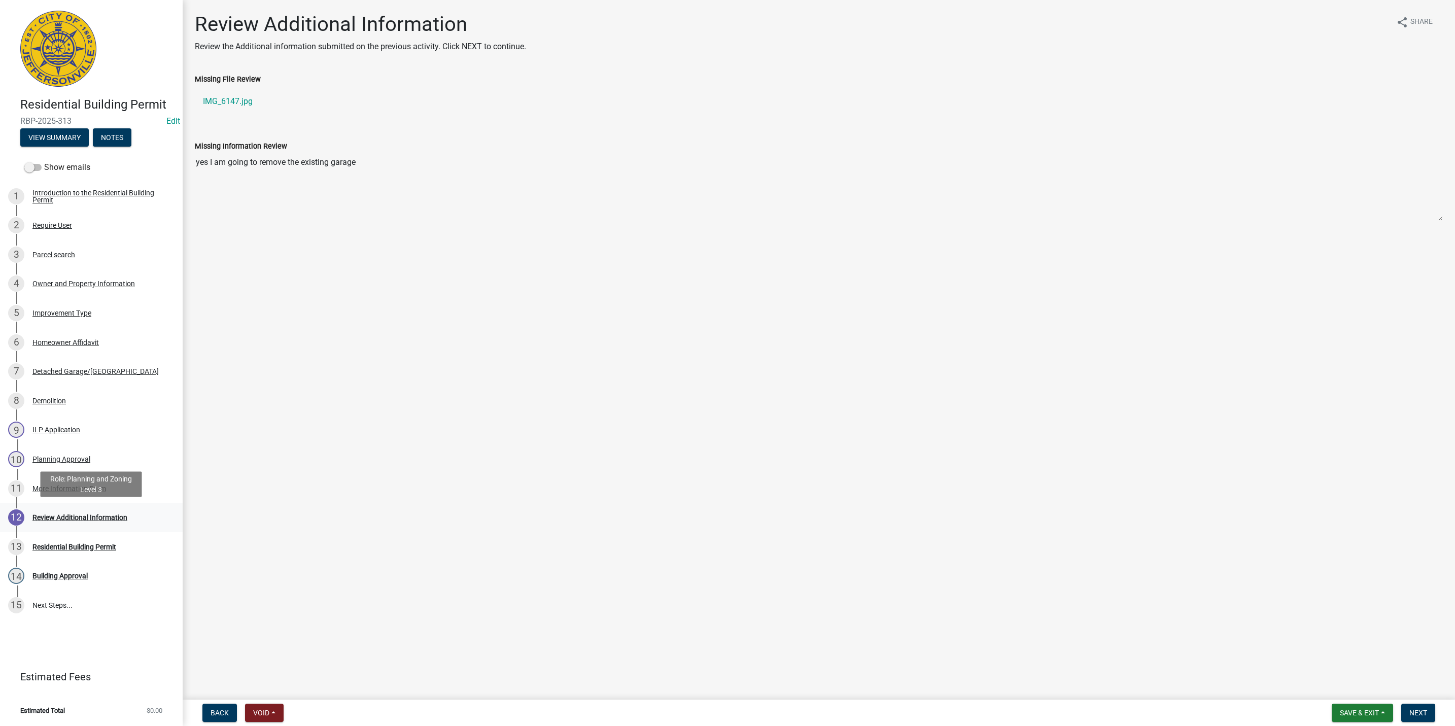
click at [68, 514] on div "Review Additional Information" at bounding box center [79, 517] width 95 height 7
click at [1419, 704] on button "Next" at bounding box center [1418, 713] width 34 height 18
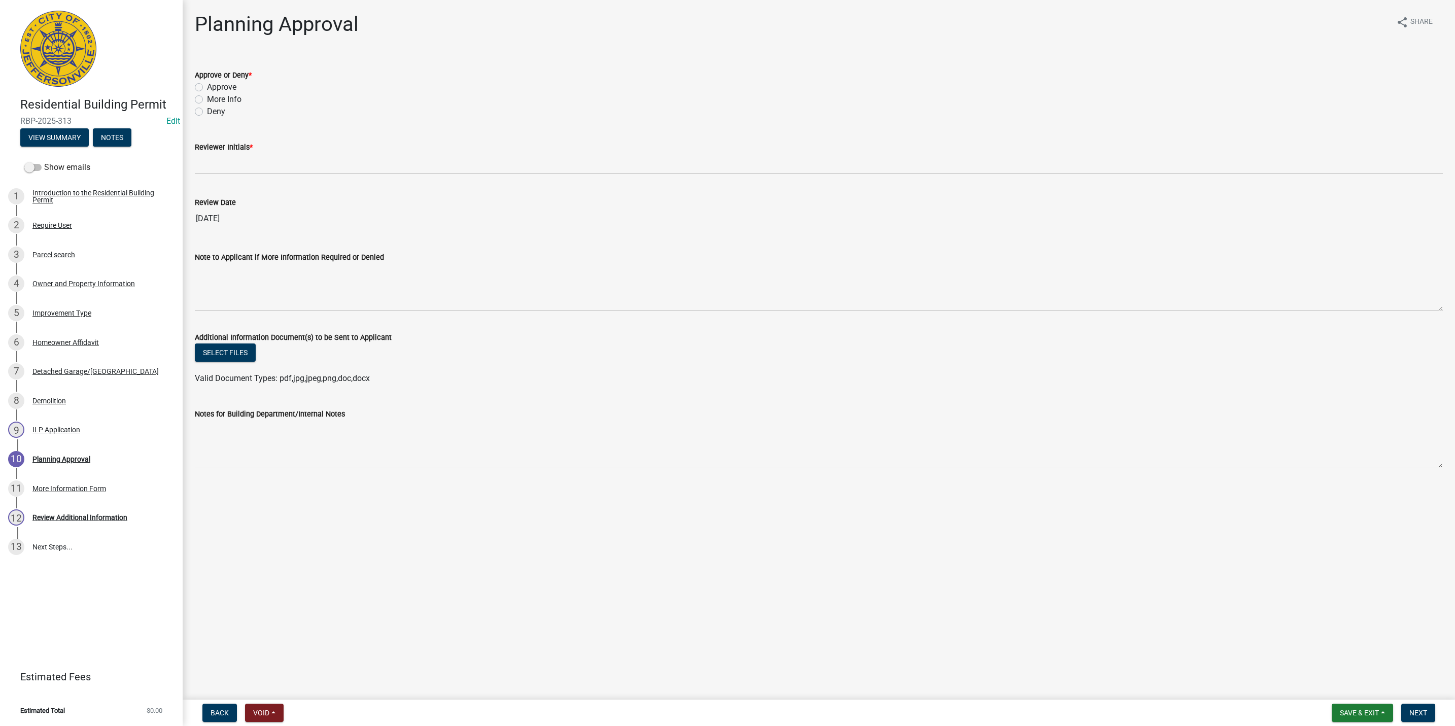
click at [220, 98] on label "More Info" at bounding box center [224, 99] width 35 height 12
click at [214, 98] on input "More Info" at bounding box center [210, 96] width 7 height 7
radio input "true"
click at [215, 153] on div "Reviewer Initials *" at bounding box center [819, 147] width 1248 height 12
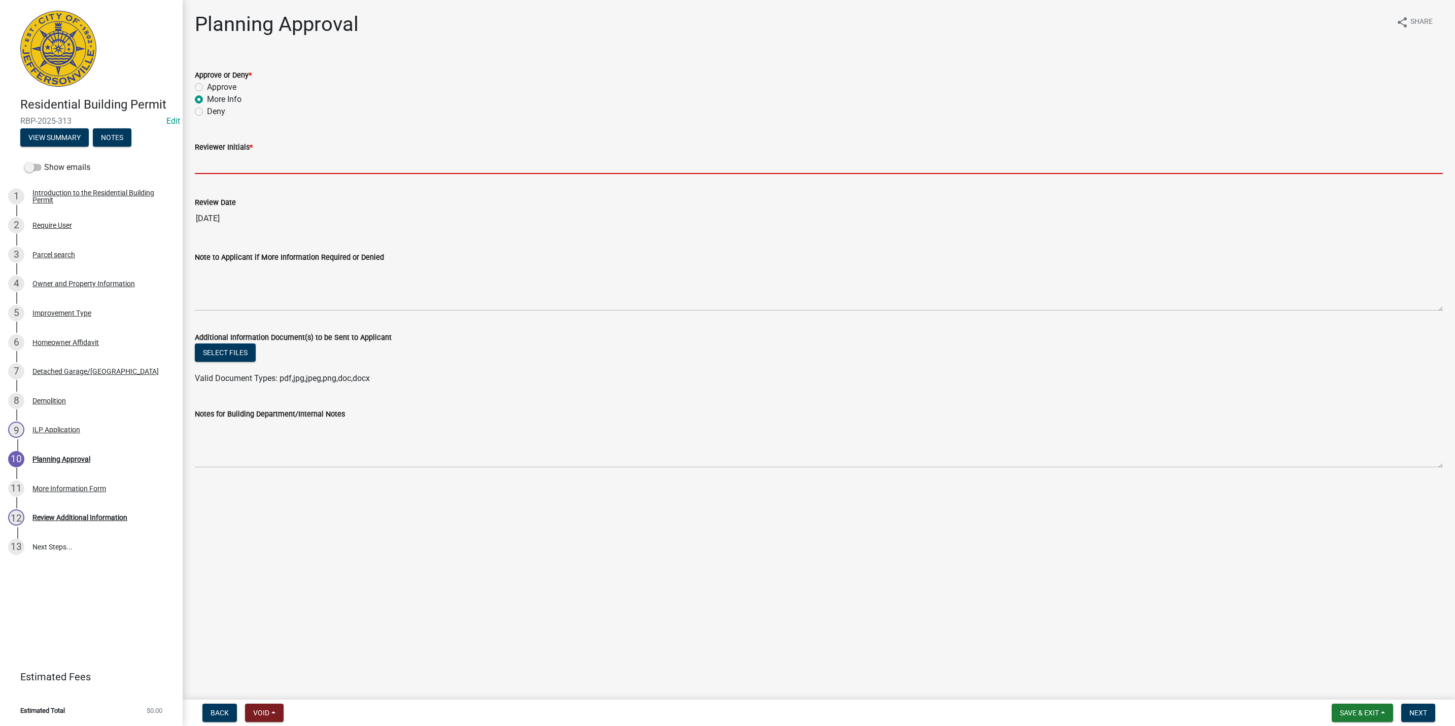
click at [211, 158] on input "Reviewer Initials *" at bounding box center [819, 163] width 1248 height 21
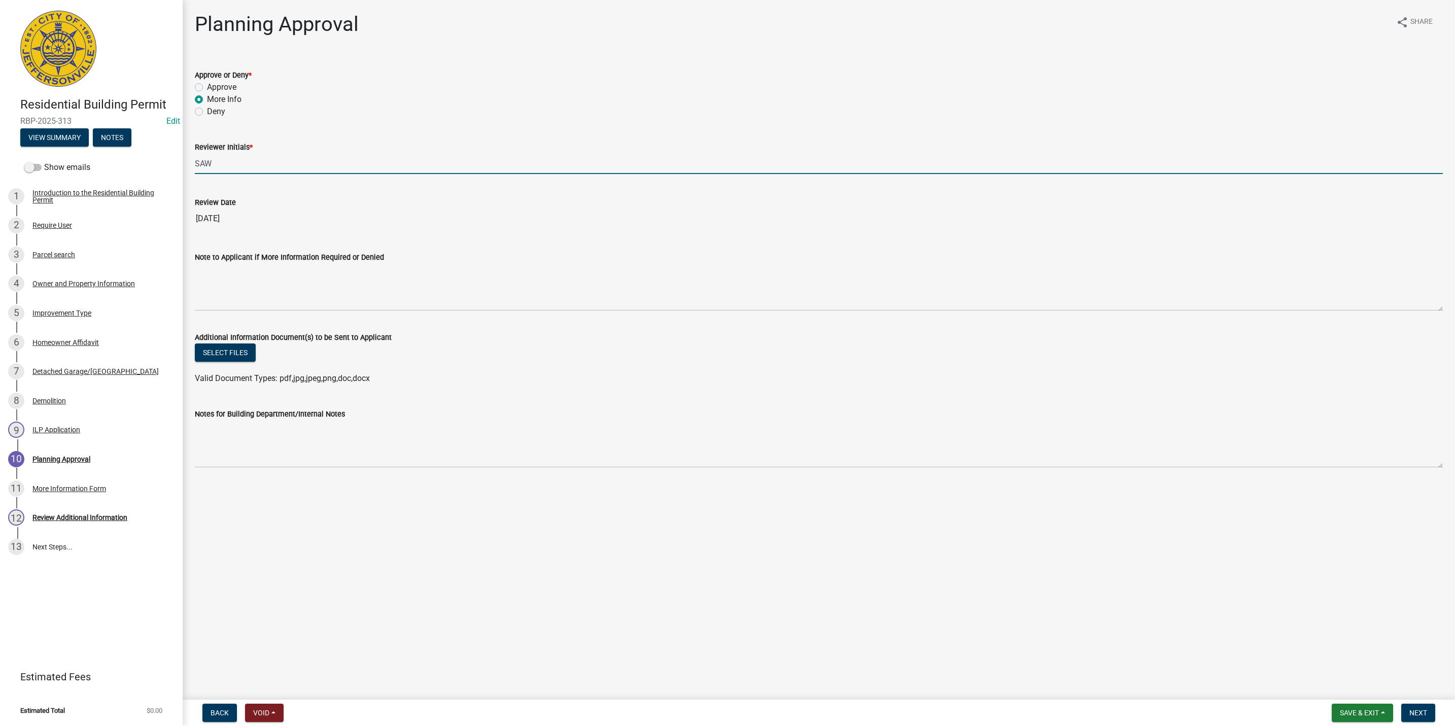
type input "SAW"
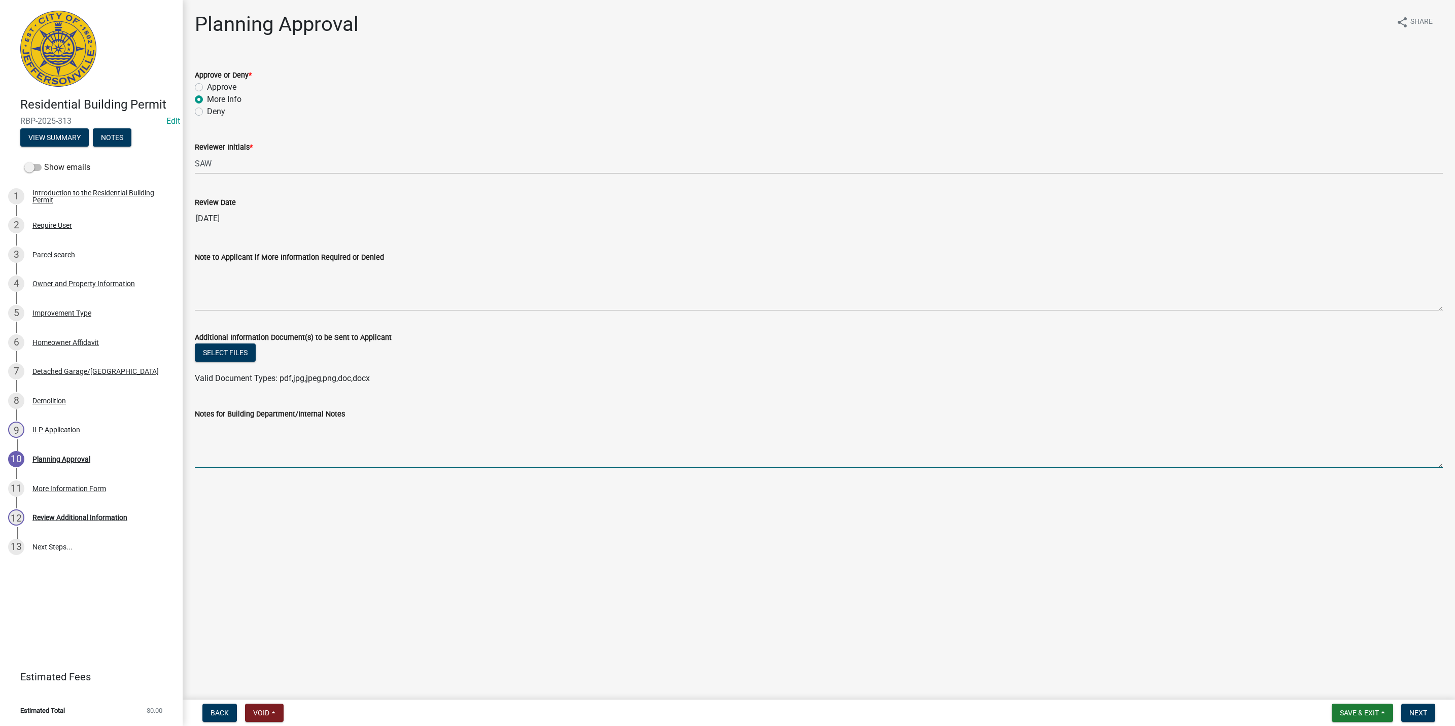
click at [234, 440] on textarea "Notes for Building Department/Internal Notes" at bounding box center [819, 444] width 1248 height 48
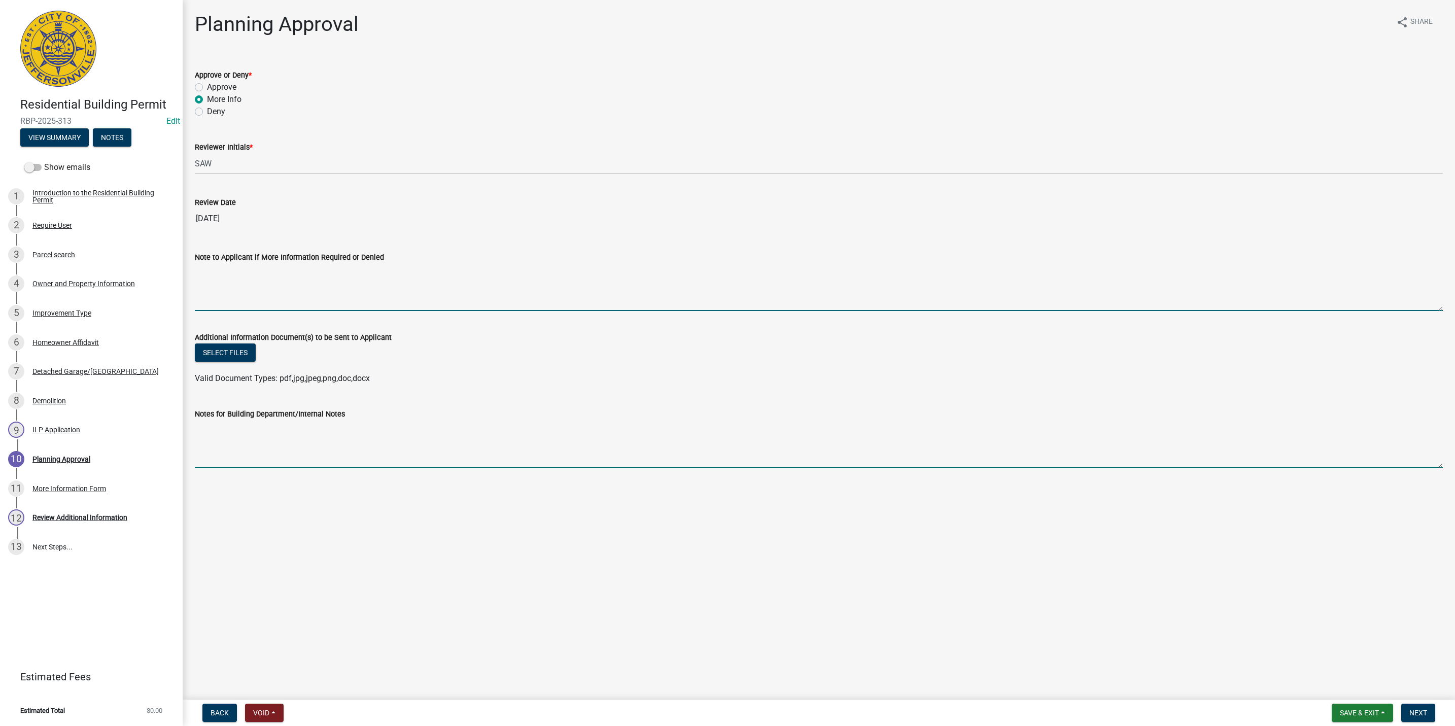
click at [282, 282] on textarea "Note to Applicant if More Information Required or Denied" at bounding box center [819, 287] width 1248 height 48
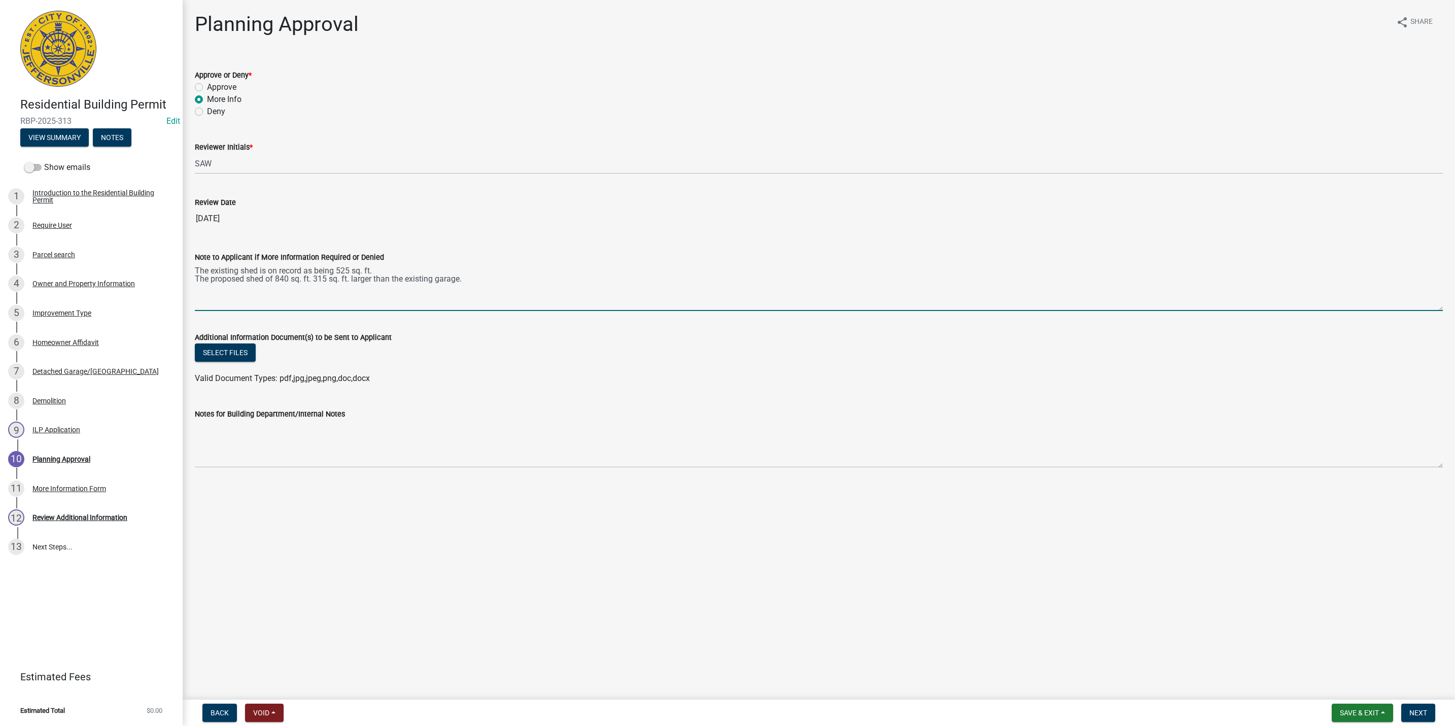
drag, startPoint x: 256, startPoint y: 268, endPoint x: 239, endPoint y: 268, distance: 17.3
click at [239, 268] on textarea "The existing shed is on record as being 525 sq. ft. The proposed shed of 840 sq…" at bounding box center [819, 287] width 1248 height 48
drag, startPoint x: 265, startPoint y: 276, endPoint x: 244, endPoint y: 274, distance: 20.8
click at [244, 274] on textarea "The existing garage is on record as being 525 sq. ft. The proposed shed of 840 …" at bounding box center [819, 287] width 1248 height 48
click at [492, 281] on textarea "The existing garage is on record as being 525 sq. ft. The proposed gargage of 8…" at bounding box center [819, 287] width 1248 height 48
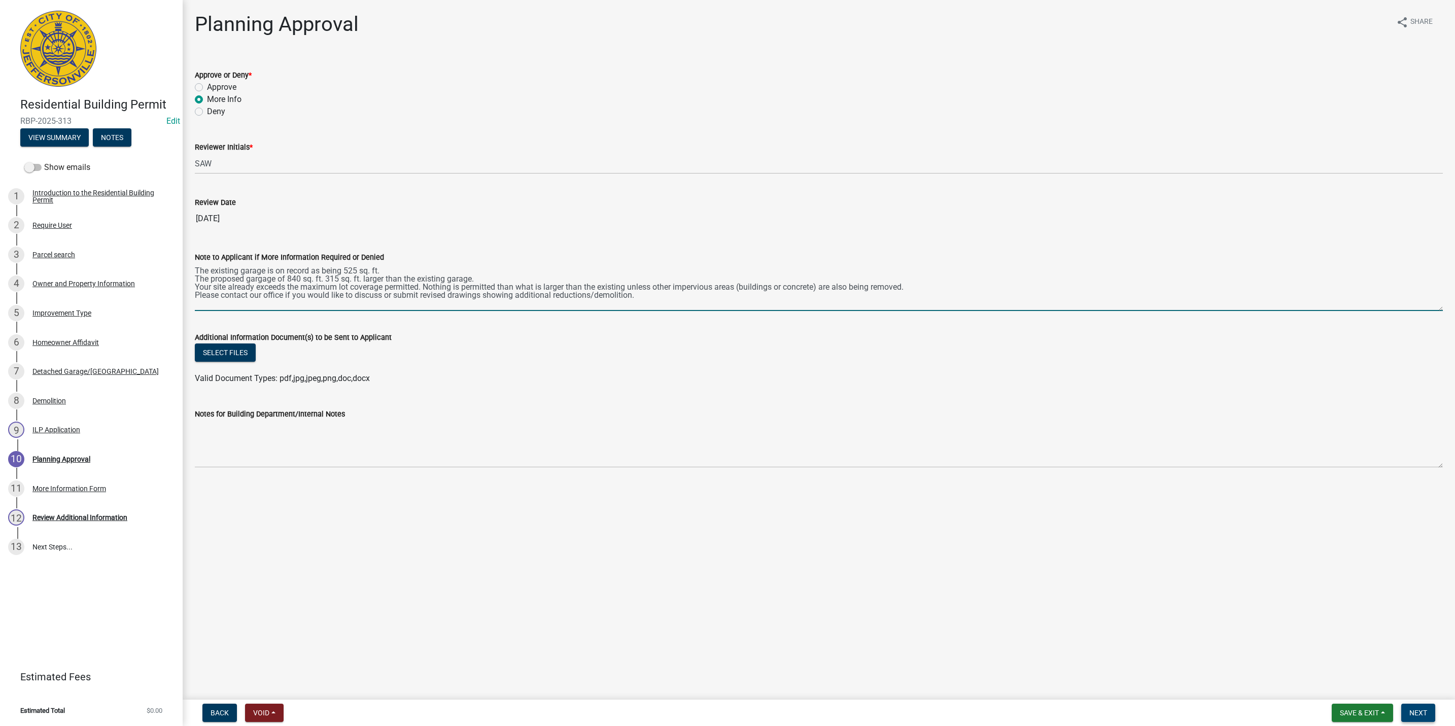
type textarea "The existing garage is on record as being 525 sq. ft. The proposed gargage of 8…"
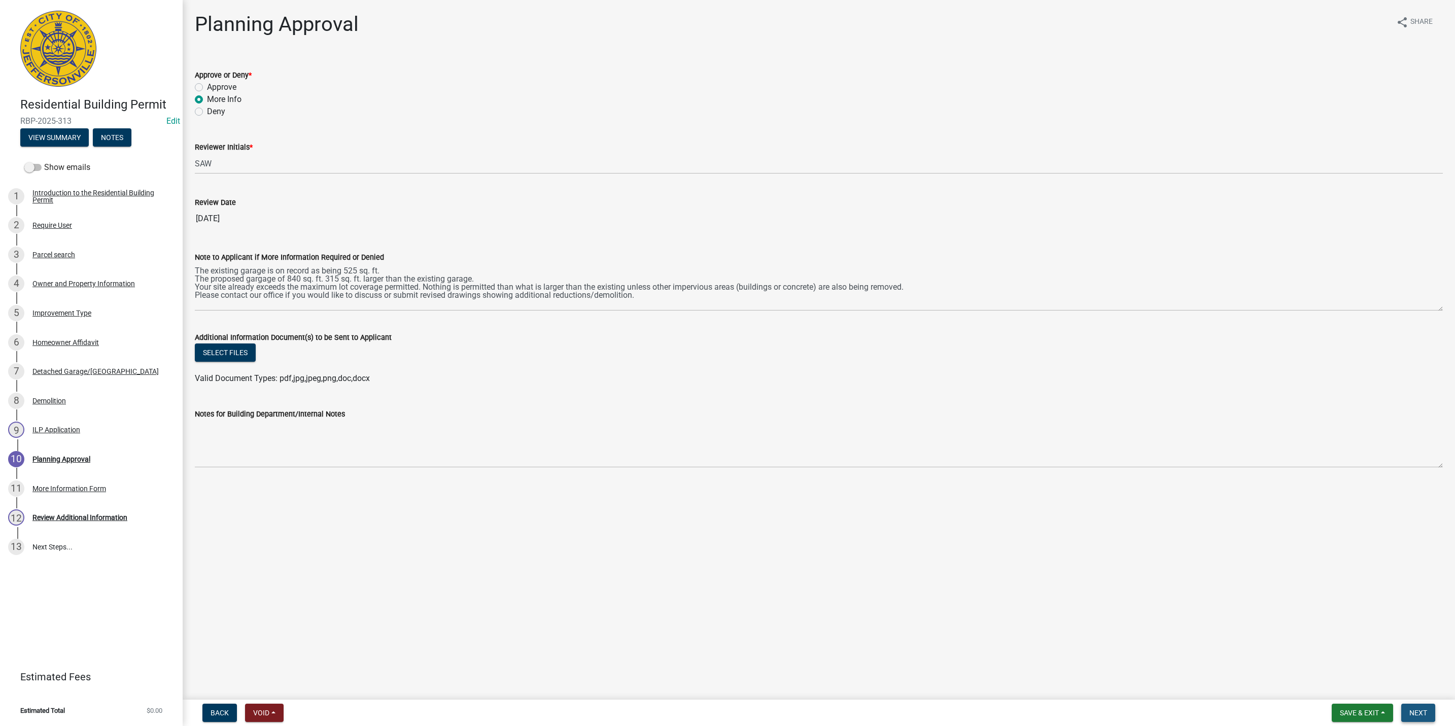
click at [1422, 711] on span "Next" at bounding box center [1419, 713] width 18 height 8
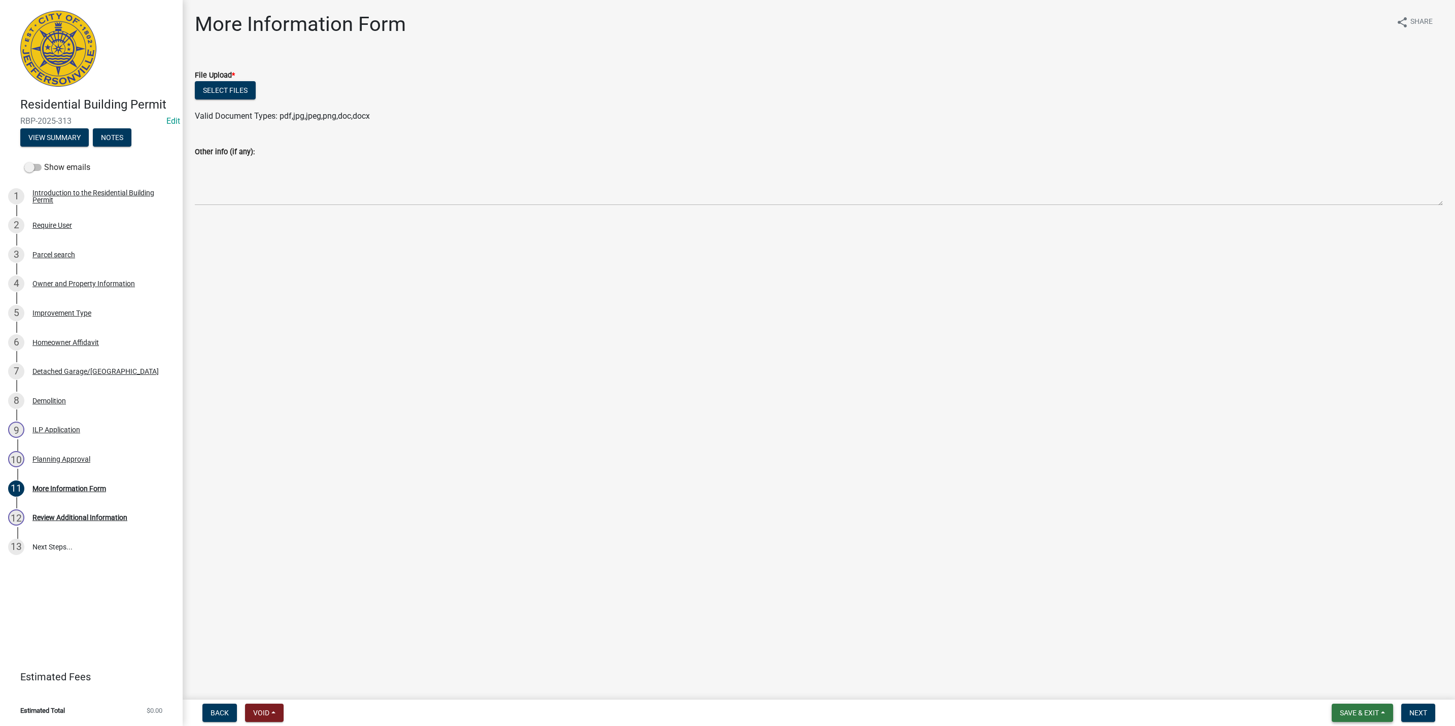
click at [1343, 712] on span "Save & Exit" at bounding box center [1359, 713] width 39 height 8
click at [1346, 689] on button "Save & Exit" at bounding box center [1352, 687] width 81 height 24
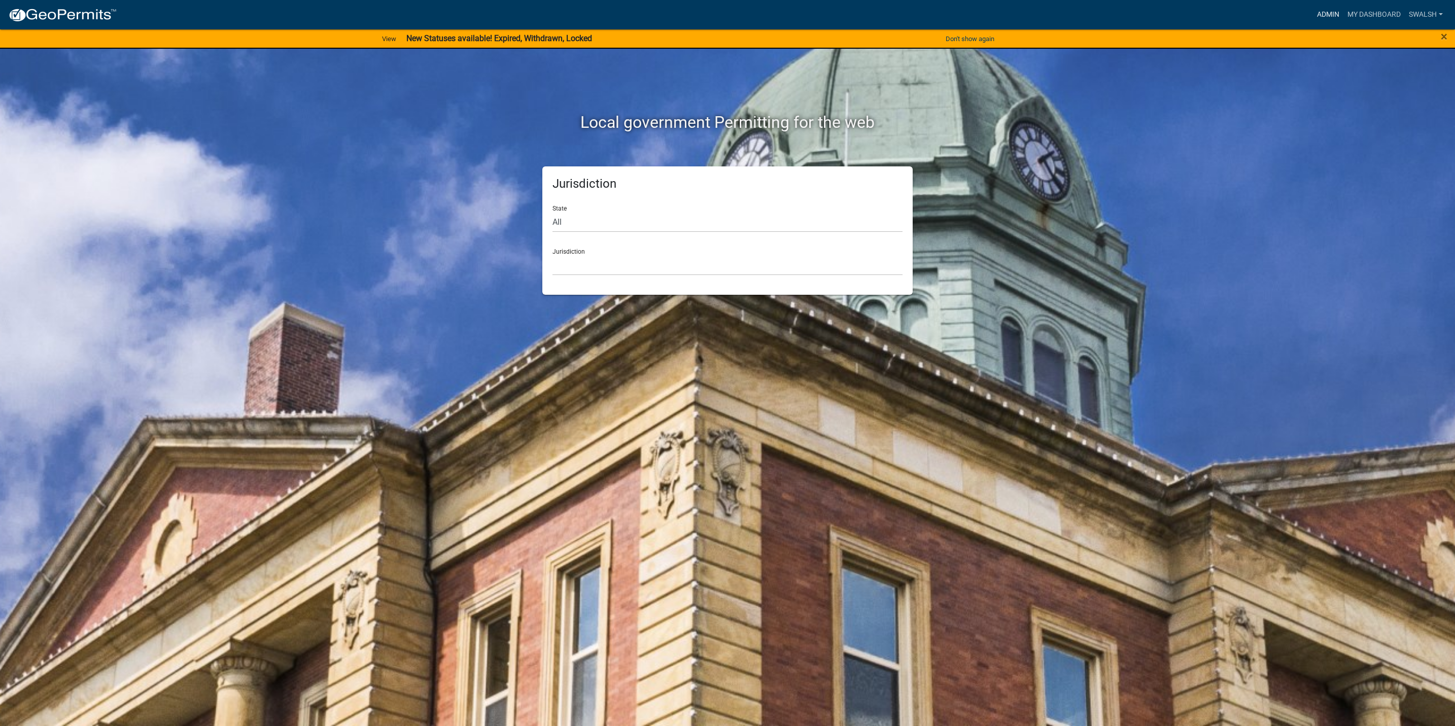
click at [1319, 11] on link "Admin" at bounding box center [1328, 14] width 30 height 19
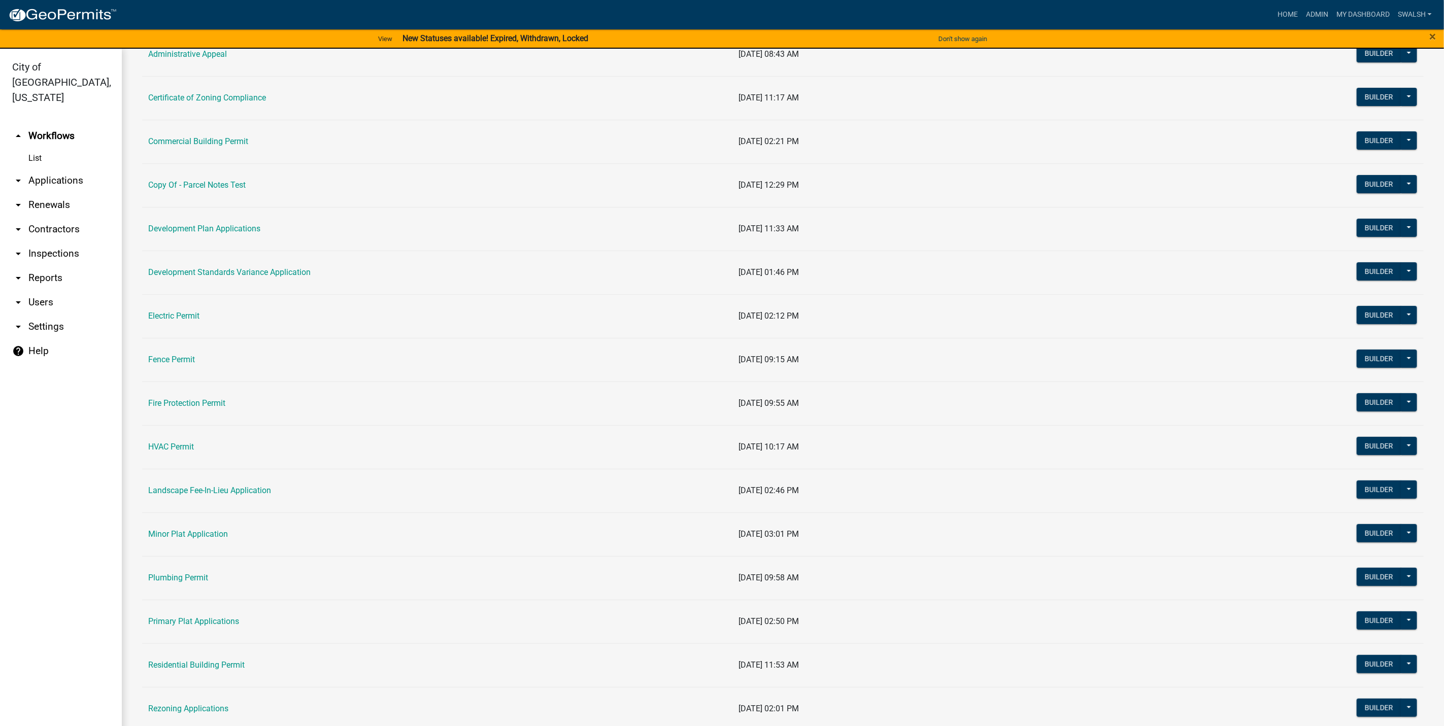
scroll to position [152, 0]
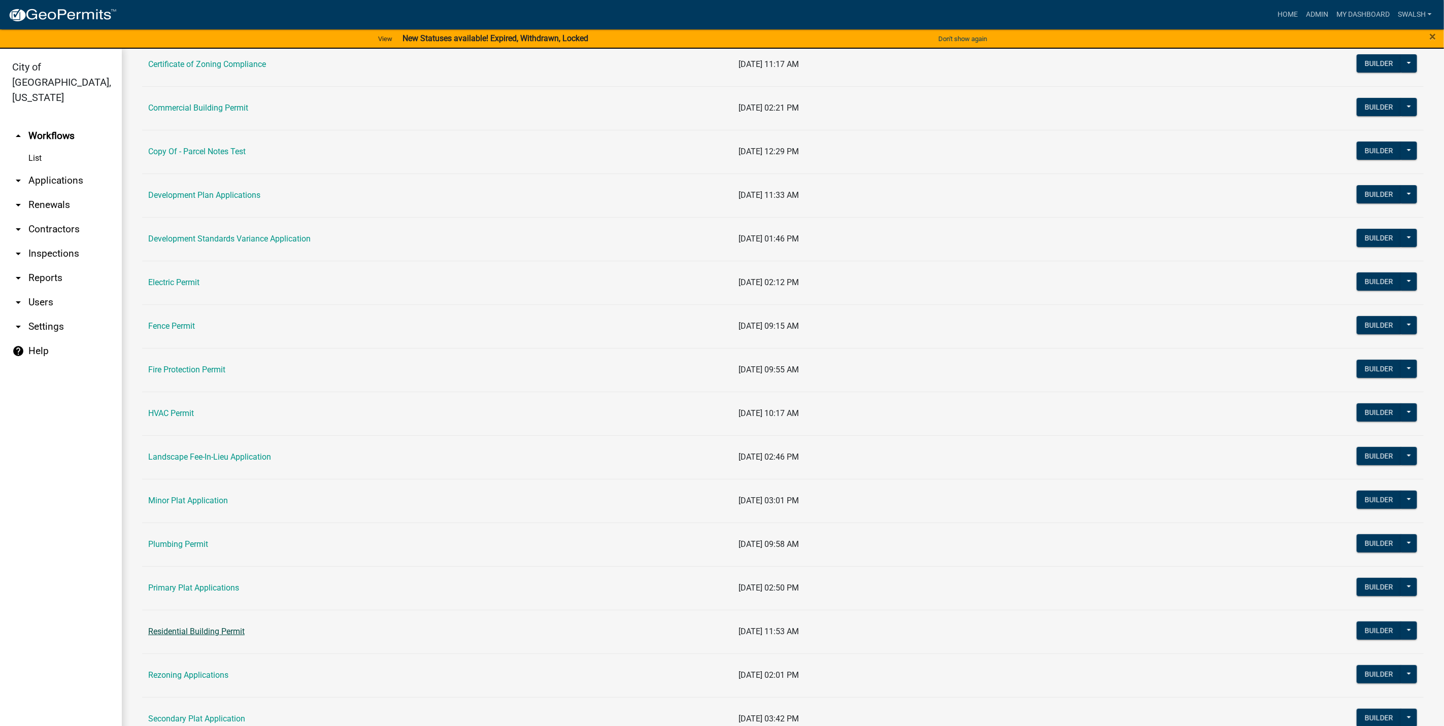
click at [210, 636] on link "Residential Building Permit" at bounding box center [196, 632] width 96 height 10
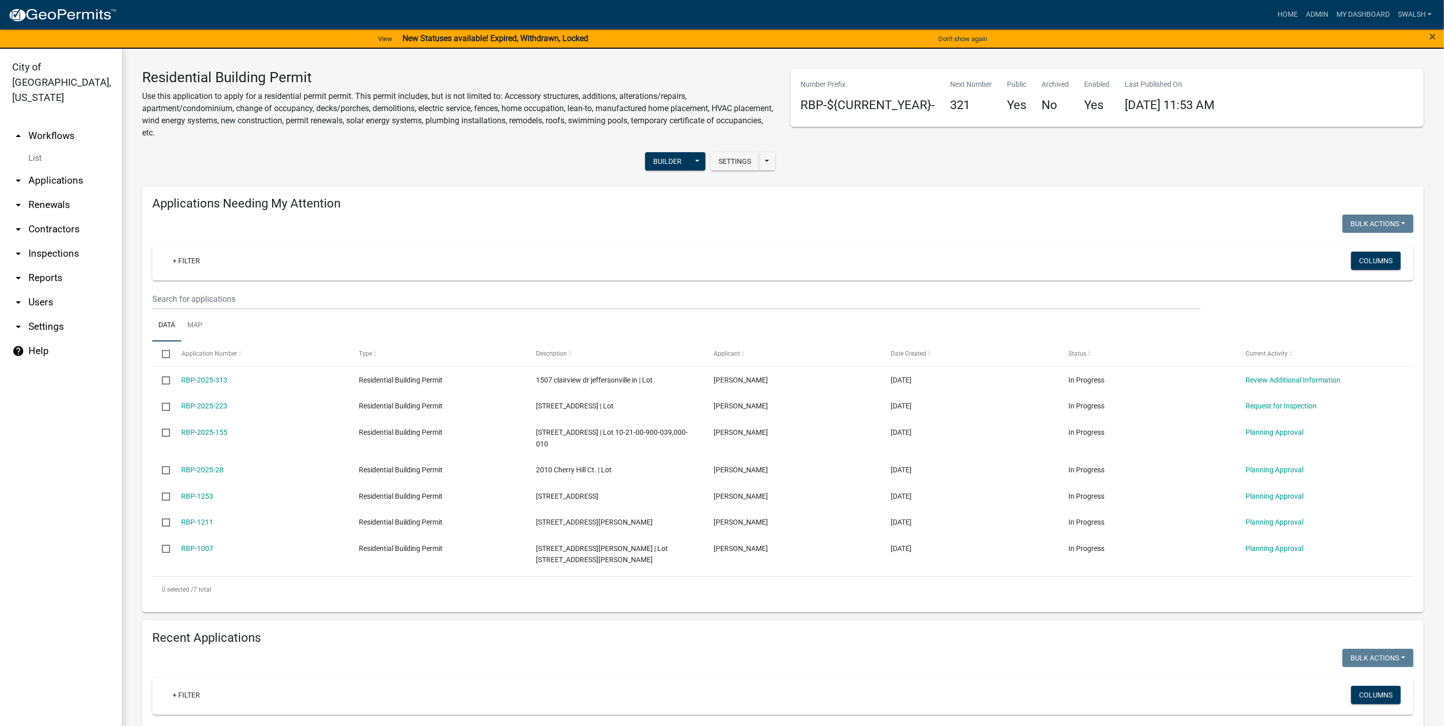
click at [50, 168] on link "arrow_drop_down Applications" at bounding box center [61, 180] width 122 height 24
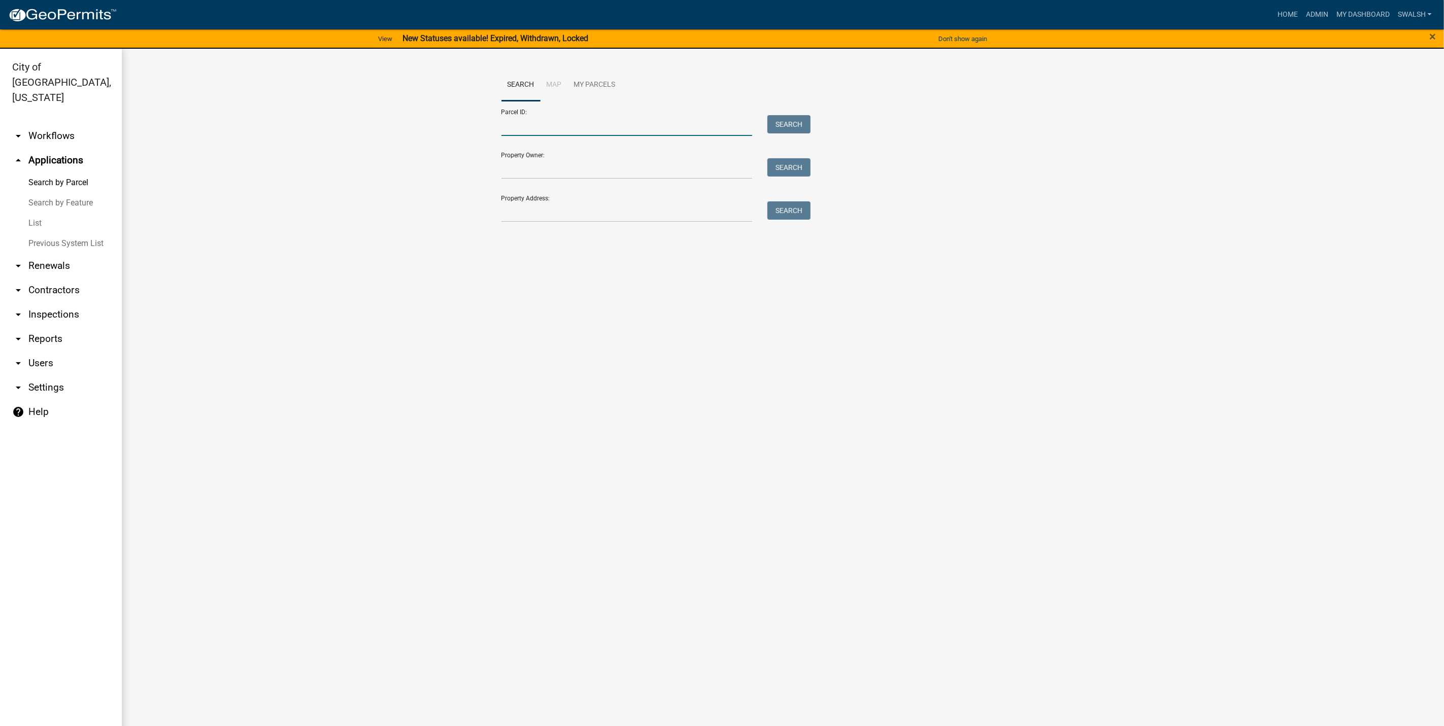
click at [572, 123] on input "Parcel ID:" at bounding box center [626, 125] width 251 height 21
drag, startPoint x: 521, startPoint y: 221, endPoint x: 517, endPoint y: 217, distance: 6.1
click at [517, 217] on div "Search Map My Parcels Parcel ID: Search Property Owner: Search Property Address…" at bounding box center [783, 150] width 578 height 162
click at [517, 217] on input "Property Address:" at bounding box center [626, 211] width 251 height 21
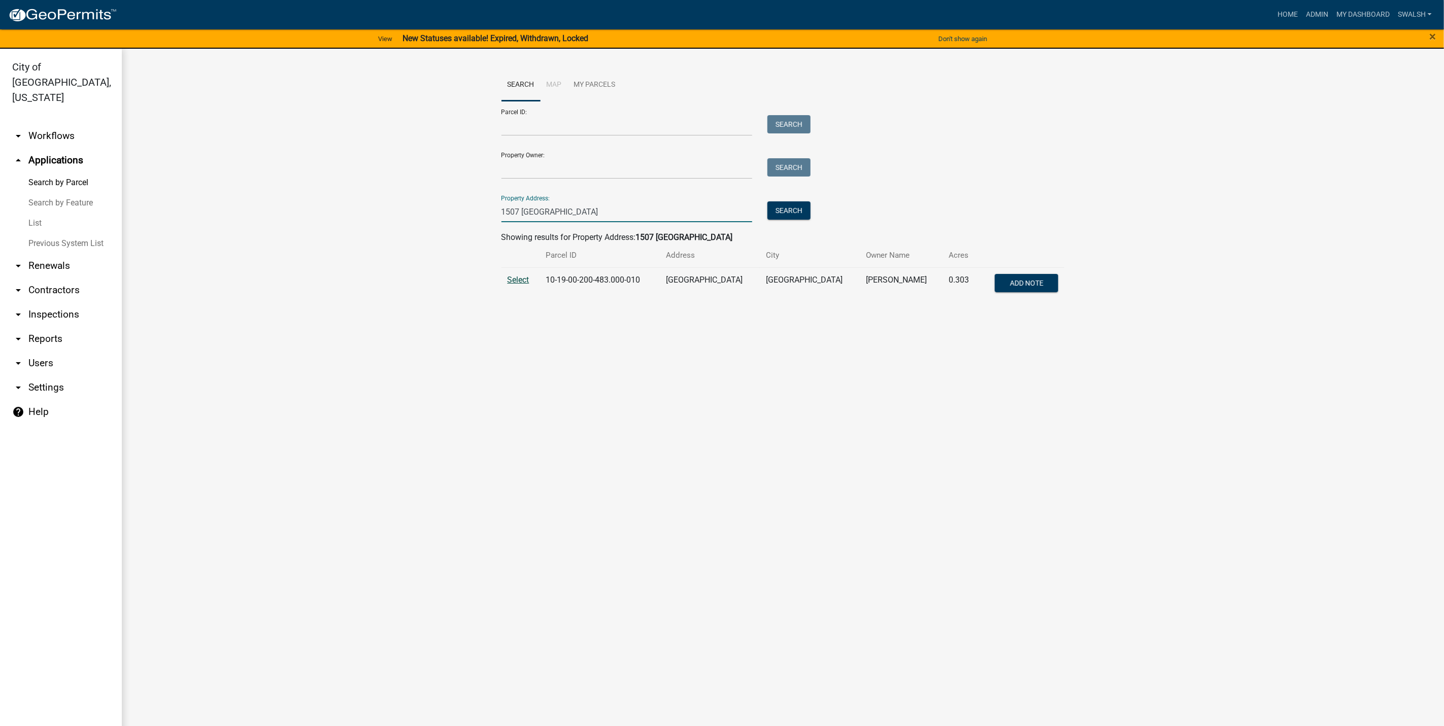
type input "1507 clairvie"
click at [518, 280] on span "Select" at bounding box center [518, 280] width 22 height 10
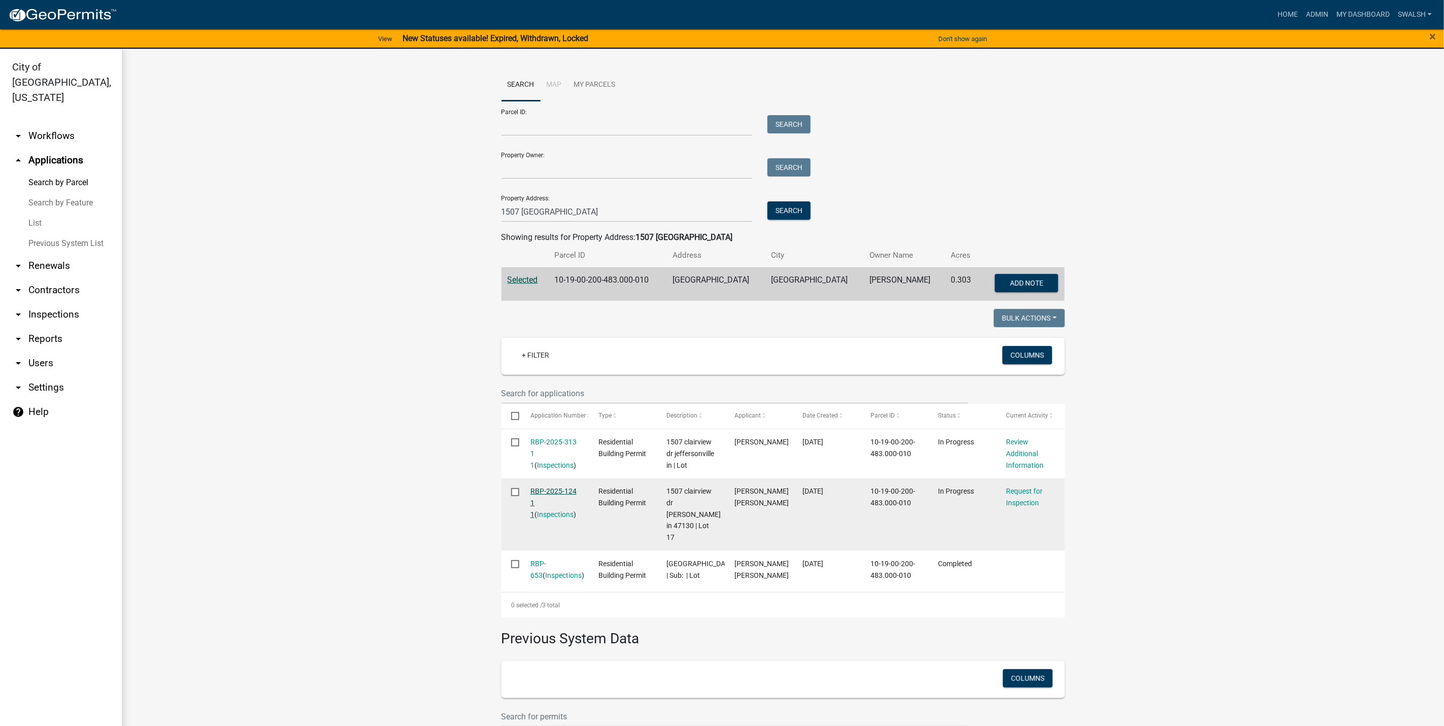
click at [537, 501] on link "RBP-2025-124 1 1" at bounding box center [553, 502] width 46 height 31
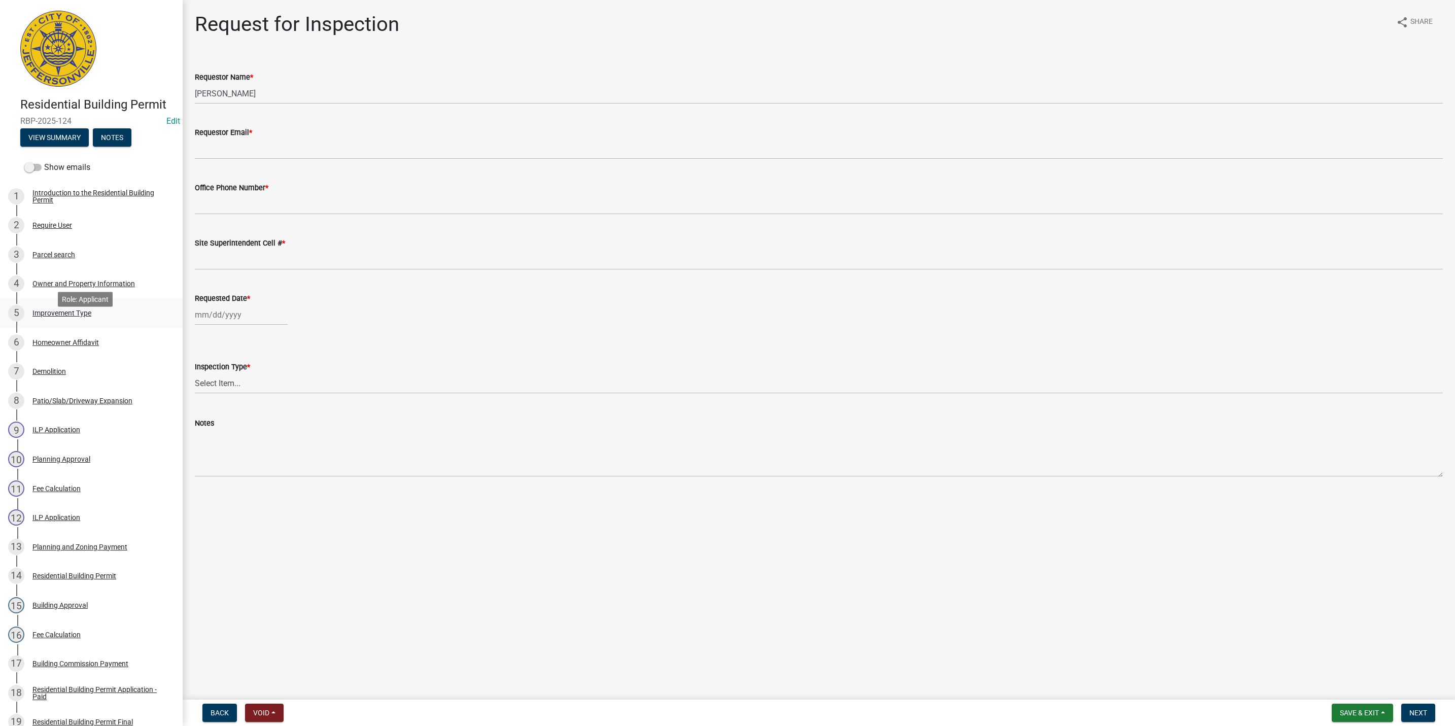
click at [101, 320] on div "5 Improvement Type" at bounding box center [87, 313] width 158 height 16
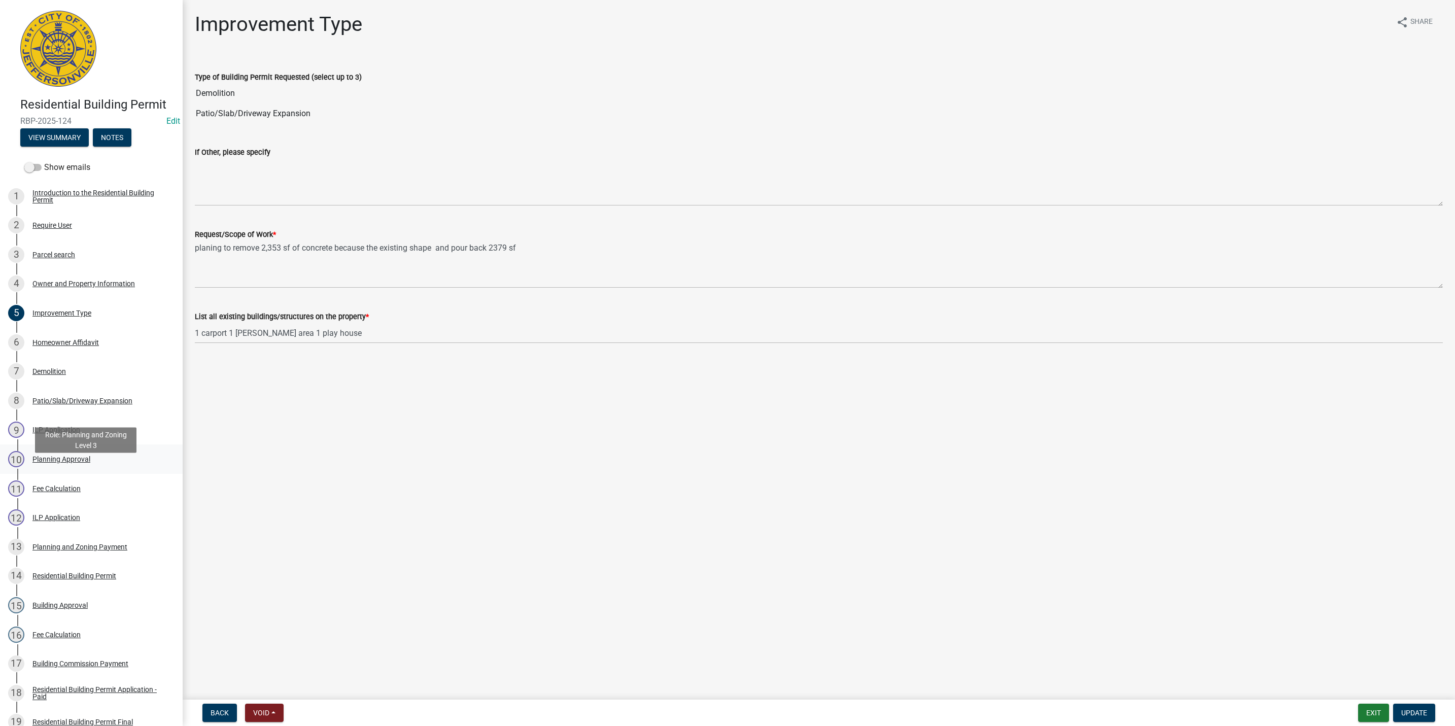
click at [80, 465] on div "10 Planning Approval" at bounding box center [87, 459] width 158 height 16
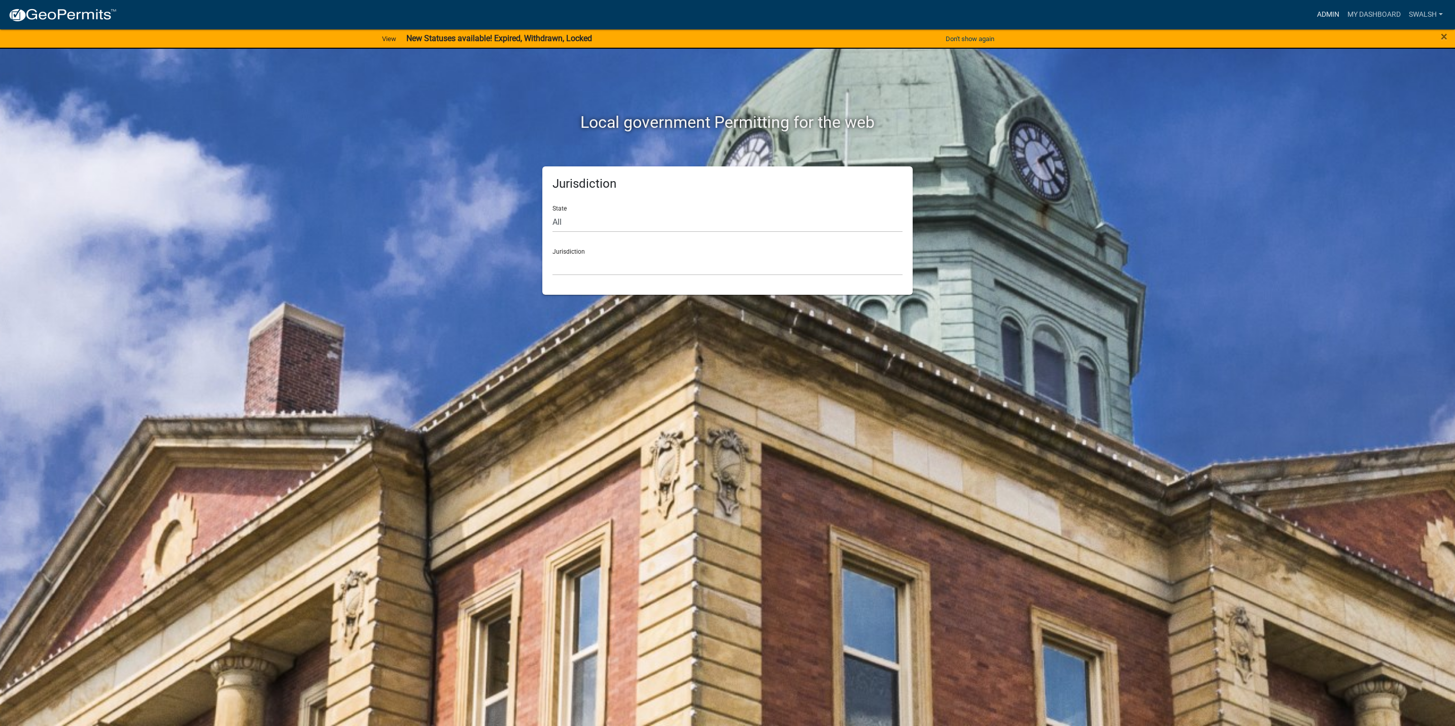
click at [1324, 13] on link "Admin" at bounding box center [1328, 14] width 30 height 19
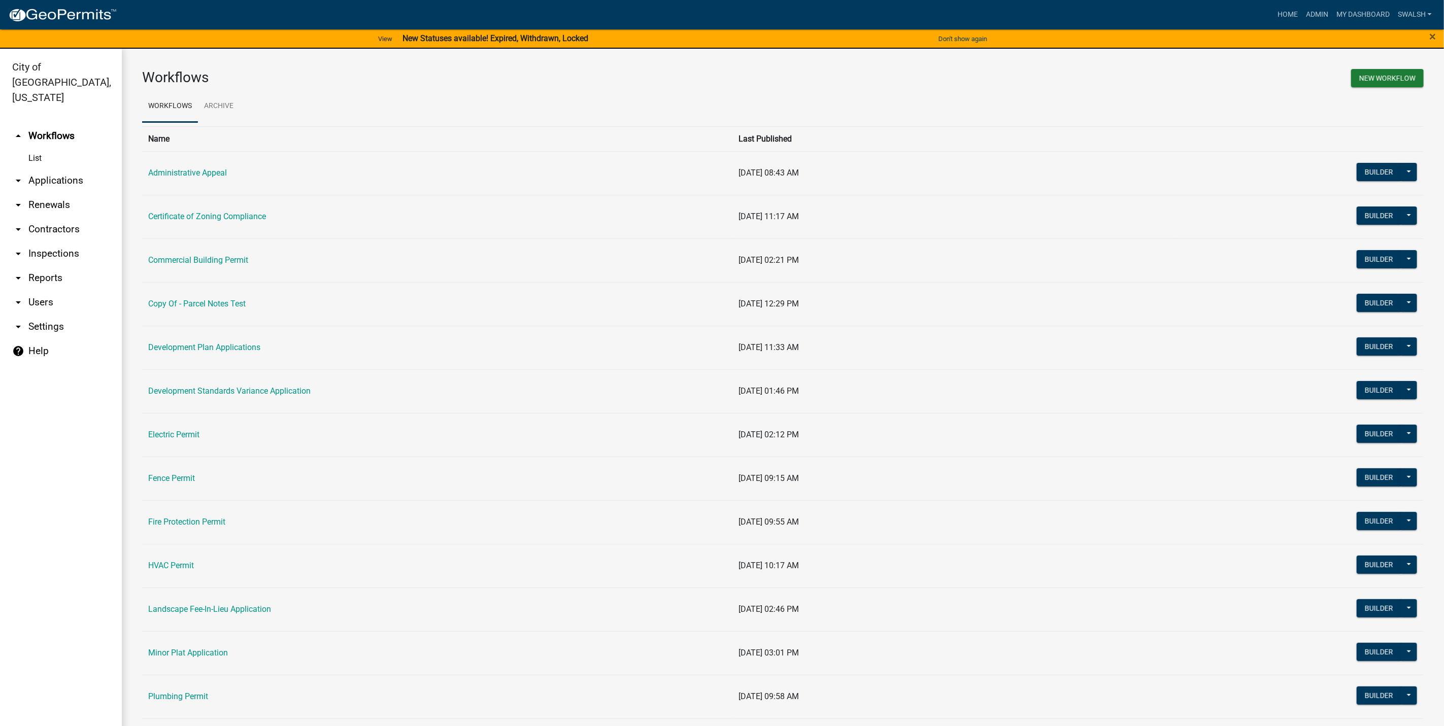
click at [52, 168] on link "arrow_drop_down Applications" at bounding box center [61, 180] width 122 height 24
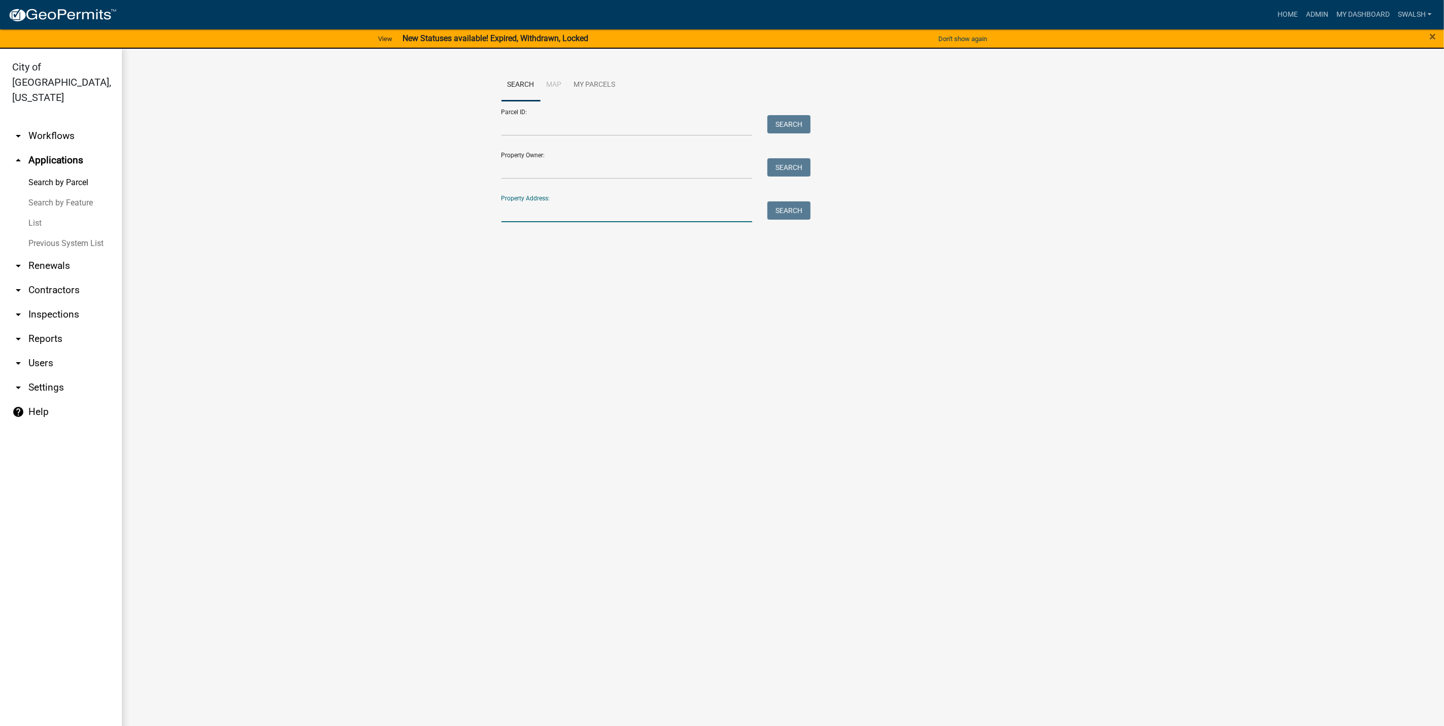
click at [632, 205] on input "Property Address:" at bounding box center [626, 211] width 251 height 21
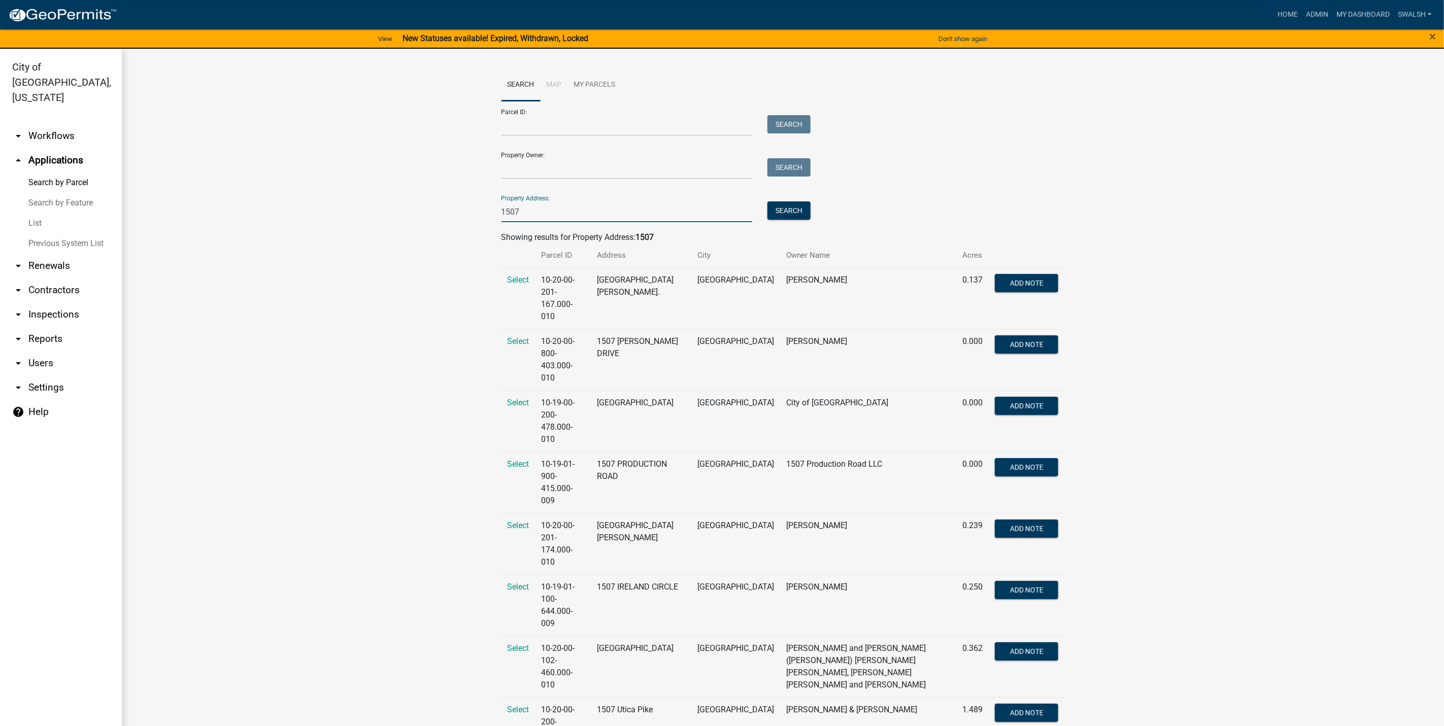
type input "1507 clairvie"
click at [794, 210] on button "Search" at bounding box center [788, 210] width 43 height 18
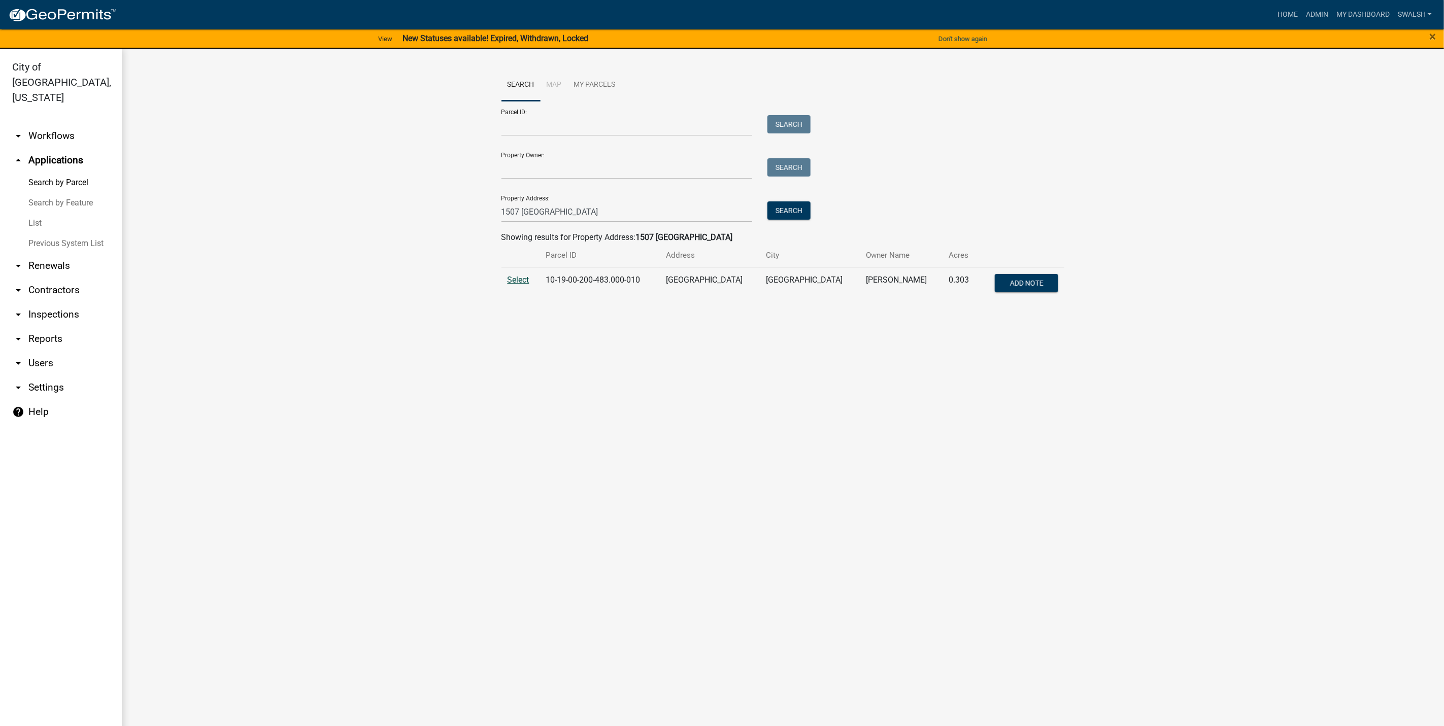
click at [515, 282] on span "Select" at bounding box center [518, 280] width 22 height 10
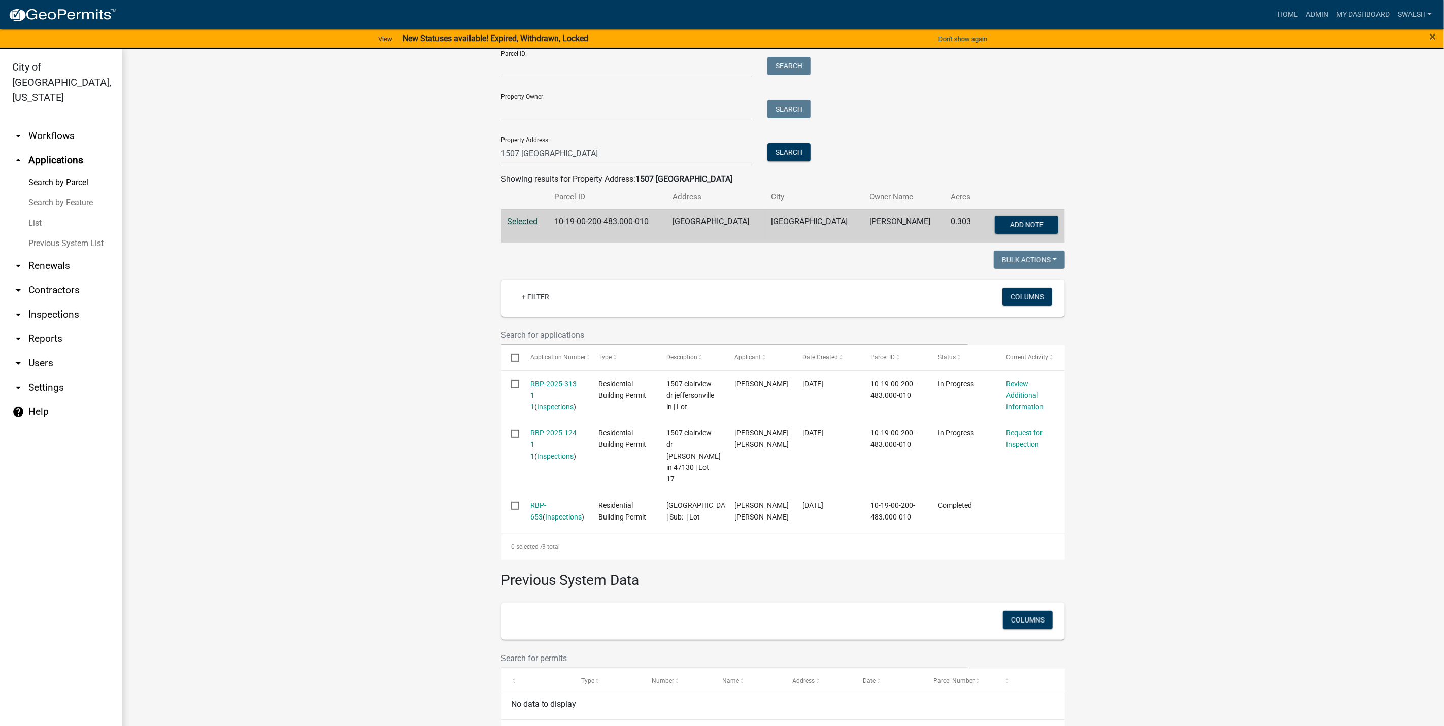
scroll to position [110, 0]
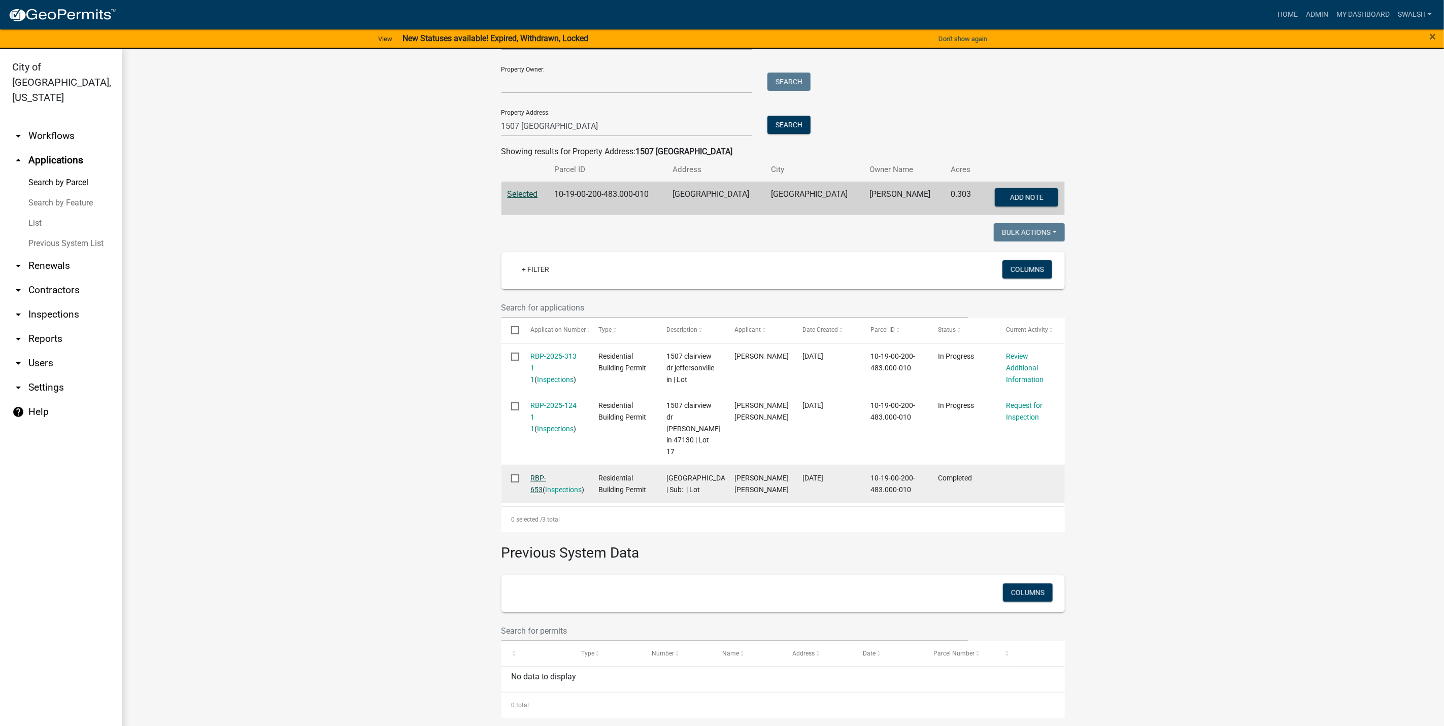
click at [544, 474] on link "RBP-653" at bounding box center [538, 484] width 16 height 20
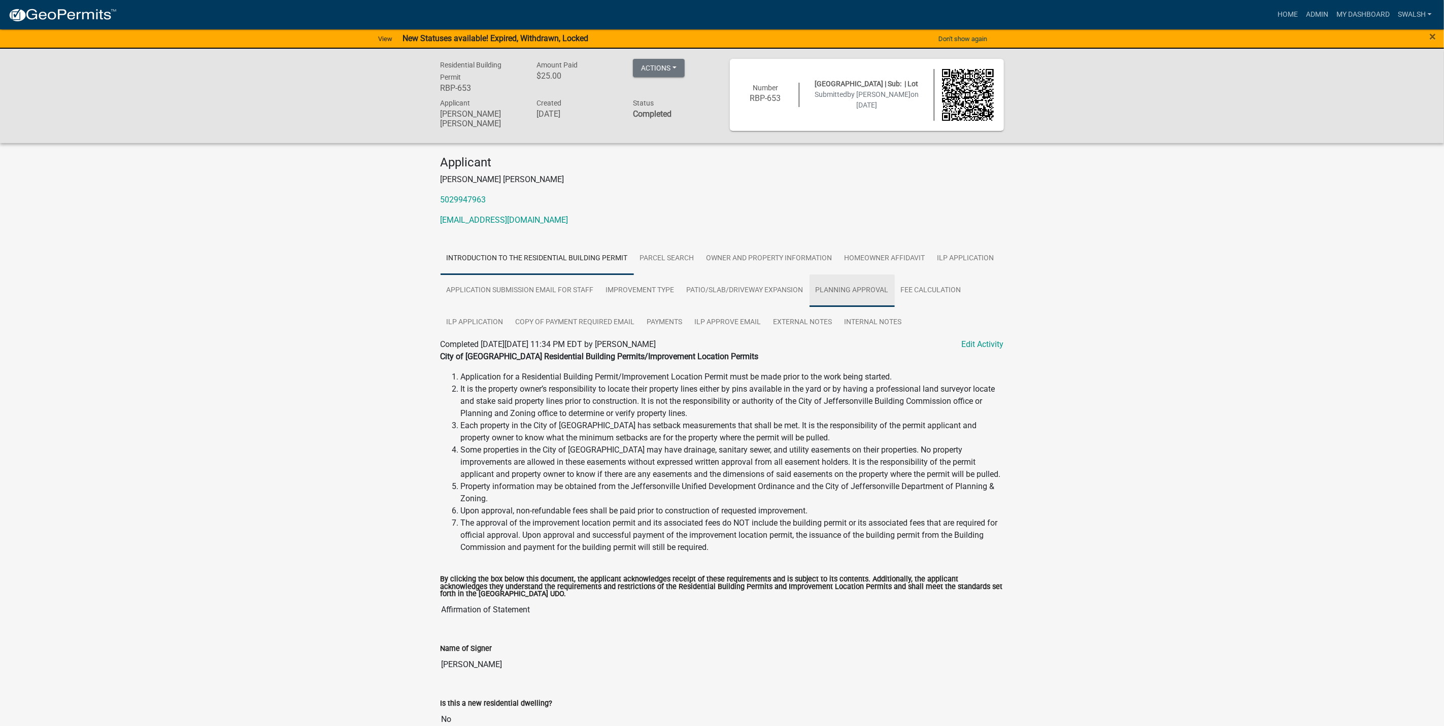
click at [856, 283] on link "Planning Approval" at bounding box center [851, 290] width 85 height 32
